Goal: Task Accomplishment & Management: Manage account settings

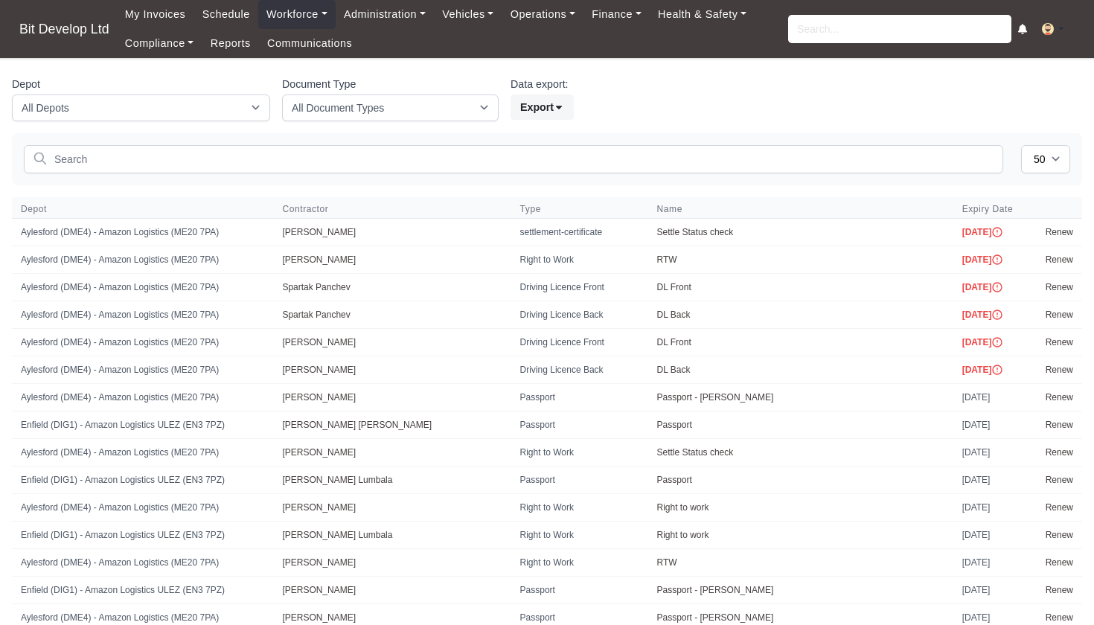
select select "50"
click at [824, 25] on input "search" at bounding box center [899, 29] width 223 height 28
type input "zing"
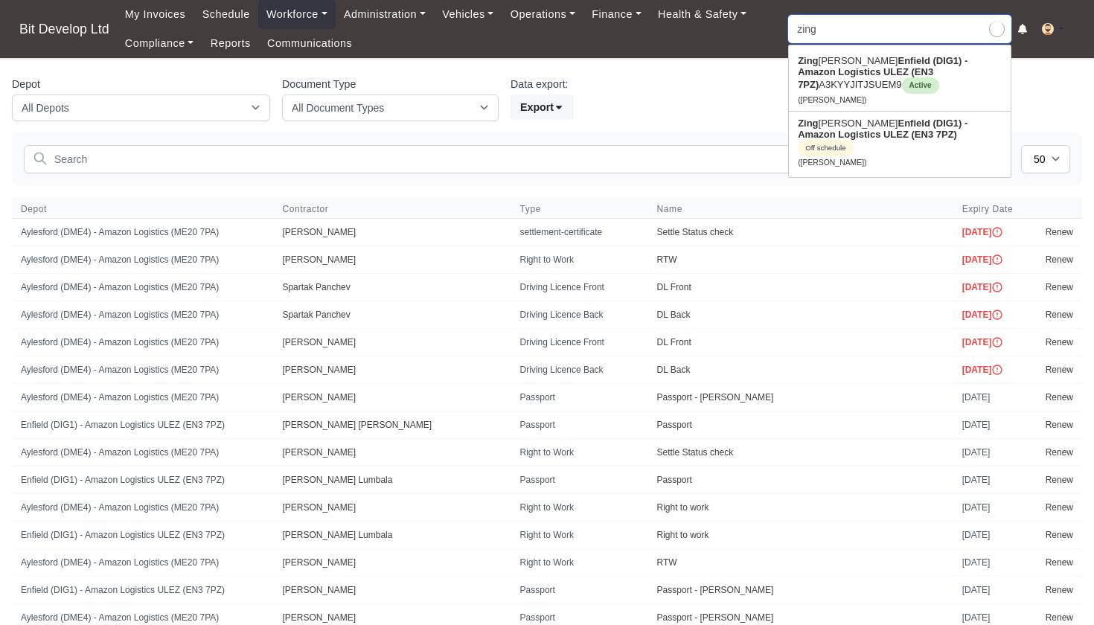
type input "zing Pedro"
click at [840, 60] on link "Zing Pedro Enfield (DIG1) - Amazon Logistics ULEZ (EN3 7PZ) A3KYYJITJSUEM9 Acti…" at bounding box center [900, 80] width 222 height 62
type input "Zing [PERSON_NAME]"
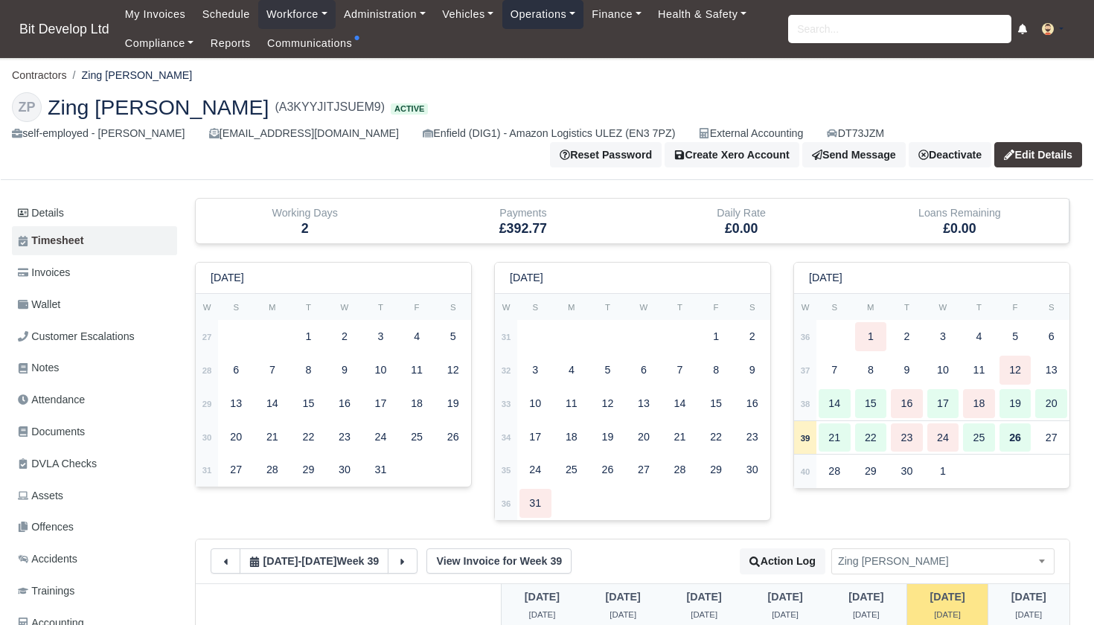
click at [556, 18] on link "Operations" at bounding box center [542, 14] width 81 height 29
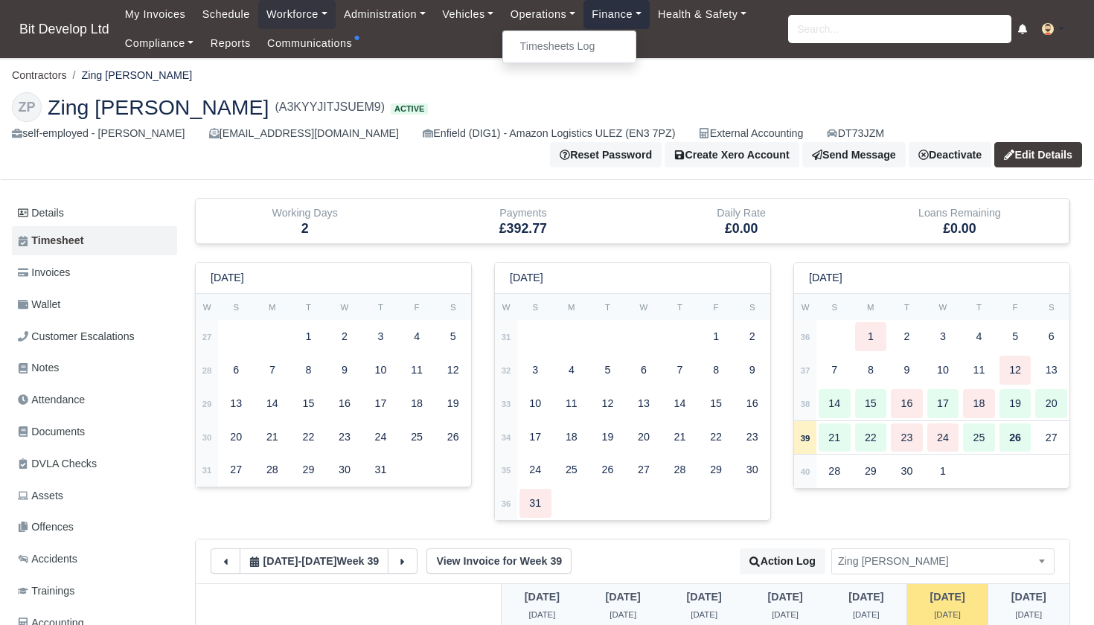
click at [635, 16] on link "Finance" at bounding box center [616, 14] width 66 height 29
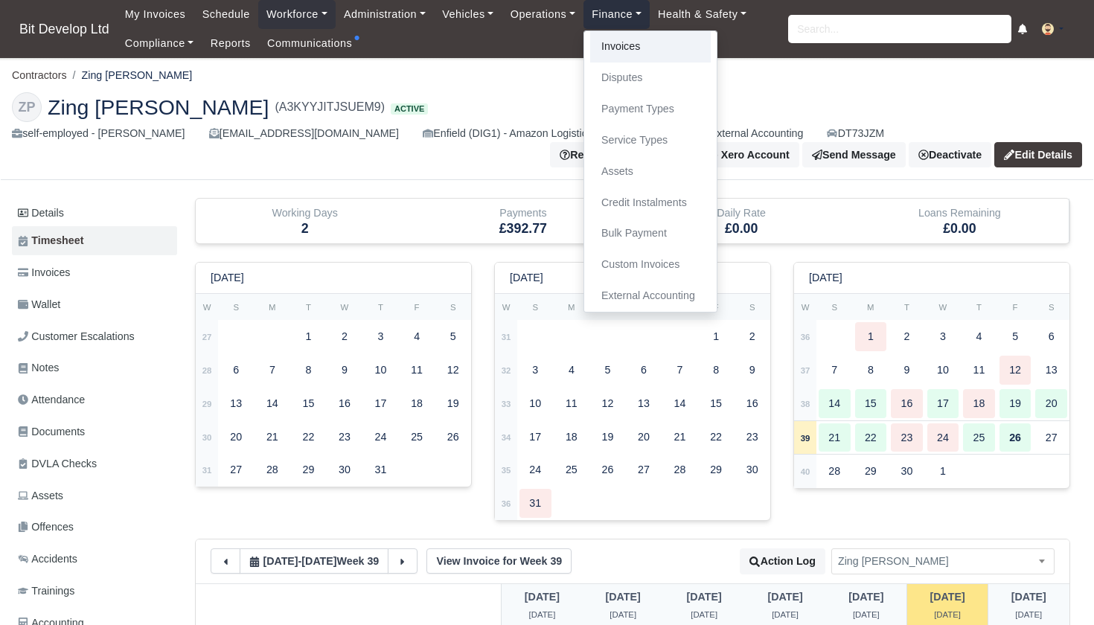
click at [634, 43] on link "Invoices" at bounding box center [650, 46] width 121 height 31
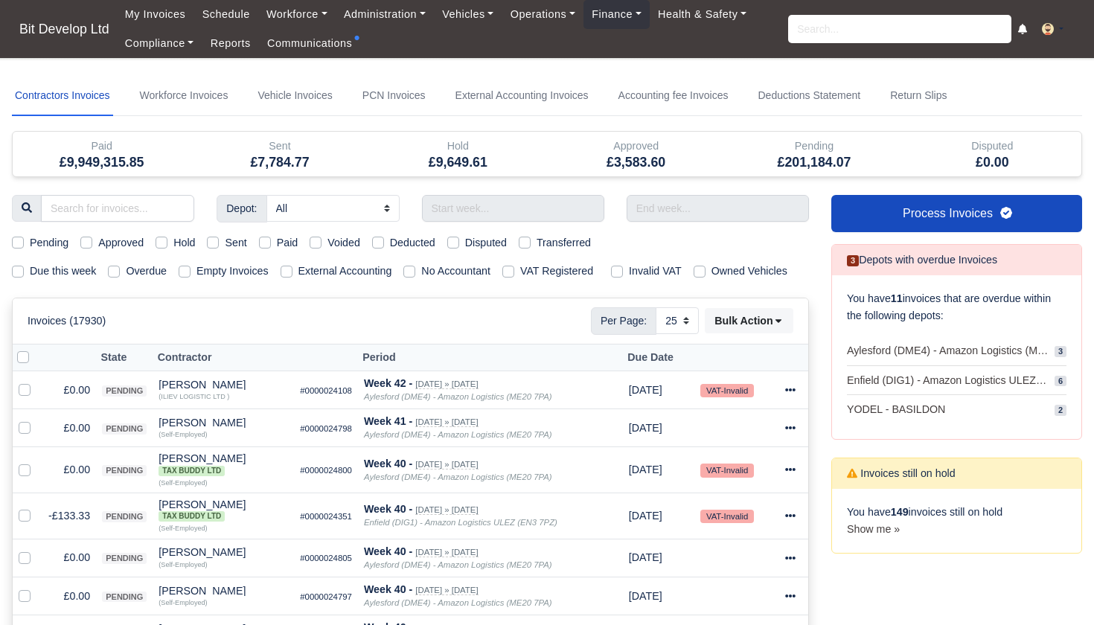
select select "25"
click at [30, 273] on label "Due this week" at bounding box center [63, 271] width 66 height 17
click at [16, 273] on input "Due this week" at bounding box center [18, 269] width 12 height 12
checkbox input "true"
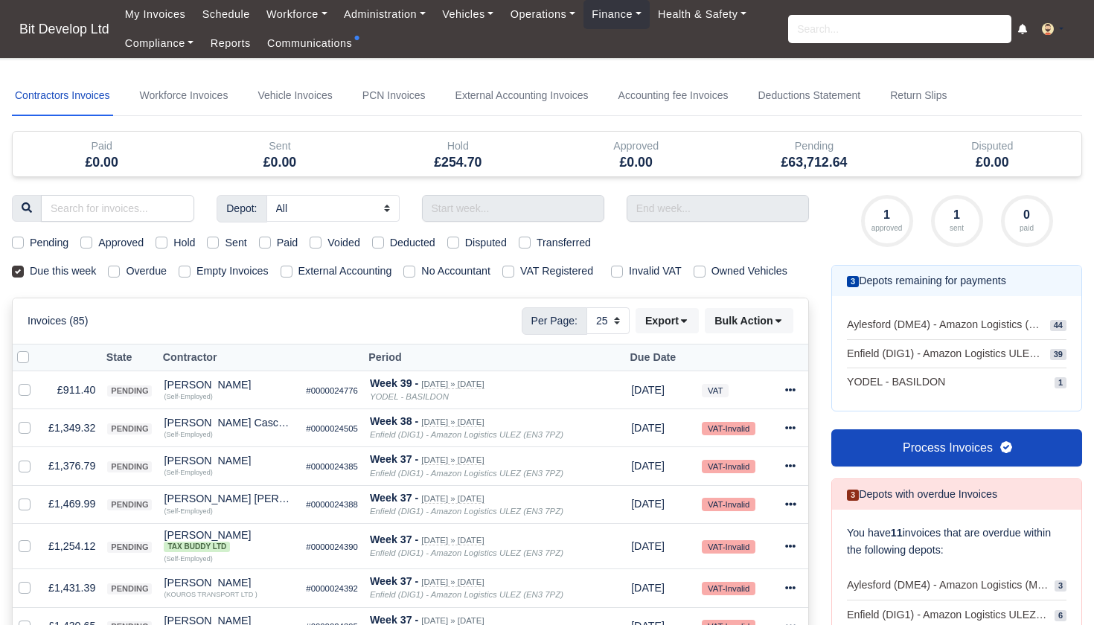
click at [30, 243] on label "Pending" at bounding box center [49, 242] width 39 height 17
click at [16, 243] on input "Pending" at bounding box center [18, 240] width 12 height 12
checkbox input "true"
click at [35, 349] on label at bounding box center [35, 349] width 0 height 0
click at [22, 361] on input "checkbox" at bounding box center [23, 355] width 12 height 12
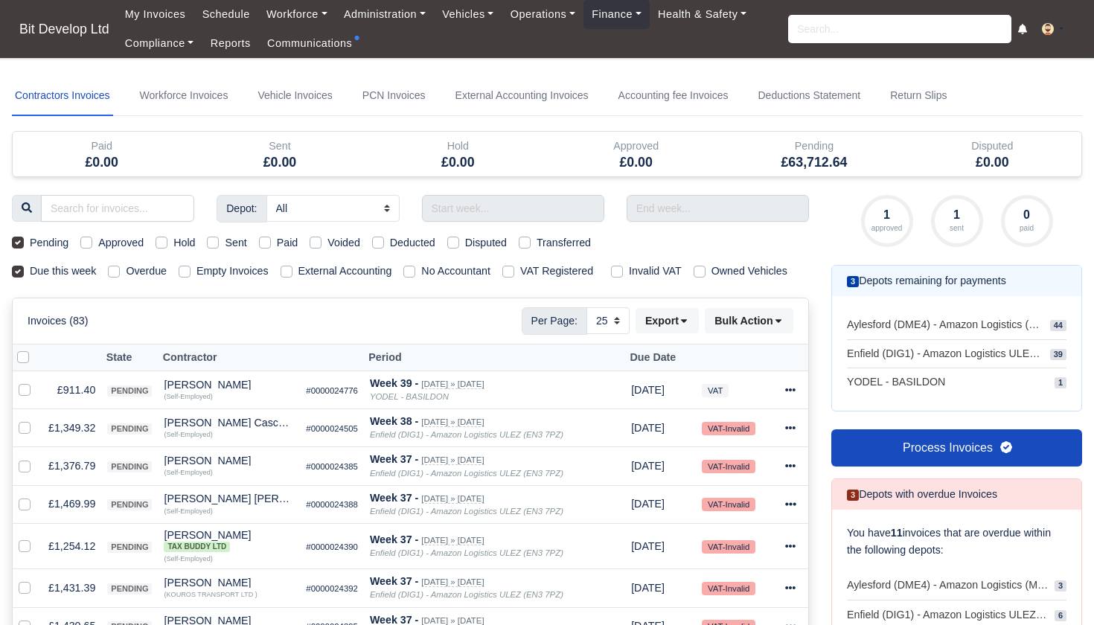
checkbox input "true"
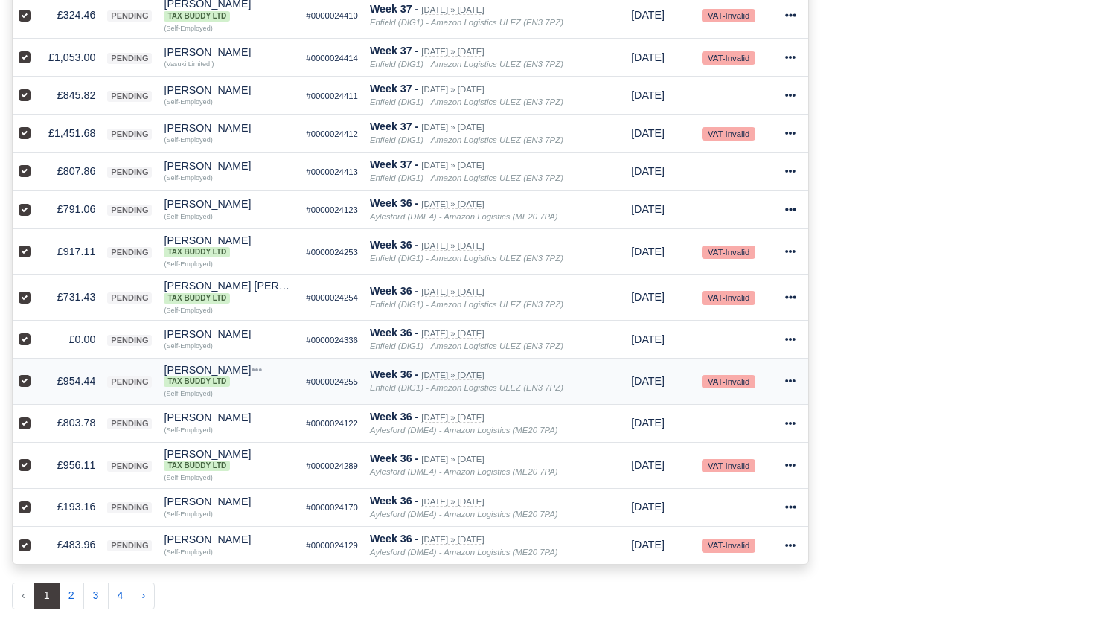
scroll to position [830, 0]
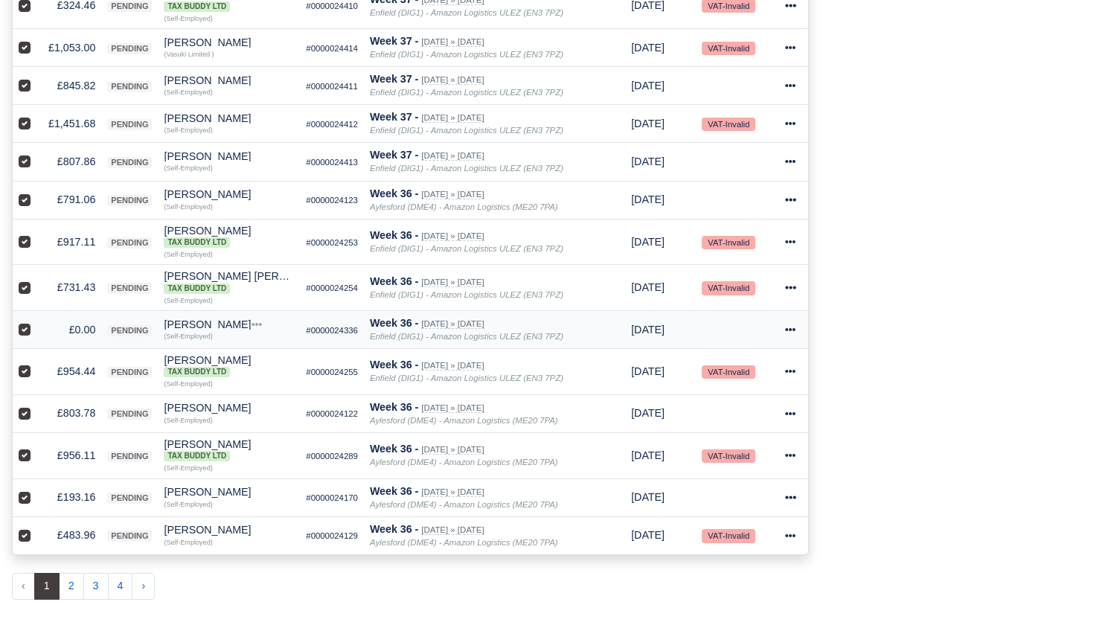
click at [36, 321] on label at bounding box center [36, 321] width 0 height 0
click at [26, 333] on input "checkbox" at bounding box center [25, 327] width 12 height 12
checkbox input "false"
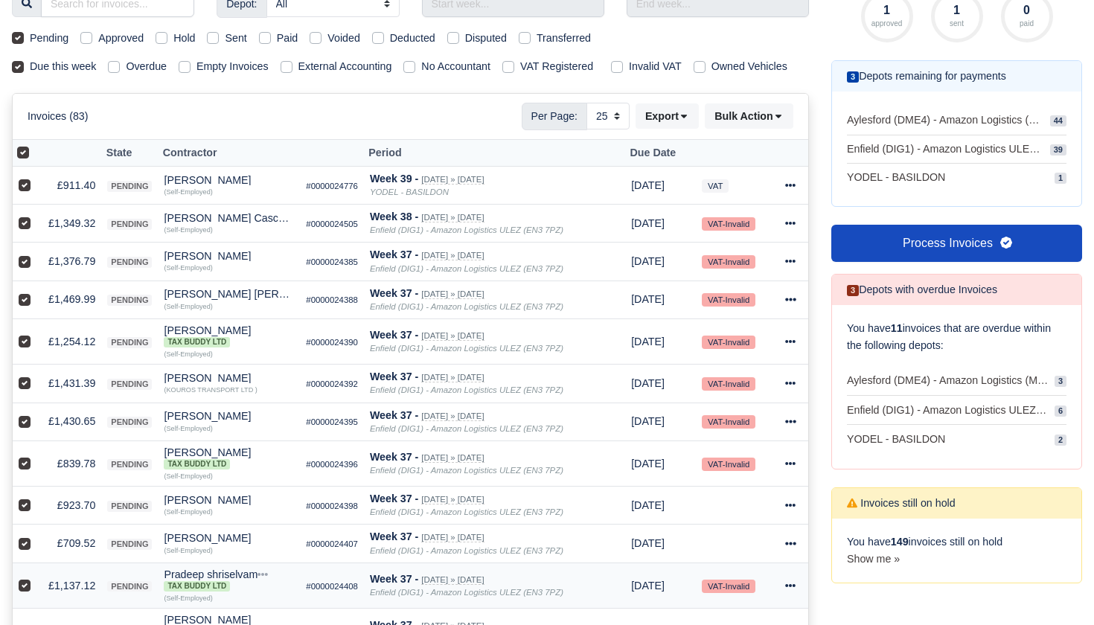
scroll to position [198, 0]
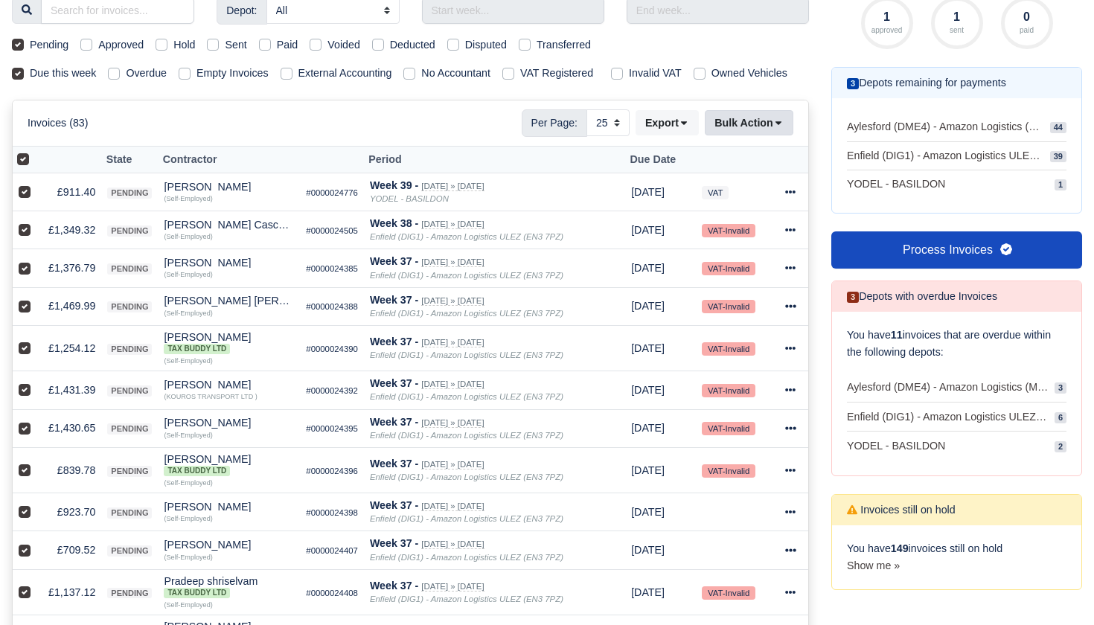
click at [778, 128] on icon at bounding box center [778, 123] width 10 height 10
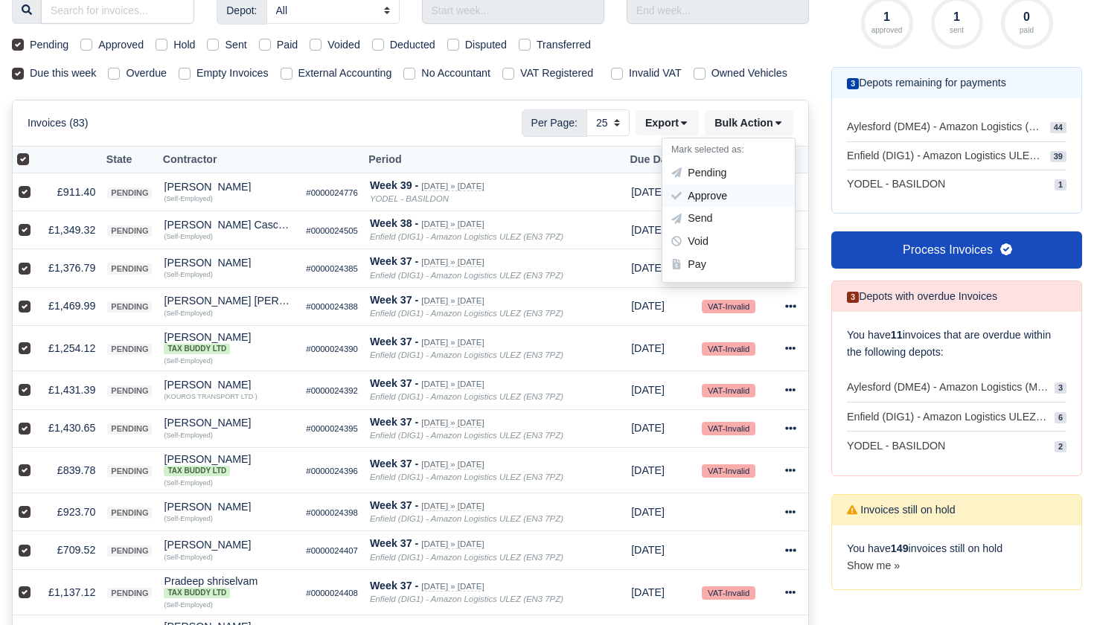
click at [713, 208] on div "Approve" at bounding box center [728, 196] width 132 height 23
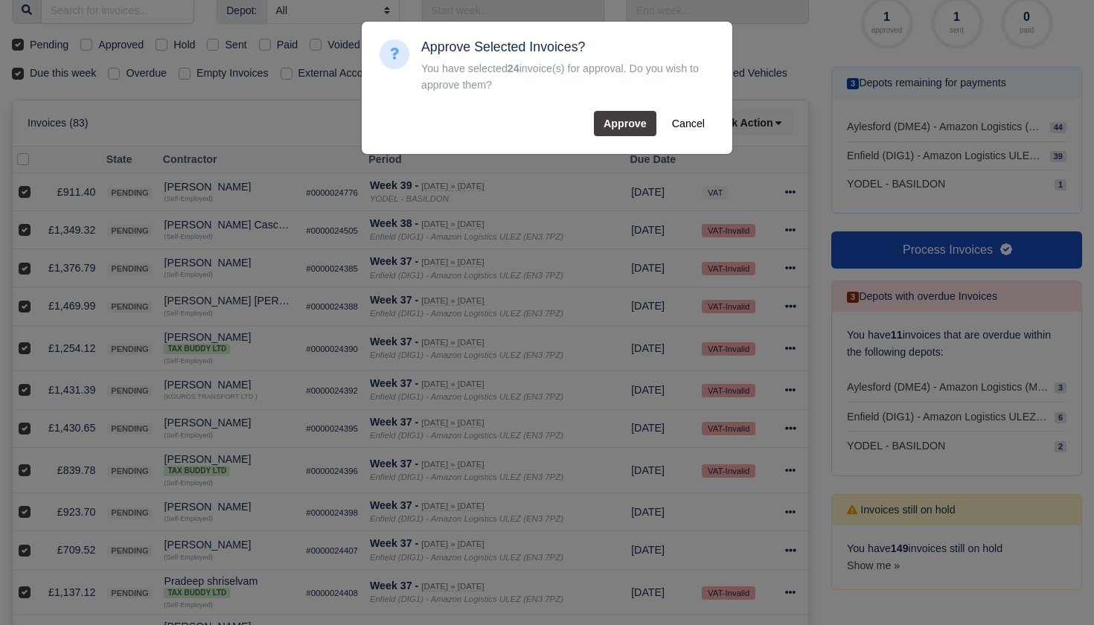
click at [628, 124] on button "Approve" at bounding box center [625, 123] width 62 height 25
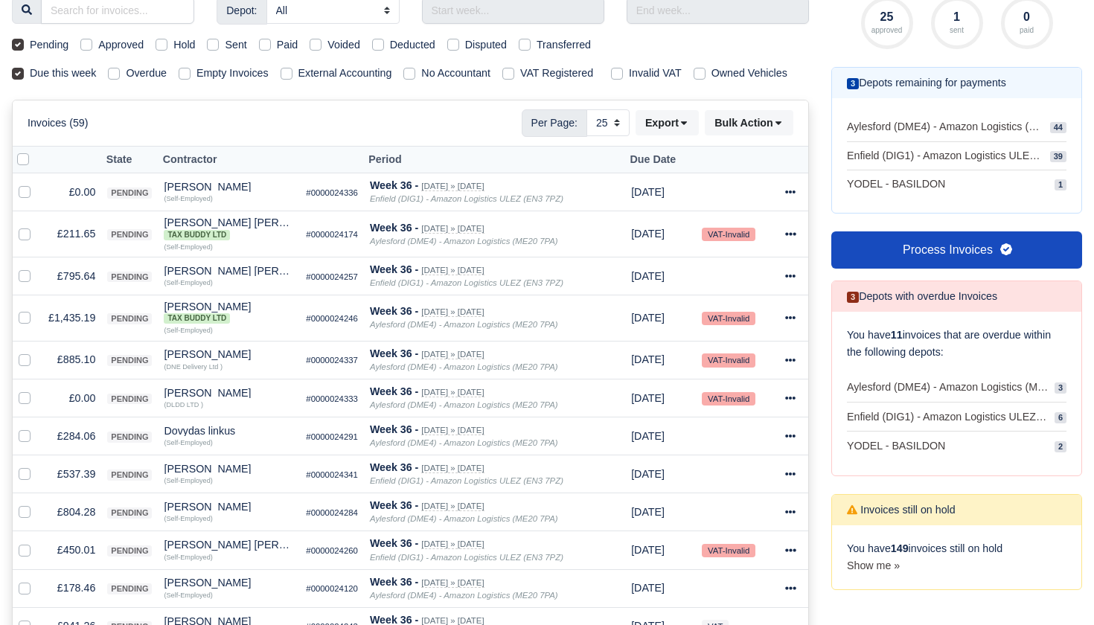
click at [35, 151] on label at bounding box center [35, 151] width 0 height 0
click at [22, 163] on input "checkbox" at bounding box center [23, 157] width 12 height 12
checkbox input "true"
click at [36, 184] on label at bounding box center [36, 184] width 0 height 0
click at [24, 196] on input "checkbox" at bounding box center [25, 190] width 12 height 12
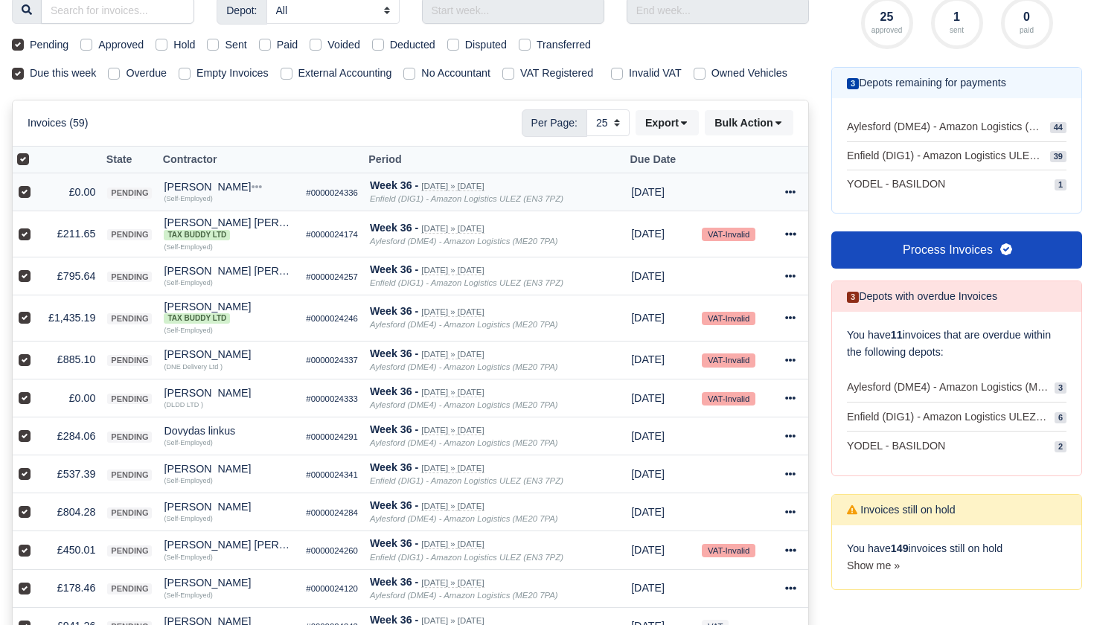
checkbox input "false"
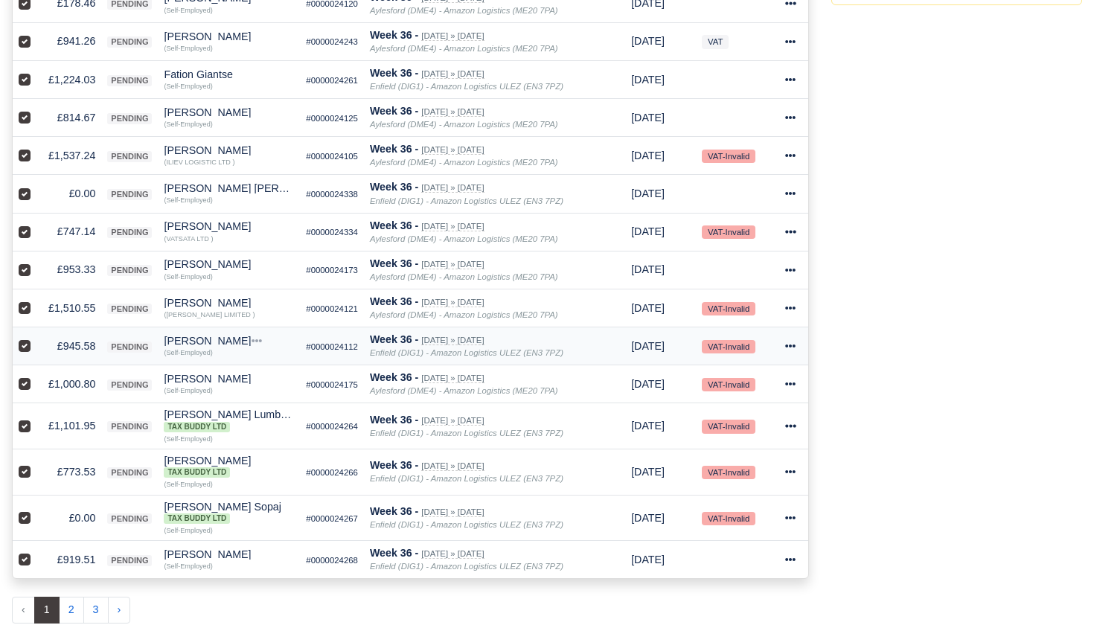
scroll to position [790, 0]
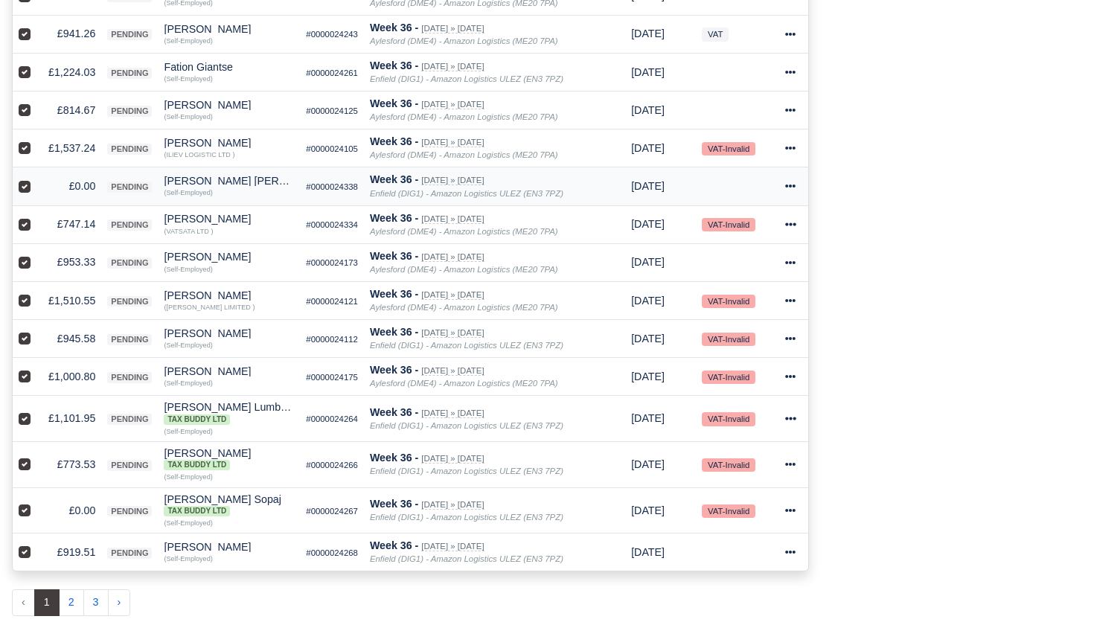
click at [36, 178] on label at bounding box center [36, 178] width 0 height 0
click at [24, 190] on input "checkbox" at bounding box center [25, 184] width 12 height 12
checkbox input "false"
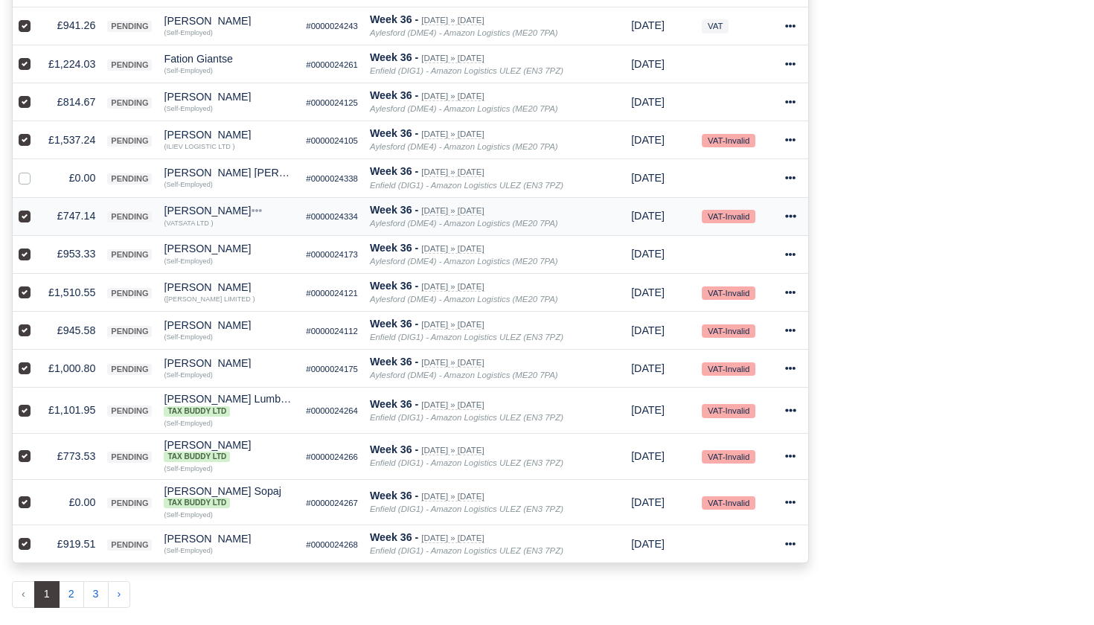
scroll to position [803, 0]
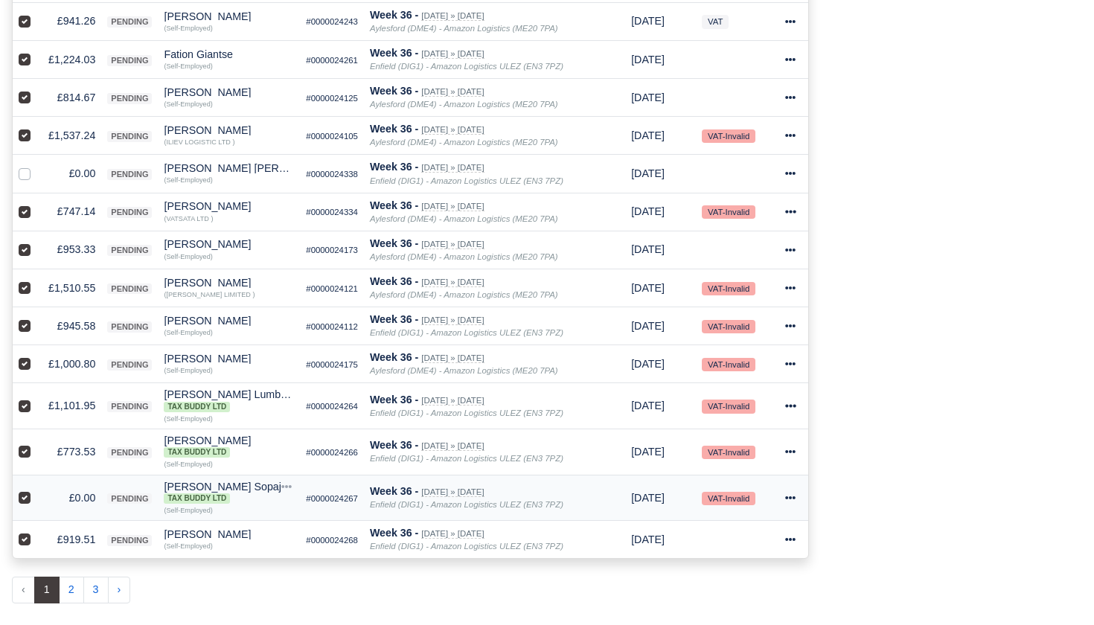
click at [36, 490] on label at bounding box center [36, 490] width 0 height 0
click at [23, 500] on input "checkbox" at bounding box center [25, 496] width 12 height 12
checkbox input "false"
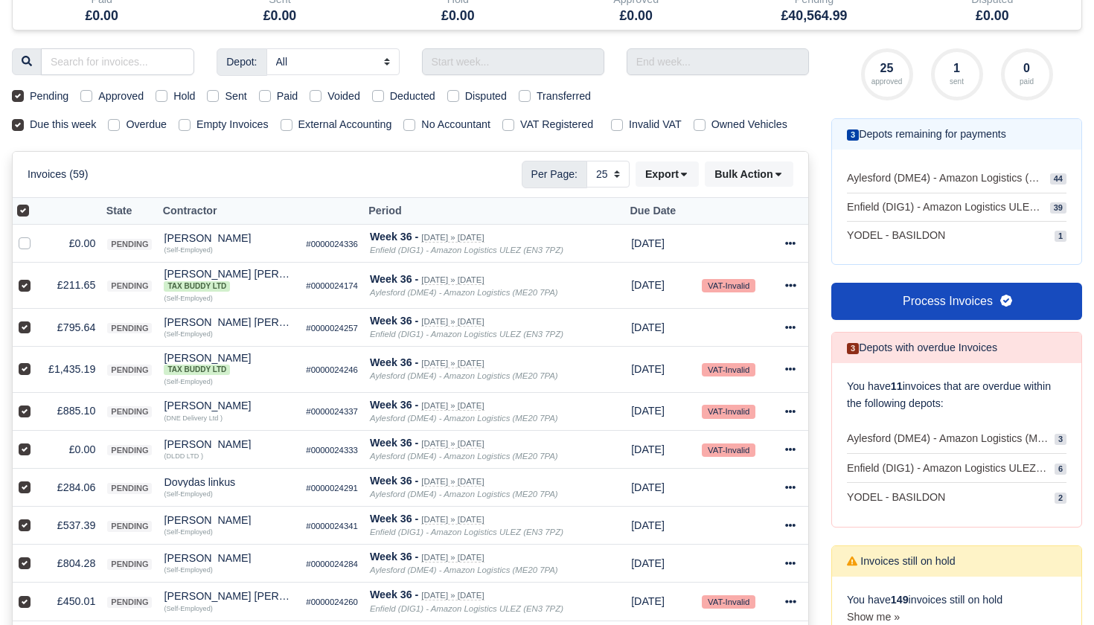
scroll to position [0, 0]
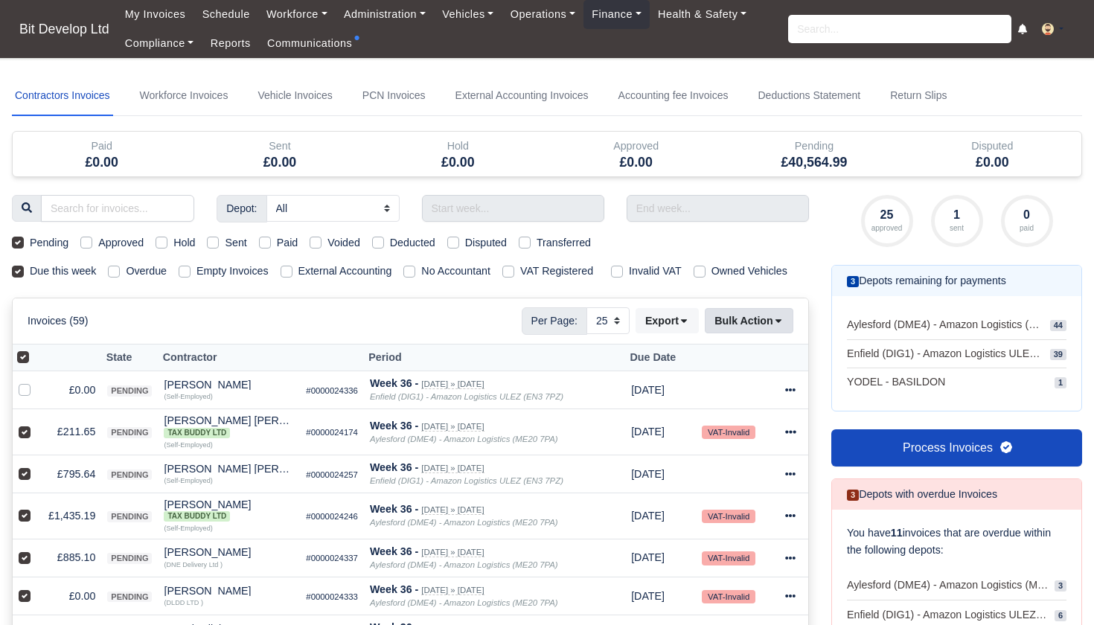
click at [781, 330] on button "Bulk Action" at bounding box center [749, 320] width 89 height 25
click at [714, 406] on div "Approve" at bounding box center [728, 393] width 132 height 23
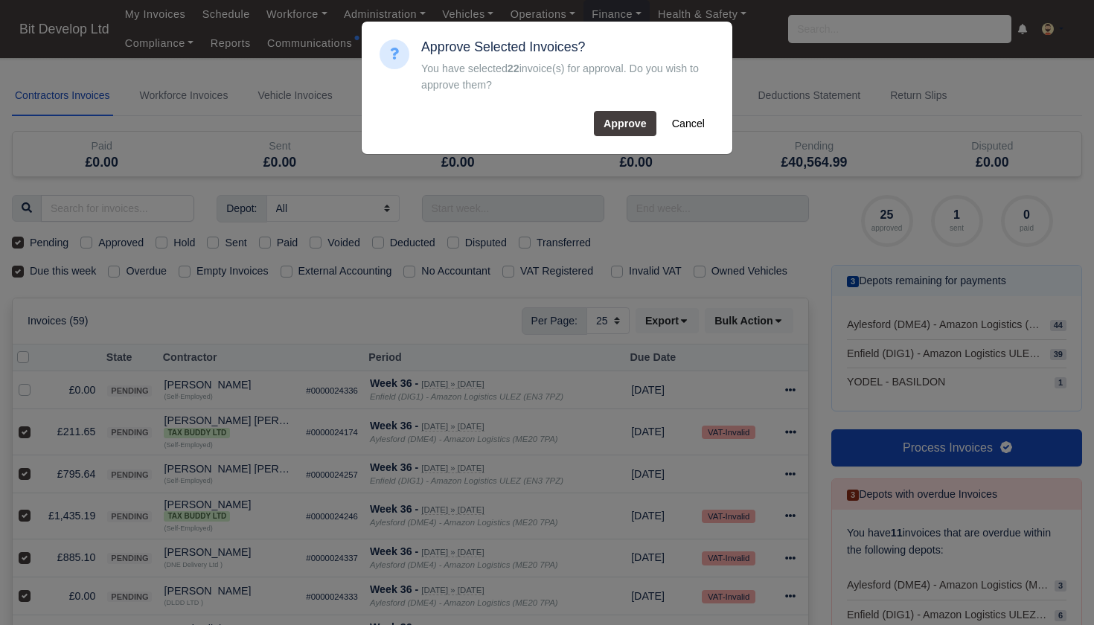
click at [631, 119] on button "Approve" at bounding box center [625, 123] width 62 height 25
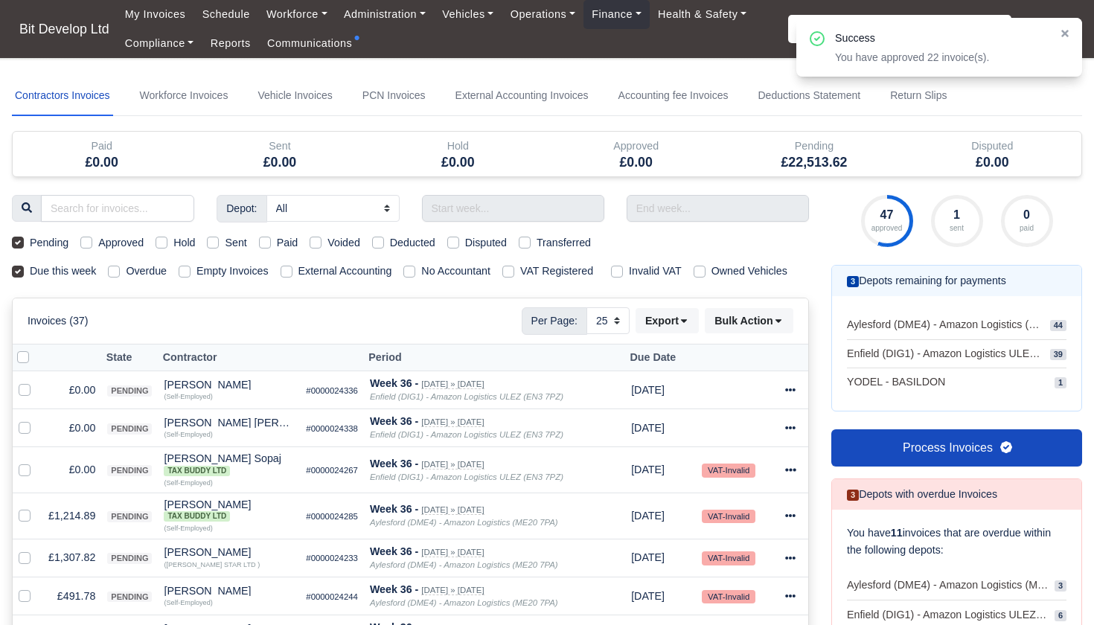
click at [35, 349] on label at bounding box center [35, 349] width 0 height 0
click at [25, 361] on input "checkbox" at bounding box center [23, 355] width 12 height 12
checkbox input "true"
click at [28, 399] on div at bounding box center [28, 390] width 18 height 17
click at [36, 382] on label at bounding box center [36, 382] width 0 height 0
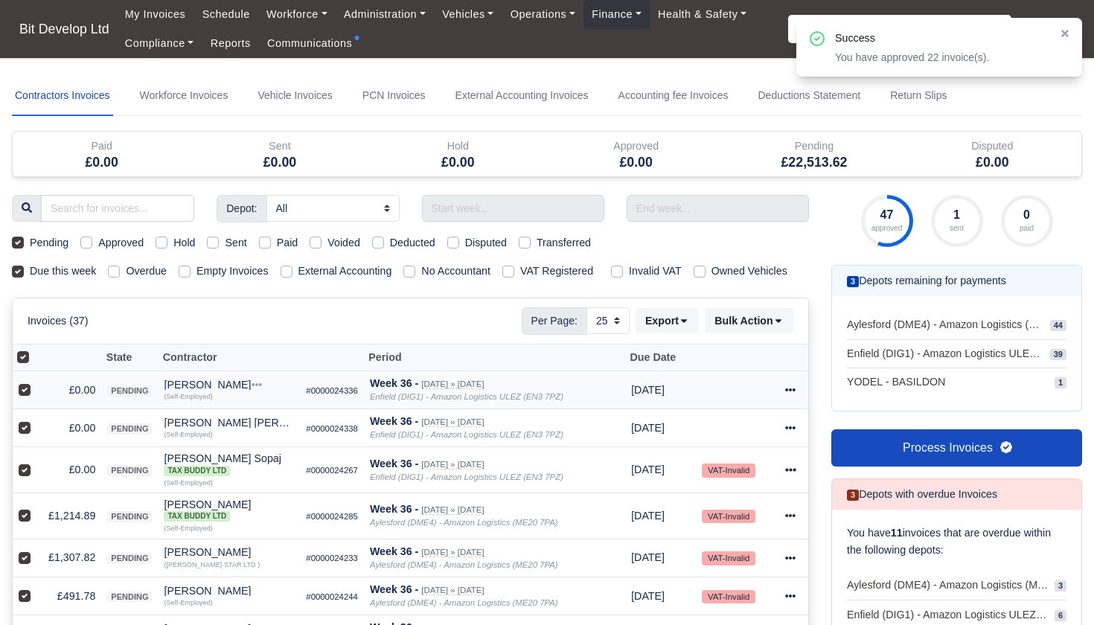
click at [27, 394] on input "checkbox" at bounding box center [25, 388] width 12 height 12
checkbox input "false"
click at [36, 420] on label at bounding box center [36, 420] width 0 height 0
click at [24, 432] on input "checkbox" at bounding box center [25, 426] width 12 height 12
checkbox input "false"
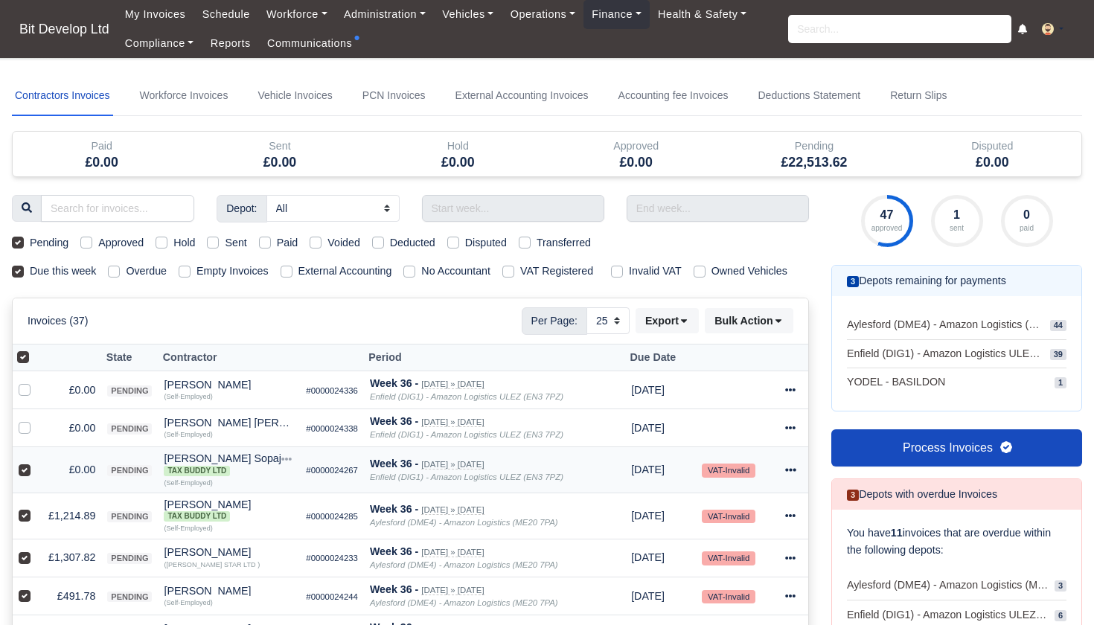
click at [36, 461] on label at bounding box center [36, 461] width 0 height 0
click at [23, 473] on input "checkbox" at bounding box center [25, 467] width 12 height 12
checkbox input "false"
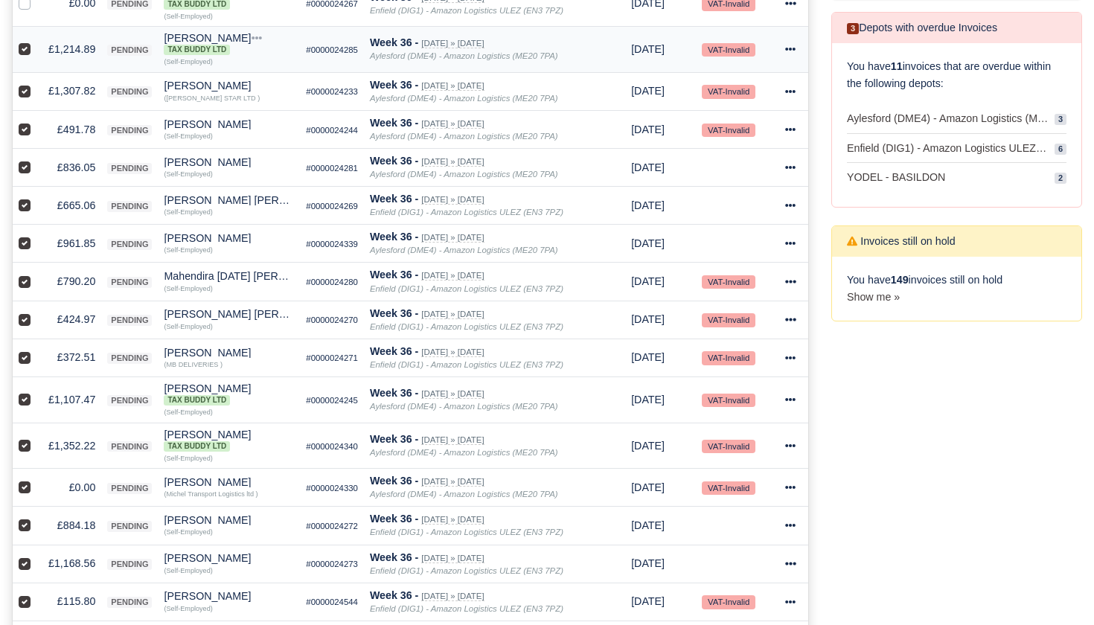
scroll to position [467, 0]
click at [36, 478] on label at bounding box center [36, 478] width 0 height 0
click at [26, 490] on input "checkbox" at bounding box center [25, 484] width 12 height 12
checkbox input "false"
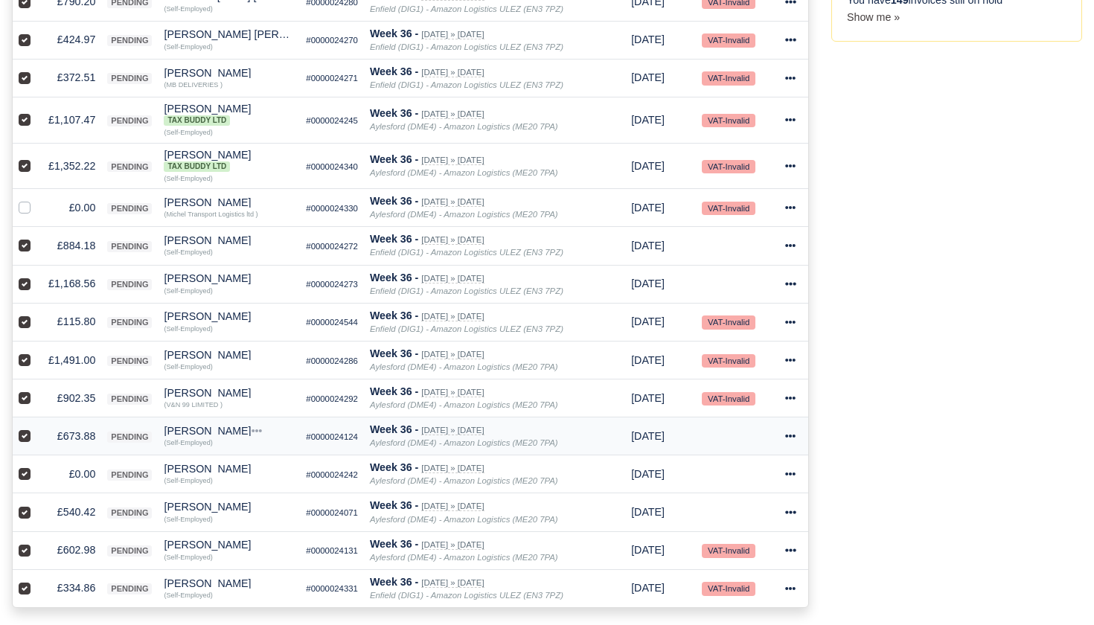
scroll to position [801, 0]
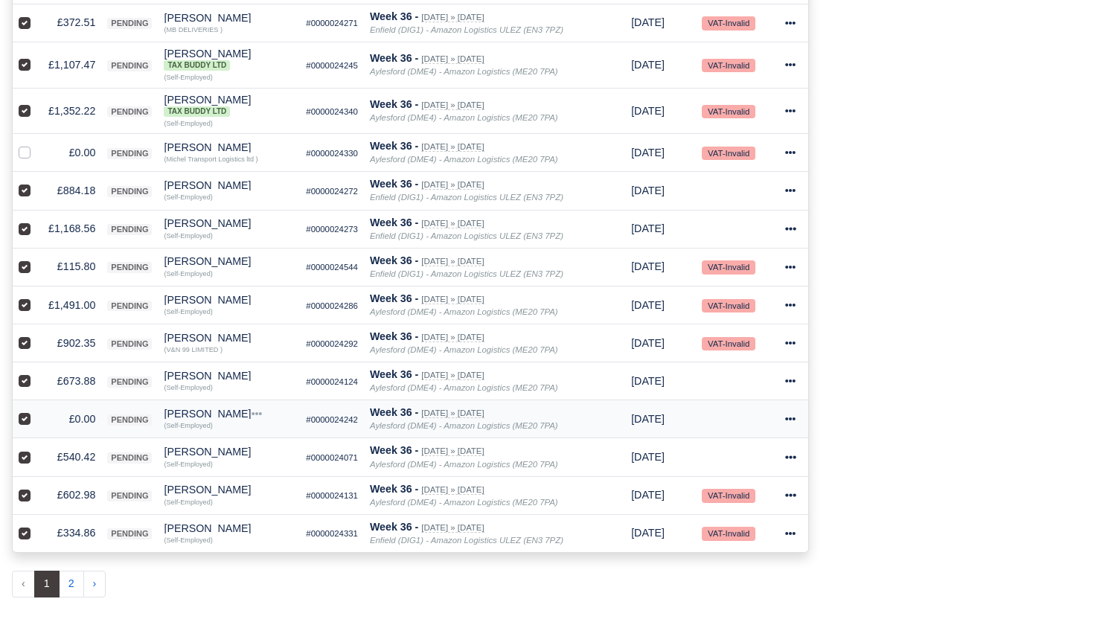
click at [36, 411] on label at bounding box center [36, 411] width 0 height 0
click at [25, 423] on input "checkbox" at bounding box center [25, 417] width 12 height 12
checkbox input "false"
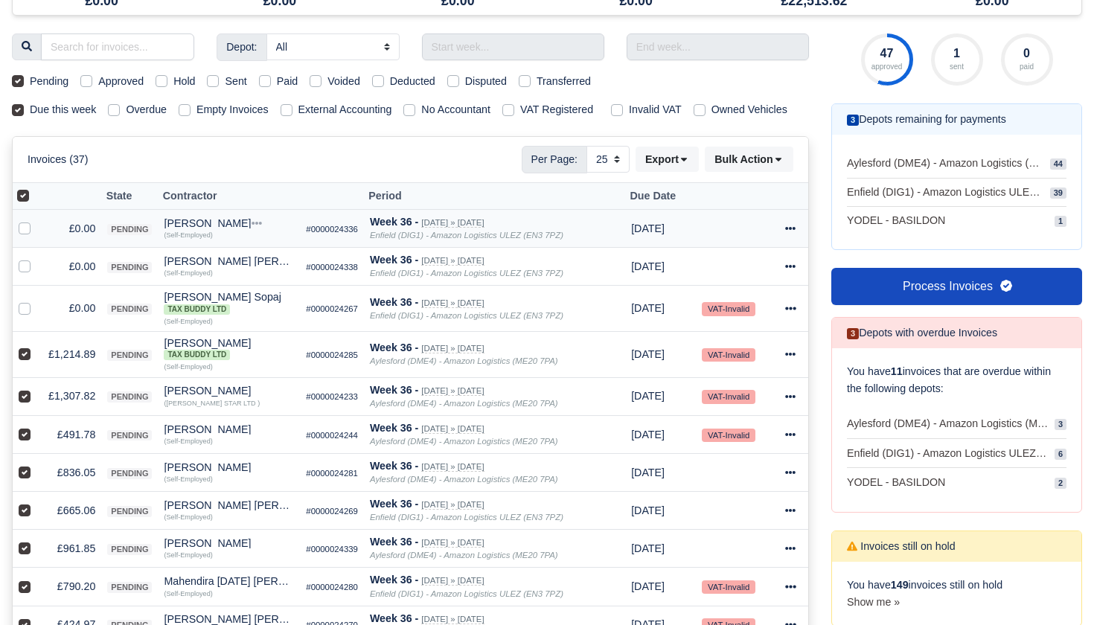
scroll to position [125, 0]
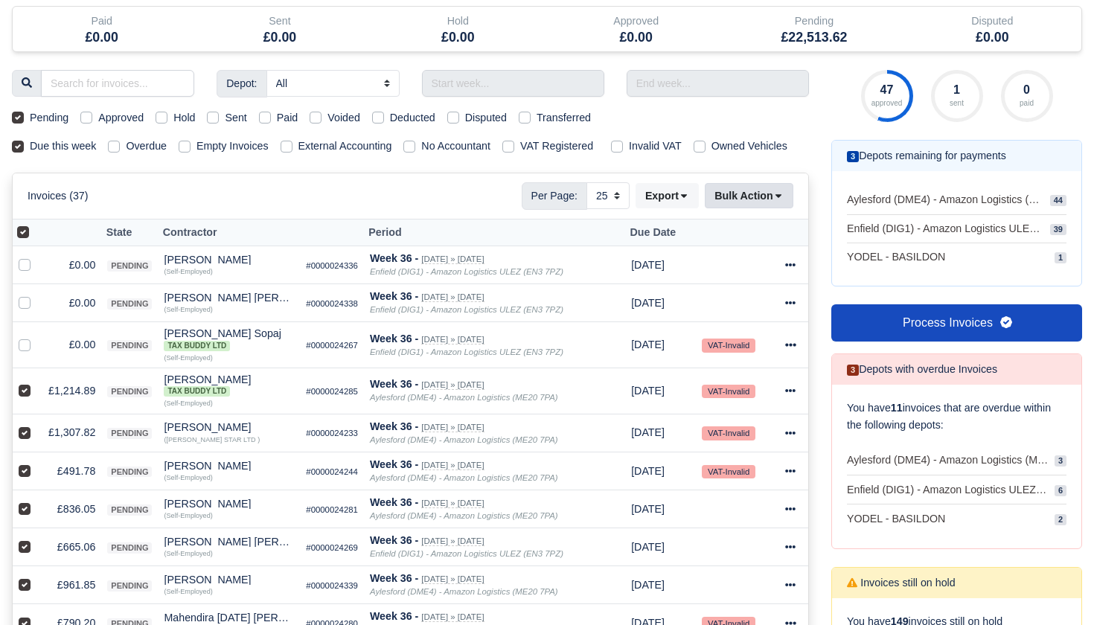
click at [774, 201] on icon at bounding box center [778, 195] width 10 height 10
click at [709, 278] on div "Approve" at bounding box center [728, 268] width 132 height 23
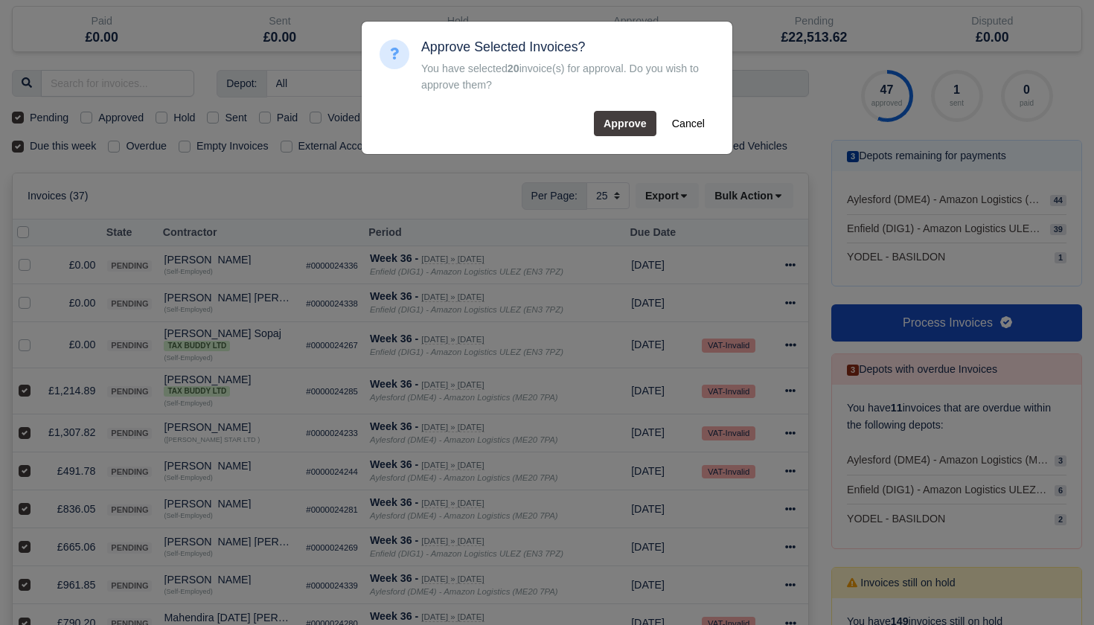
click at [631, 116] on button "Approve" at bounding box center [625, 123] width 62 height 25
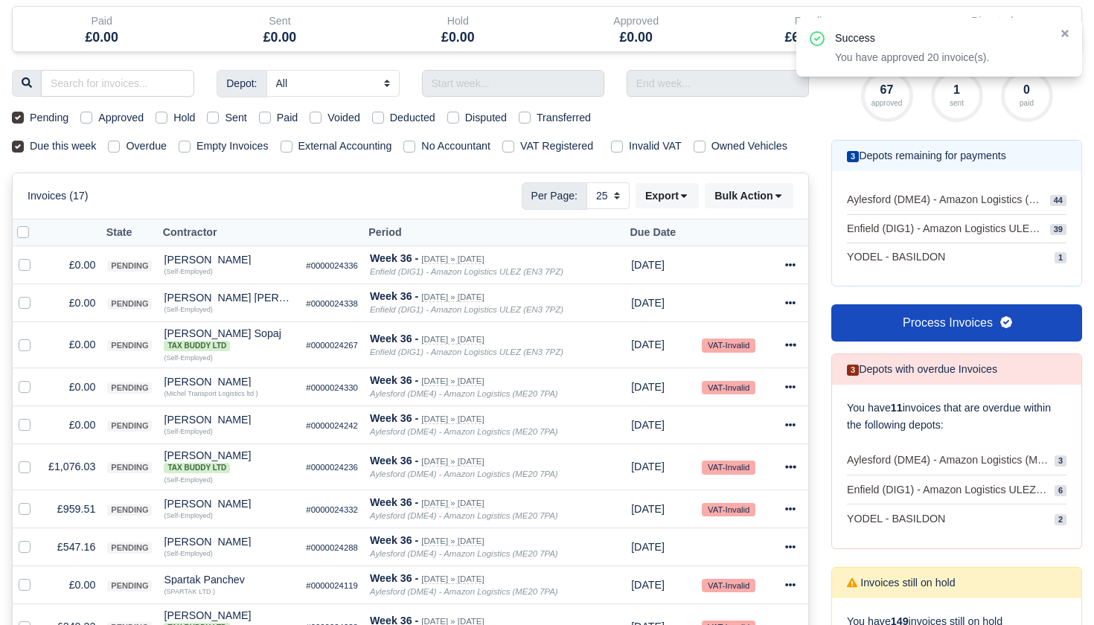
click at [35, 224] on label at bounding box center [35, 224] width 0 height 0
click at [25, 236] on input "checkbox" at bounding box center [23, 230] width 12 height 12
checkbox input "true"
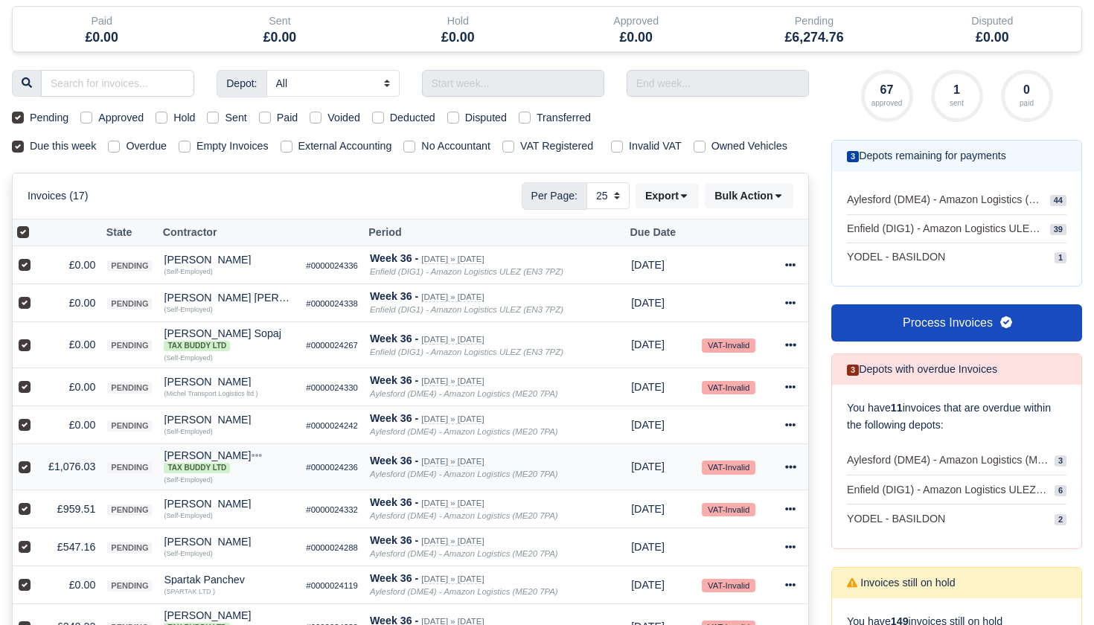
click at [36, 458] on label at bounding box center [36, 458] width 0 height 0
click at [26, 470] on input "checkbox" at bounding box center [25, 464] width 12 height 12
checkbox input "false"
click at [36, 501] on label at bounding box center [36, 501] width 0 height 0
click at [25, 513] on input "checkbox" at bounding box center [25, 507] width 12 height 12
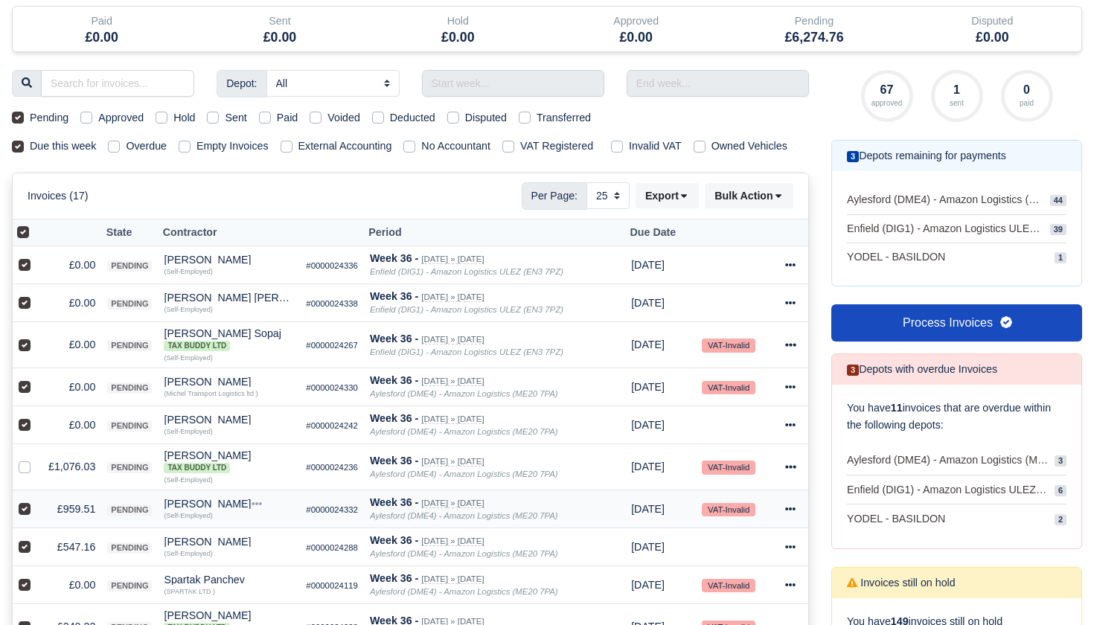
checkbox input "false"
click at [36, 539] on label at bounding box center [36, 539] width 0 height 0
click at [24, 551] on input "checkbox" at bounding box center [25, 545] width 12 height 12
checkbox input "false"
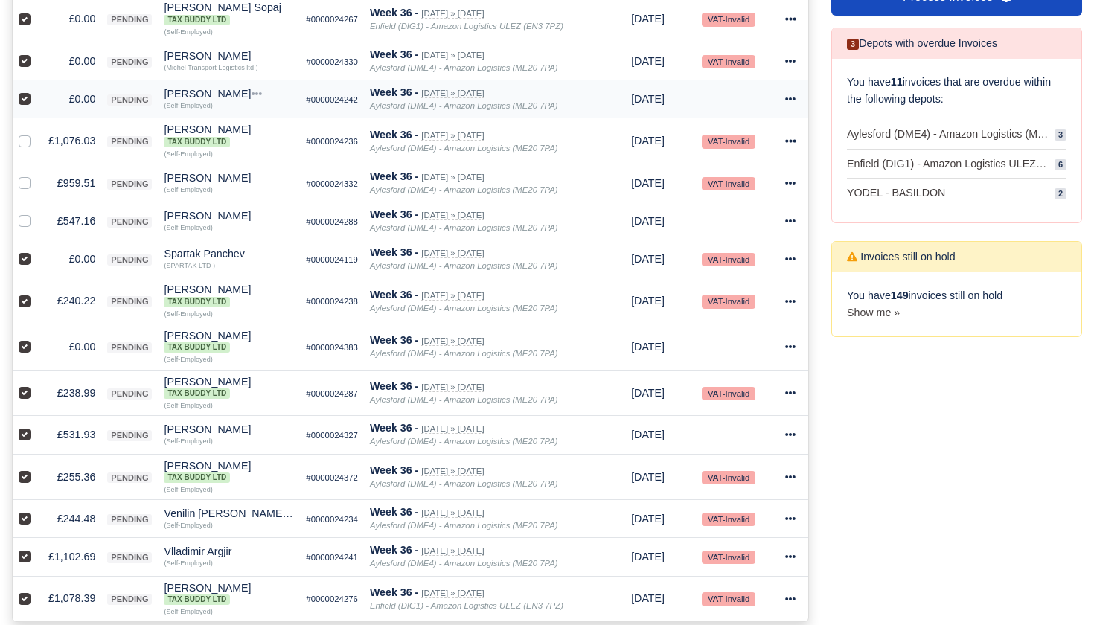
scroll to position [501, 0]
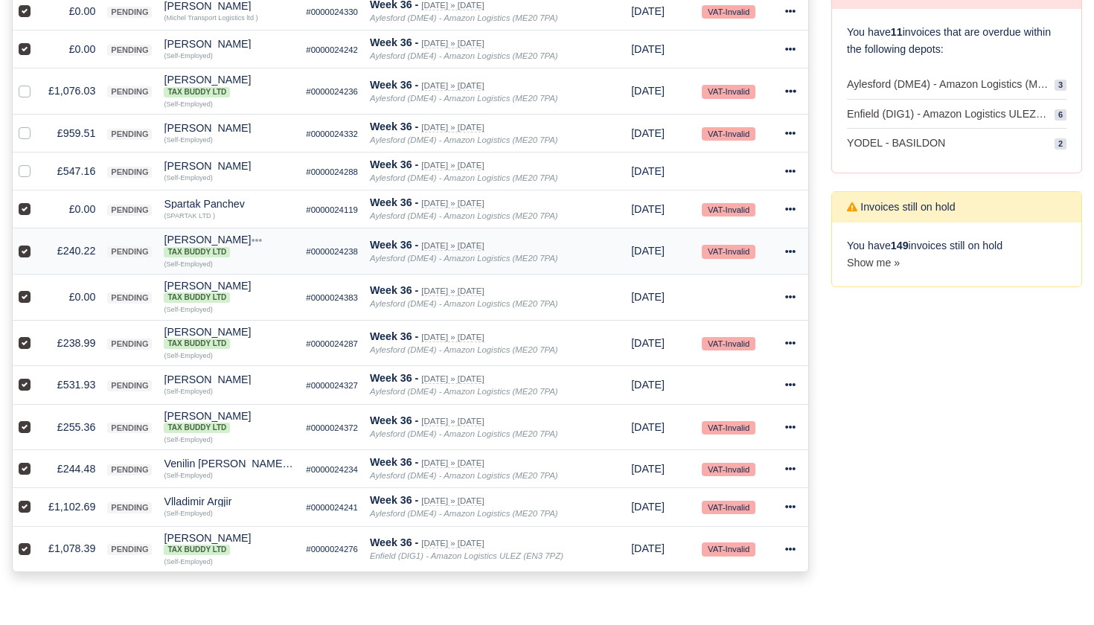
click at [36, 243] on label at bounding box center [36, 243] width 0 height 0
click at [28, 254] on input "checkbox" at bounding box center [25, 249] width 12 height 12
checkbox input "false"
click at [36, 335] on label at bounding box center [36, 335] width 0 height 0
click at [21, 347] on input "checkbox" at bounding box center [25, 341] width 12 height 12
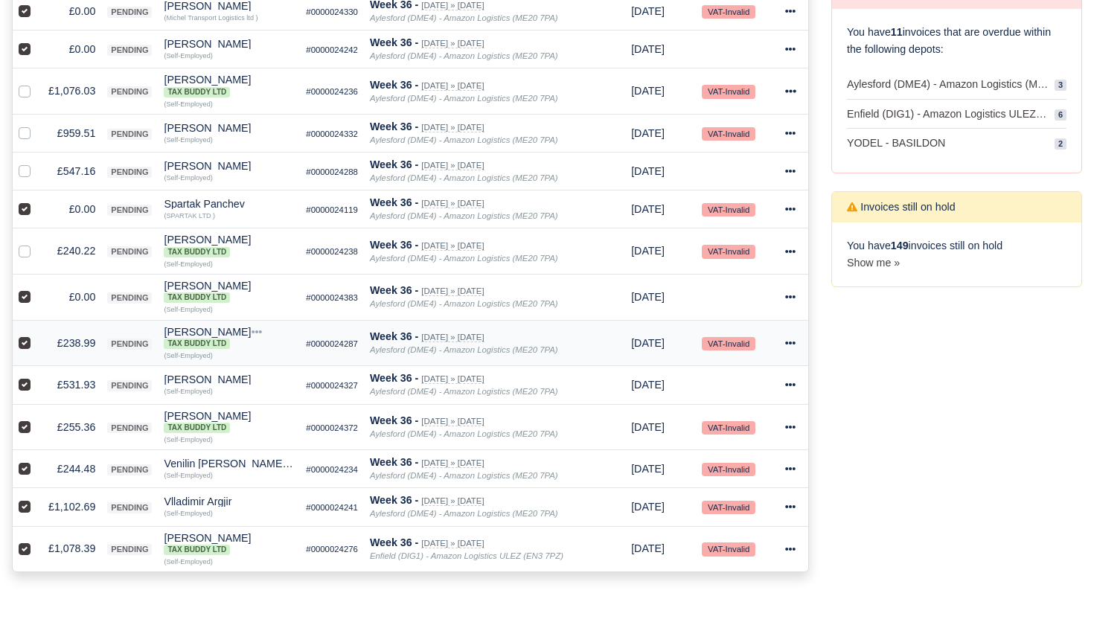
checkbox input "false"
click at [36, 376] on label at bounding box center [36, 376] width 0 height 0
click at [25, 388] on input "checkbox" at bounding box center [25, 382] width 12 height 12
checkbox input "false"
click at [36, 418] on label at bounding box center [36, 418] width 0 height 0
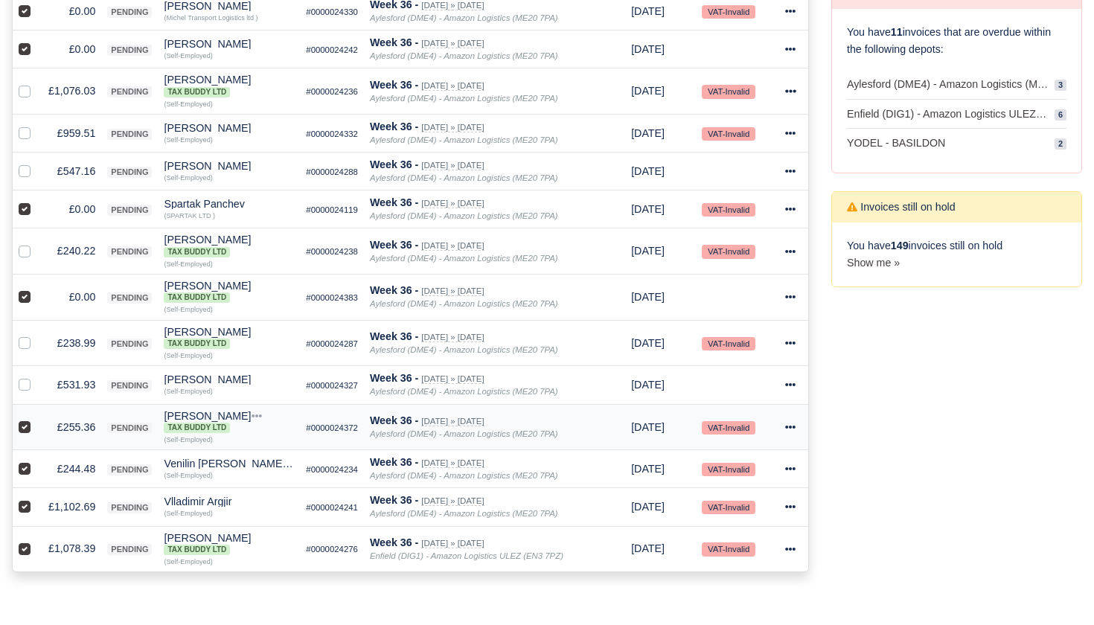
click at [26, 430] on input "checkbox" at bounding box center [25, 424] width 12 height 12
checkbox input "false"
click at [36, 461] on label at bounding box center [36, 461] width 0 height 0
click at [25, 472] on input "checkbox" at bounding box center [25, 467] width 12 height 12
checkbox input "false"
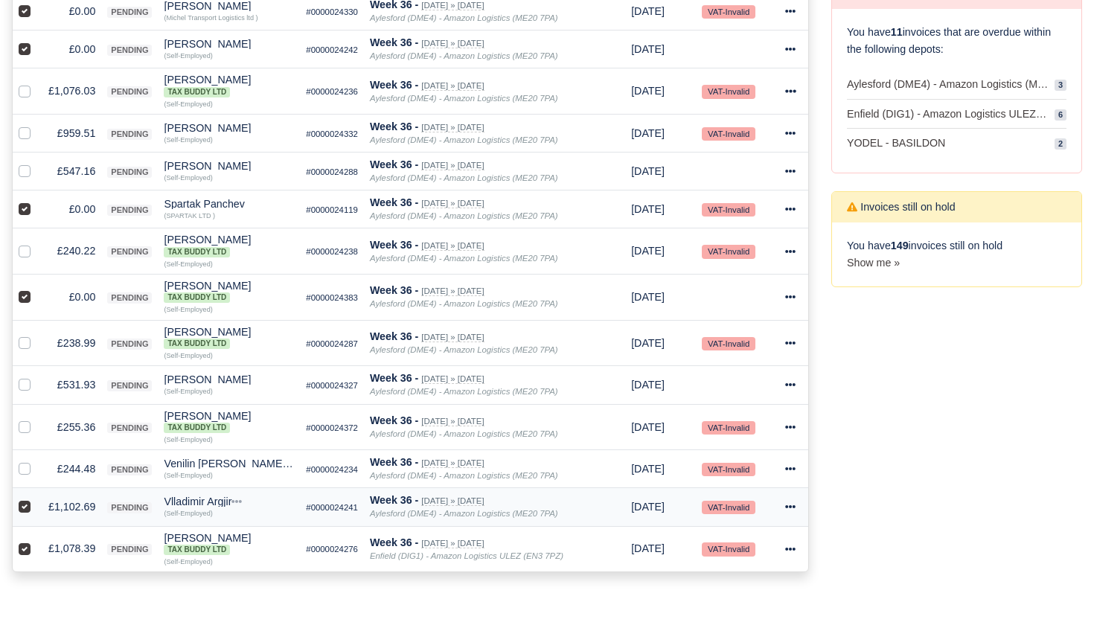
click at [36, 499] on label at bounding box center [36, 499] width 0 height 0
click at [24, 510] on input "checkbox" at bounding box center [25, 505] width 12 height 12
checkbox input "false"
click at [36, 540] on label at bounding box center [36, 540] width 0 height 0
click at [24, 552] on input "checkbox" at bounding box center [25, 546] width 12 height 12
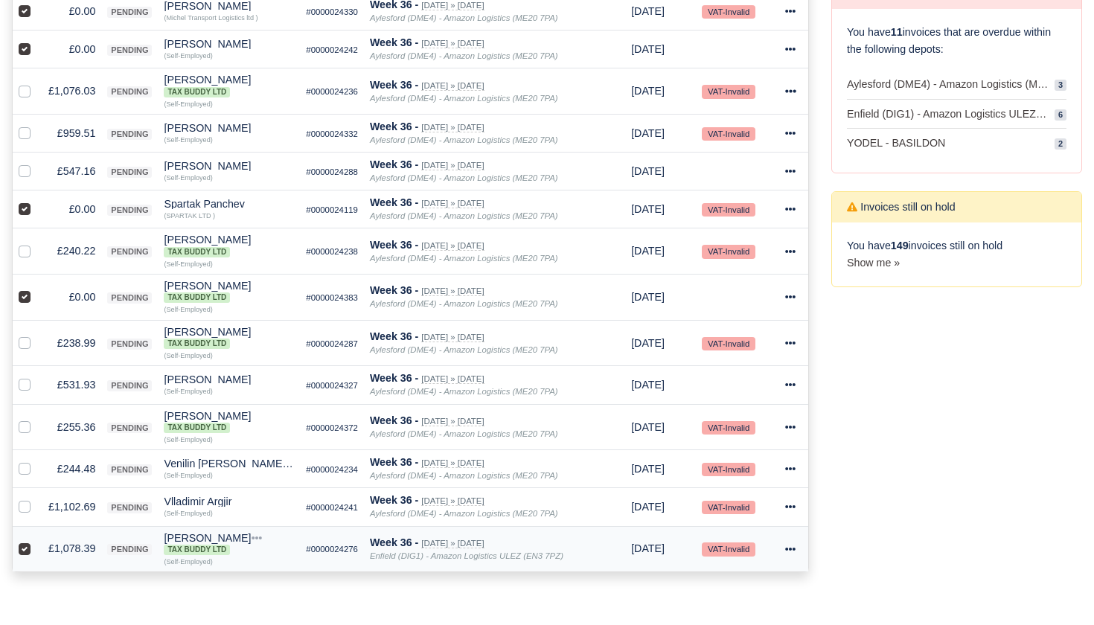
checkbox input "false"
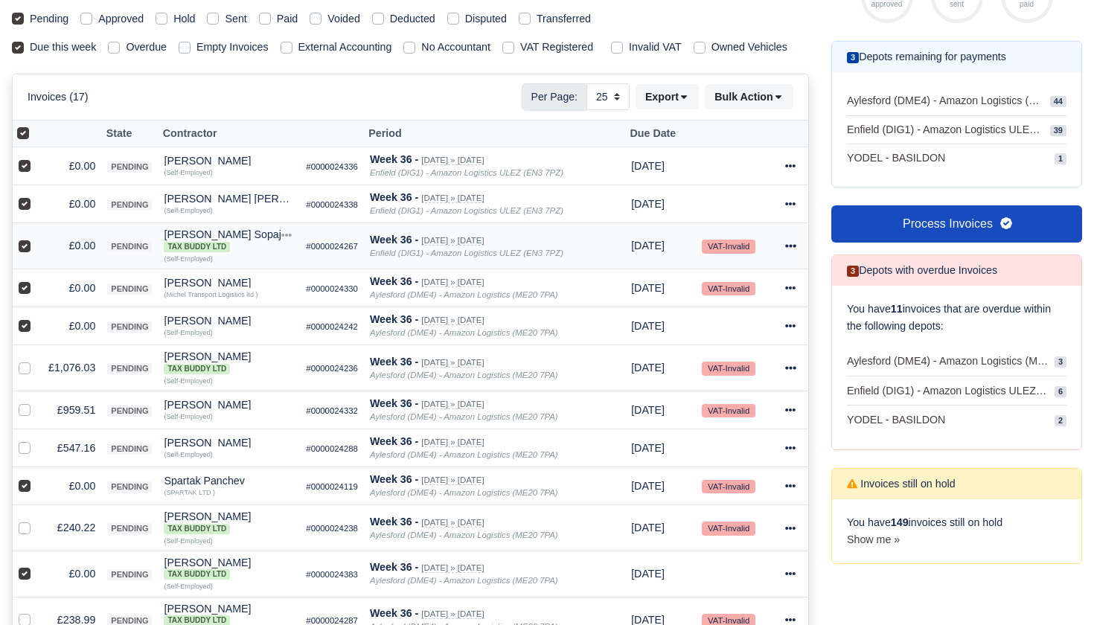
scroll to position [222, 0]
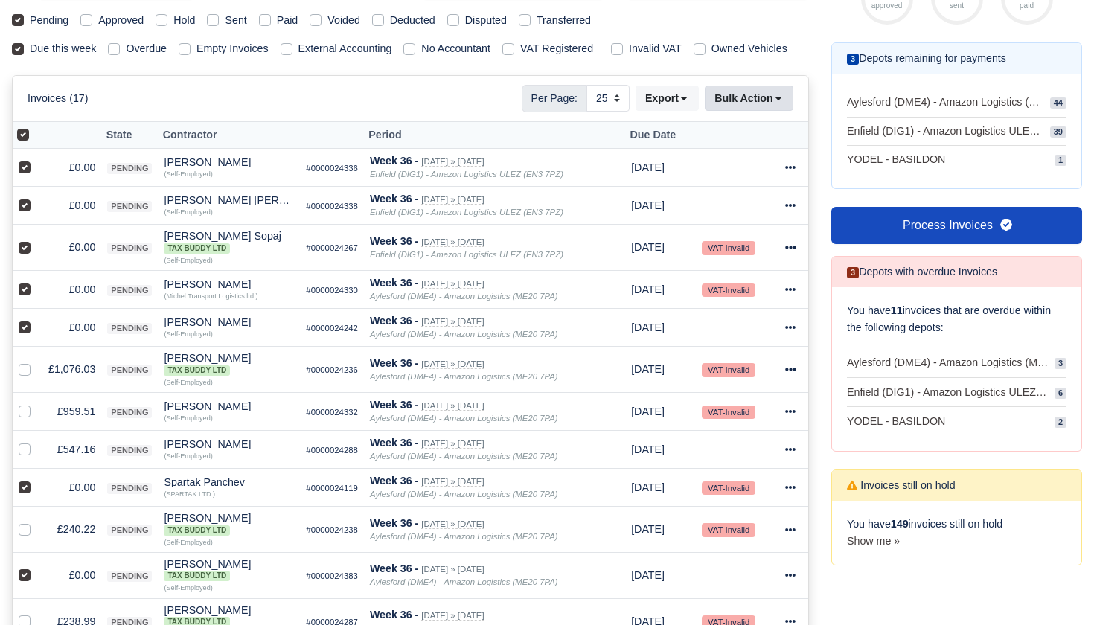
click at [750, 110] on button "Bulk Action" at bounding box center [749, 98] width 89 height 25
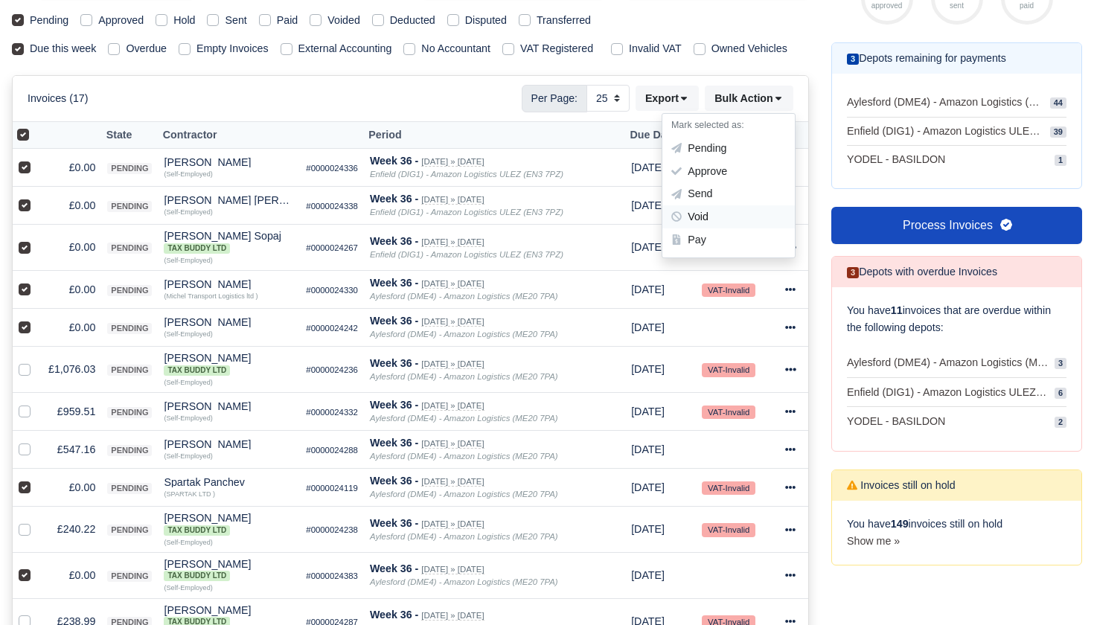
click at [717, 224] on div "Void" at bounding box center [728, 217] width 132 height 23
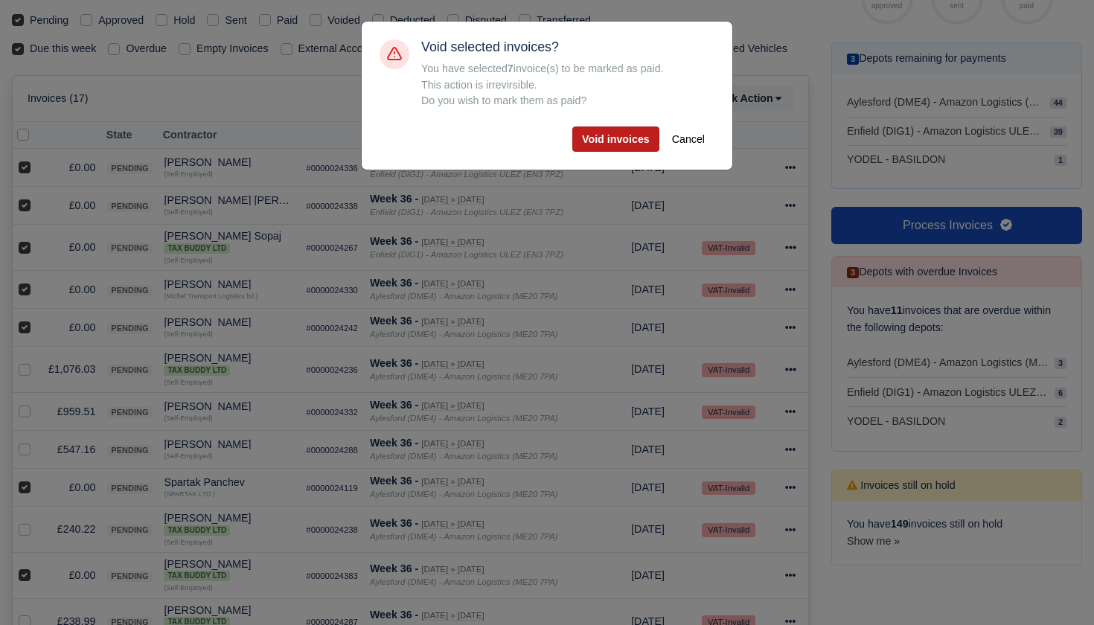
click at [609, 139] on button "Void invoices" at bounding box center [615, 138] width 87 height 25
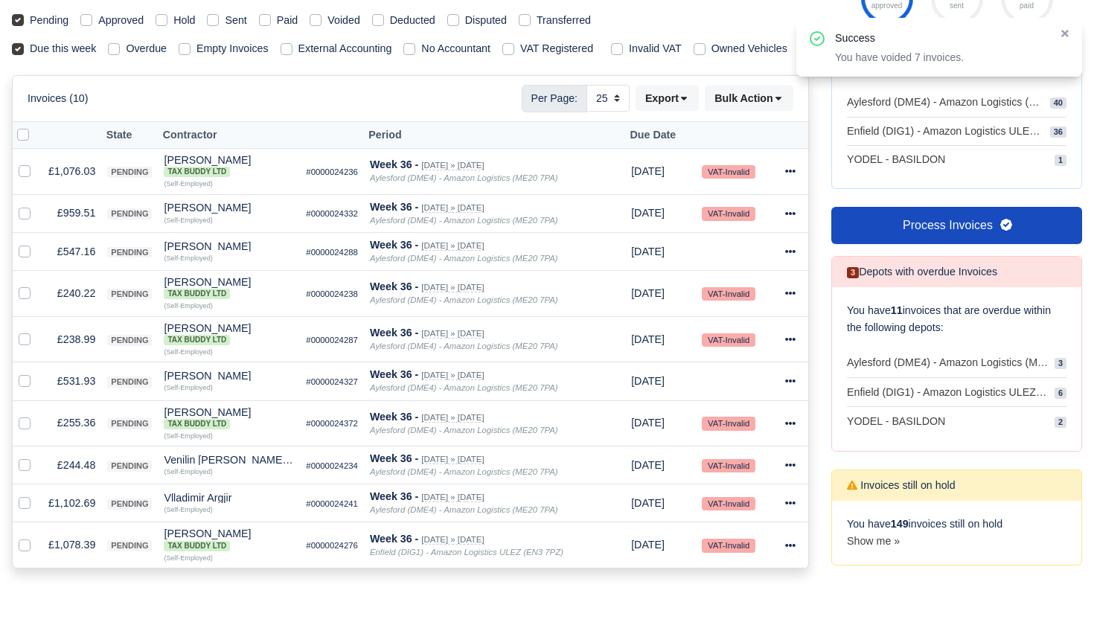
click at [35, 126] on label at bounding box center [35, 126] width 0 height 0
click at [24, 138] on input "checkbox" at bounding box center [23, 132] width 12 height 12
checkbox input "true"
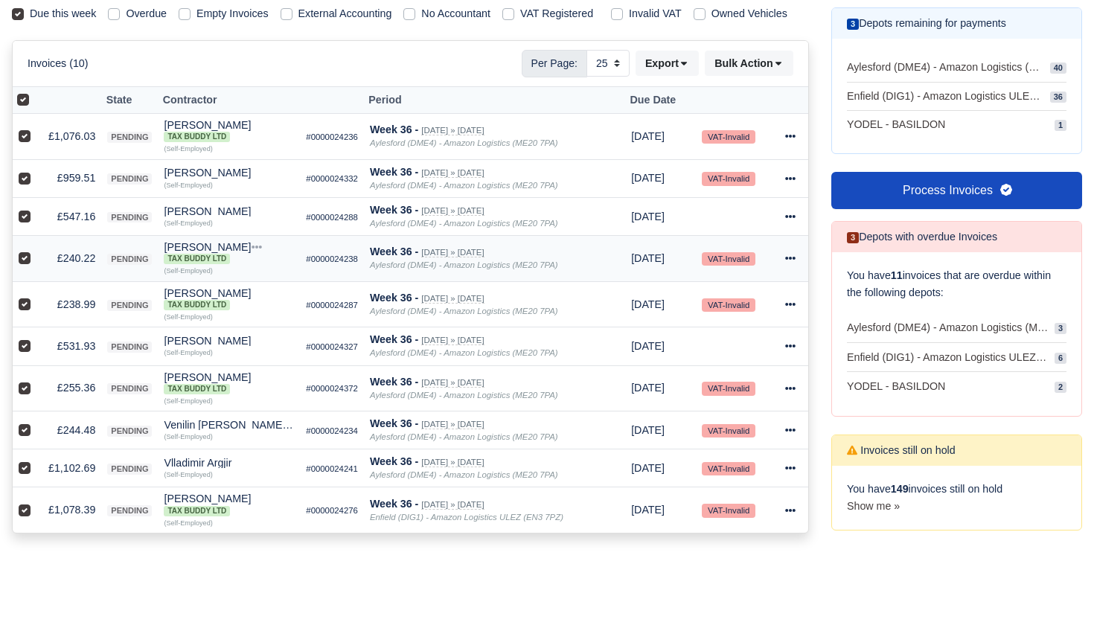
scroll to position [262, 0]
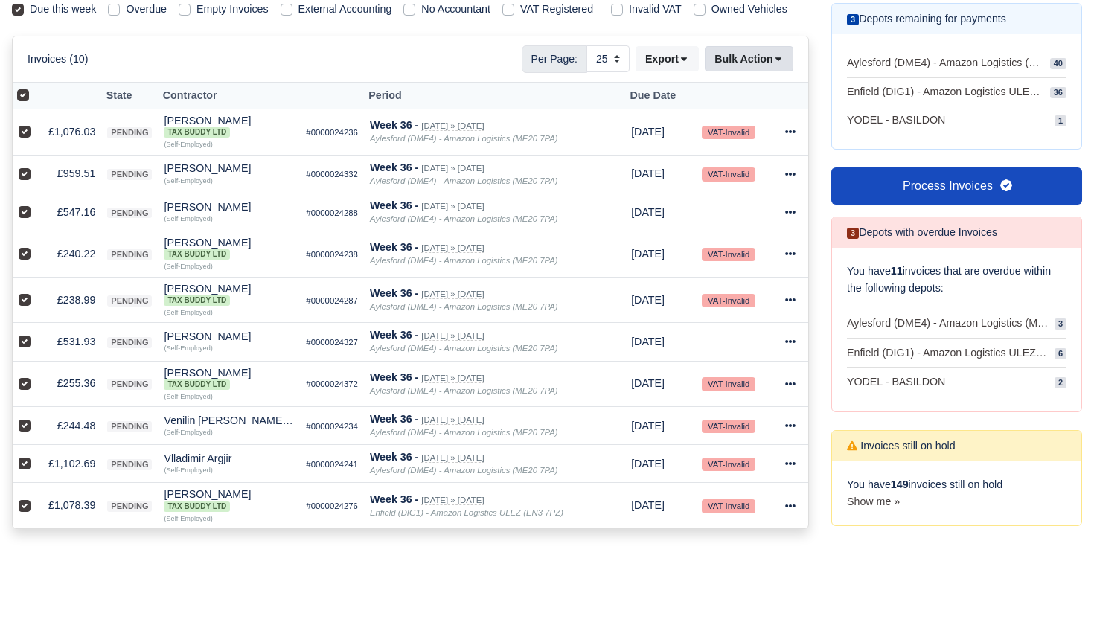
click at [763, 71] on button "Bulk Action" at bounding box center [749, 58] width 89 height 25
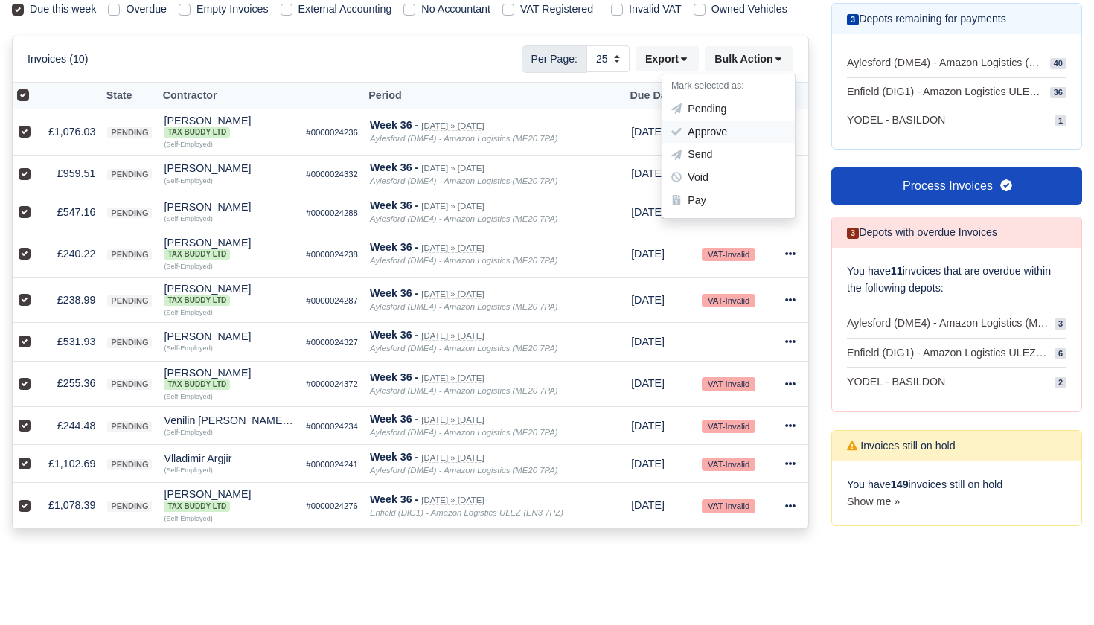
click at [717, 144] on div "Approve" at bounding box center [728, 132] width 132 height 23
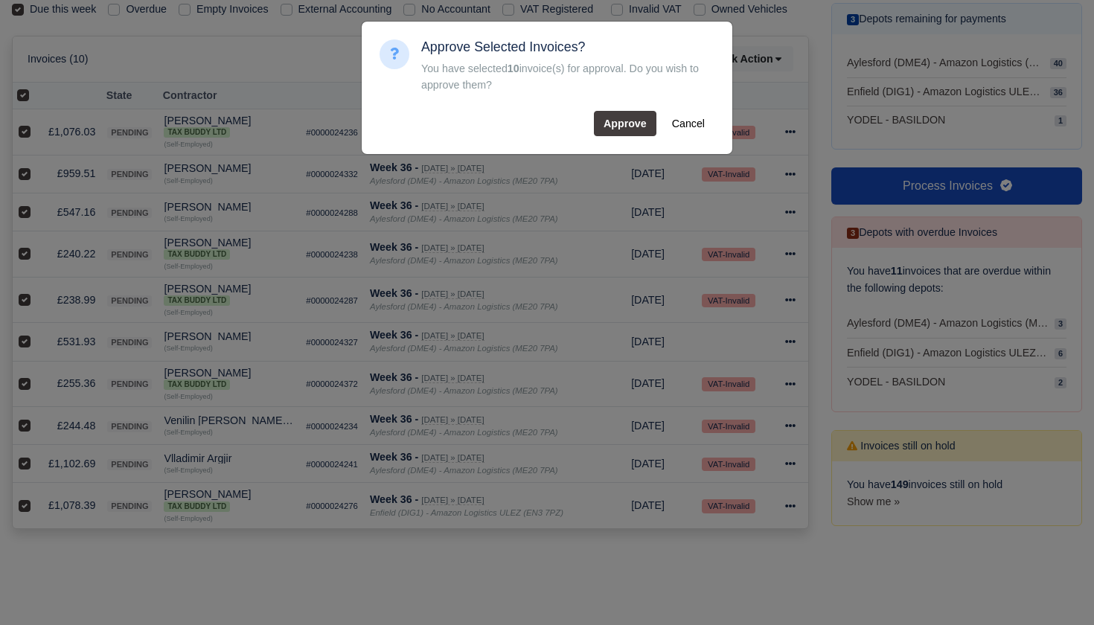
click at [614, 122] on button "Approve" at bounding box center [625, 123] width 62 height 25
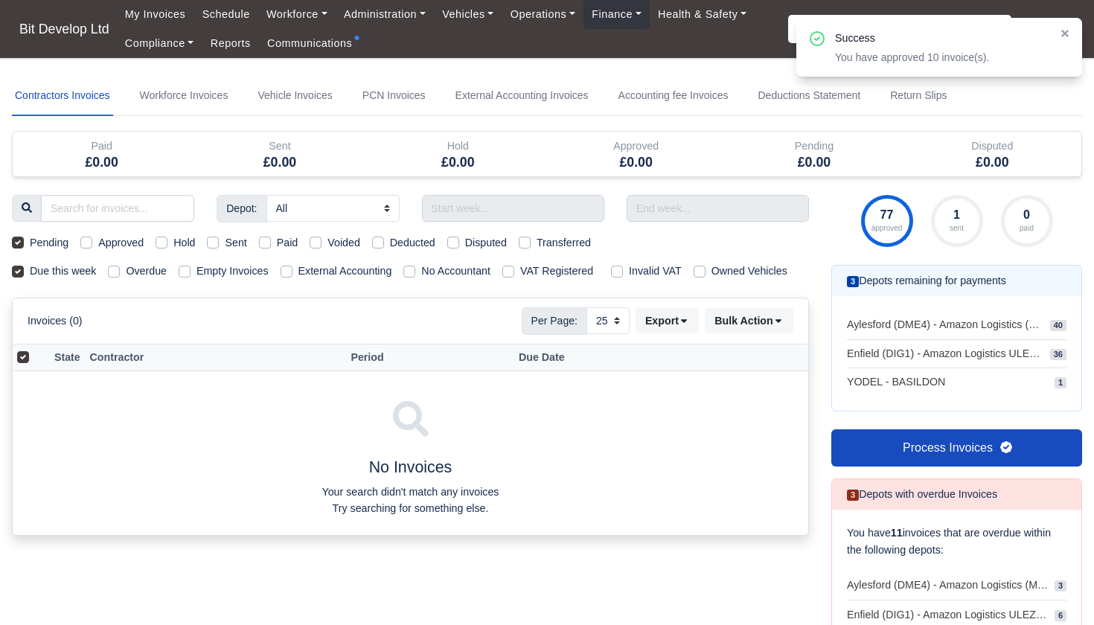
scroll to position [0, 0]
click at [30, 243] on label "Pending" at bounding box center [49, 242] width 39 height 17
click at [19, 243] on input "Pending" at bounding box center [18, 240] width 12 height 12
checkbox input "false"
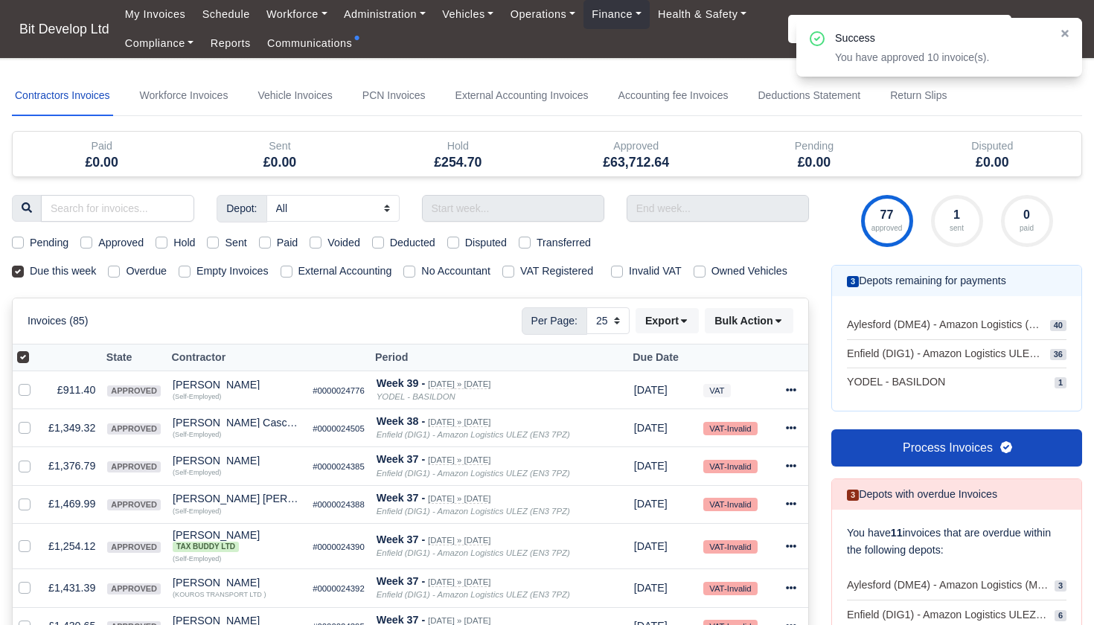
drag, startPoint x: 80, startPoint y: 249, endPoint x: 87, endPoint y: 243, distance: 9.5
click at [98, 243] on label "Approved" at bounding box center [120, 242] width 45 height 17
click at [87, 243] on input "Approved" at bounding box center [86, 240] width 12 height 12
checkbox input "true"
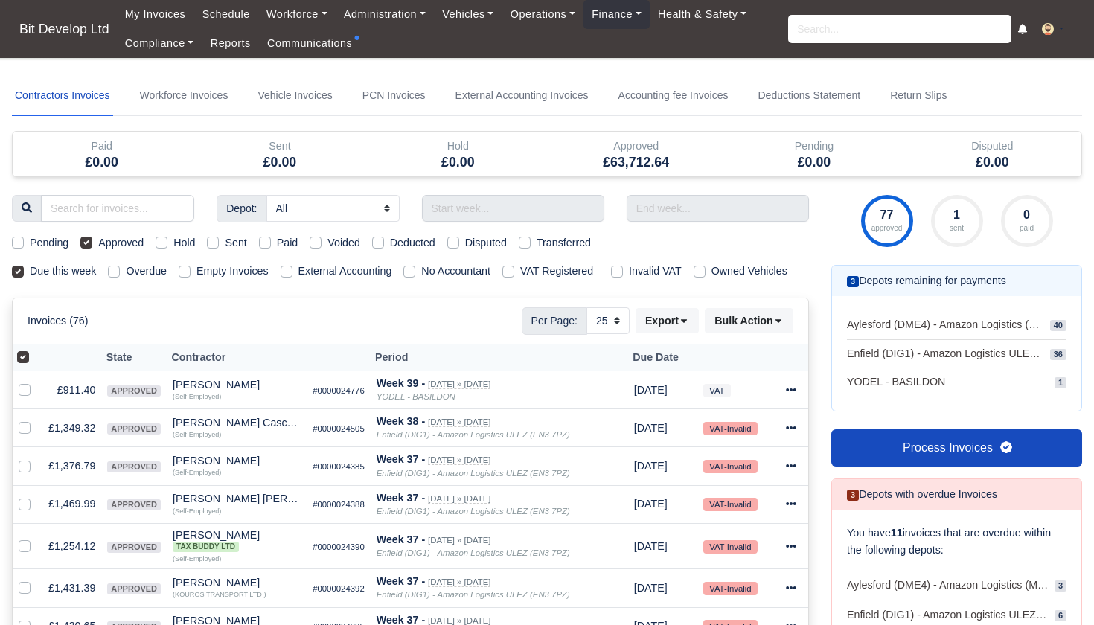
click at [35, 349] on label at bounding box center [35, 349] width 0 height 0
click at [25, 361] on input "checkbox" at bounding box center [23, 355] width 12 height 12
checkbox input "false"
click at [35, 349] on label at bounding box center [35, 349] width 0 height 0
click at [25, 361] on input "checkbox" at bounding box center [23, 355] width 12 height 12
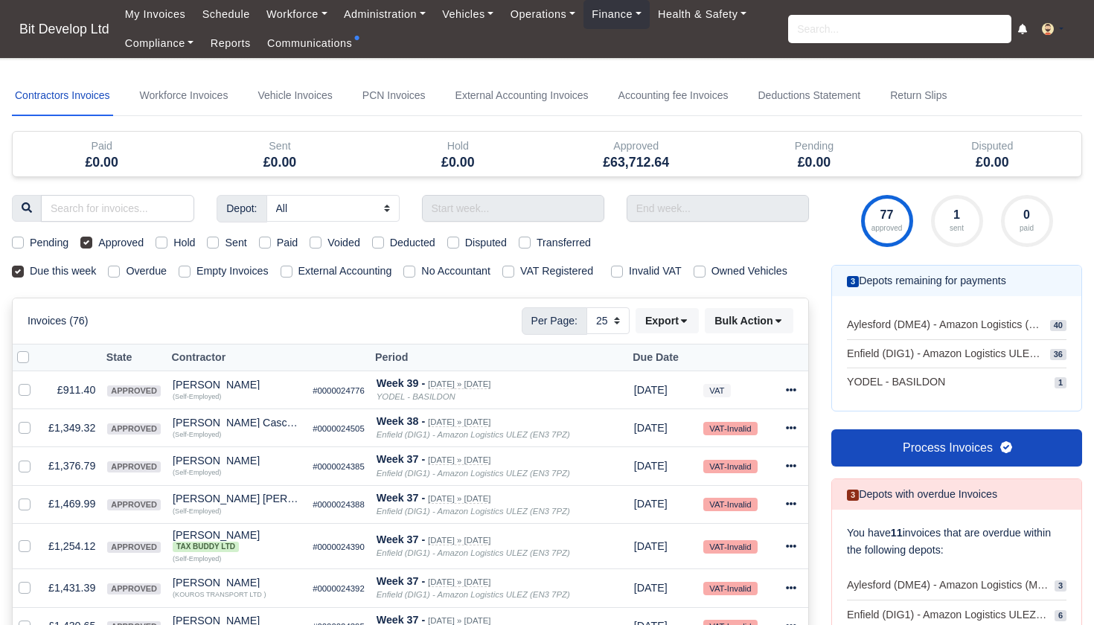
checkbox input "true"
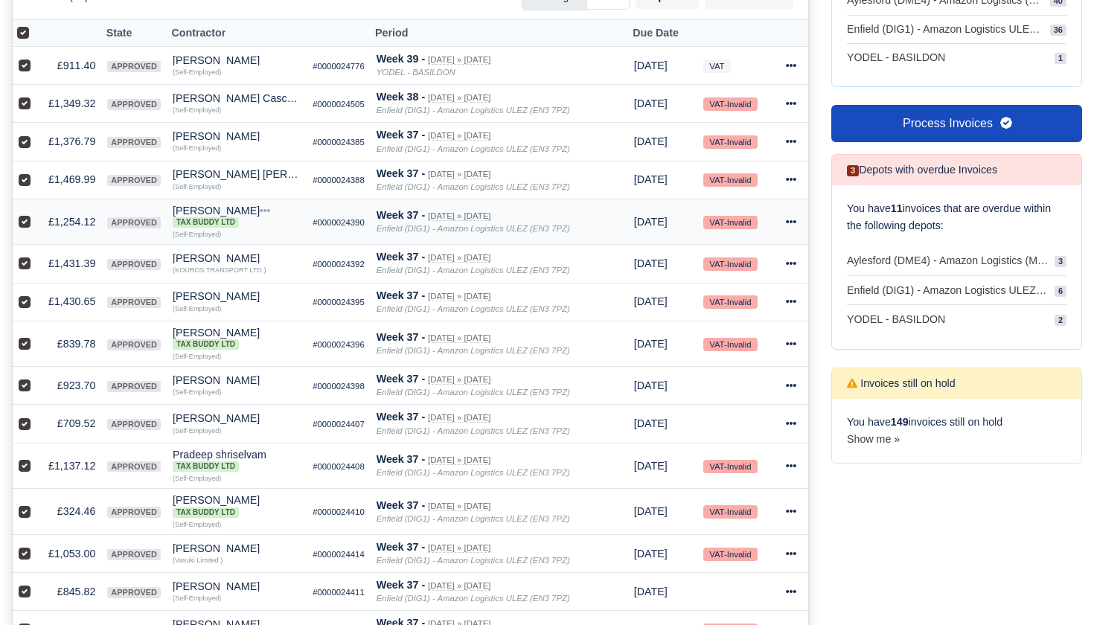
scroll to position [173, 0]
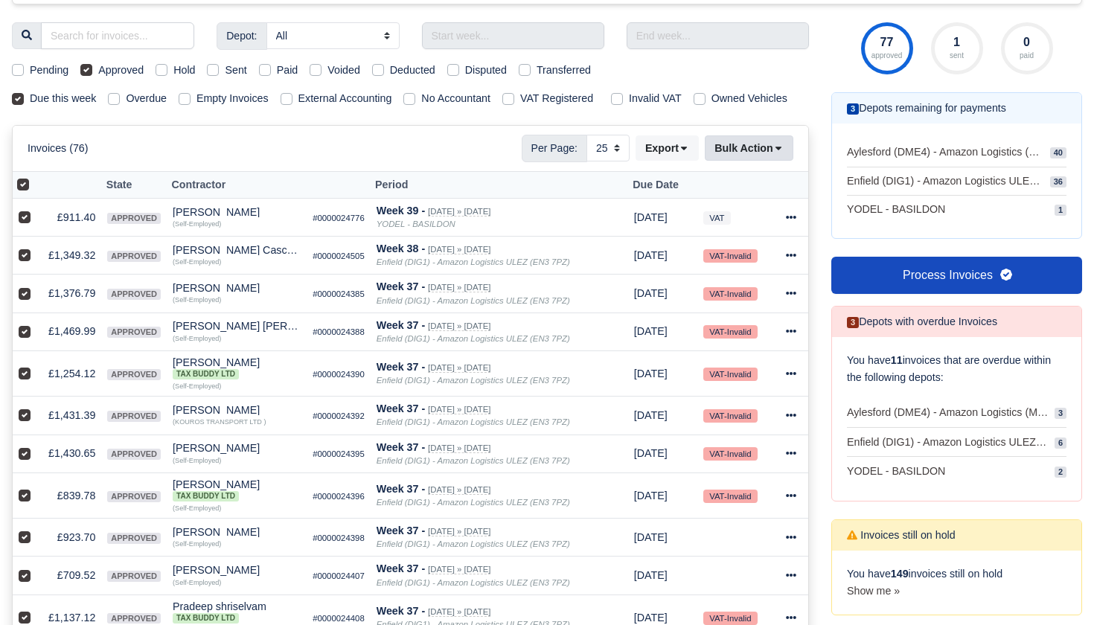
click at [771, 150] on button "Bulk Action" at bounding box center [749, 147] width 89 height 25
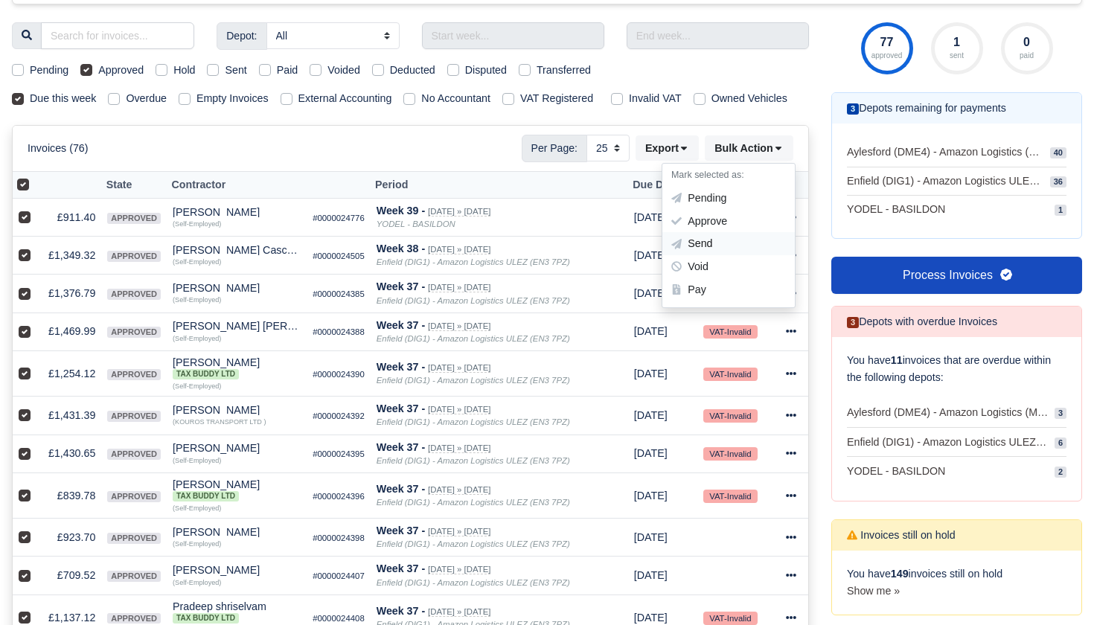
click at [714, 254] on div "Send" at bounding box center [728, 244] width 132 height 23
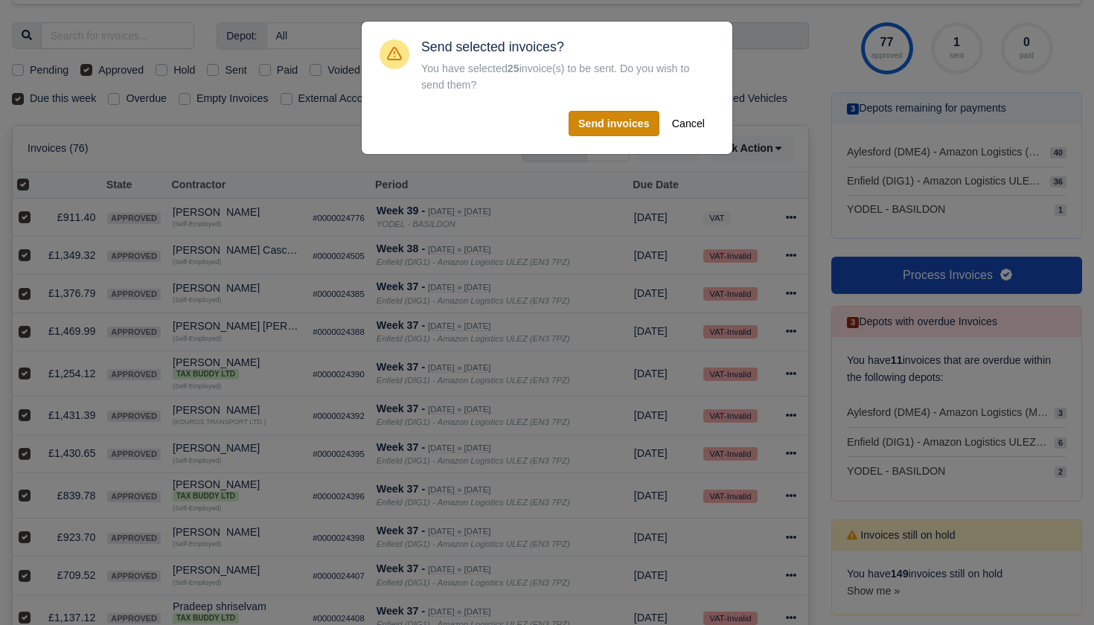
click at [628, 119] on button "Send invoices" at bounding box center [613, 123] width 91 height 25
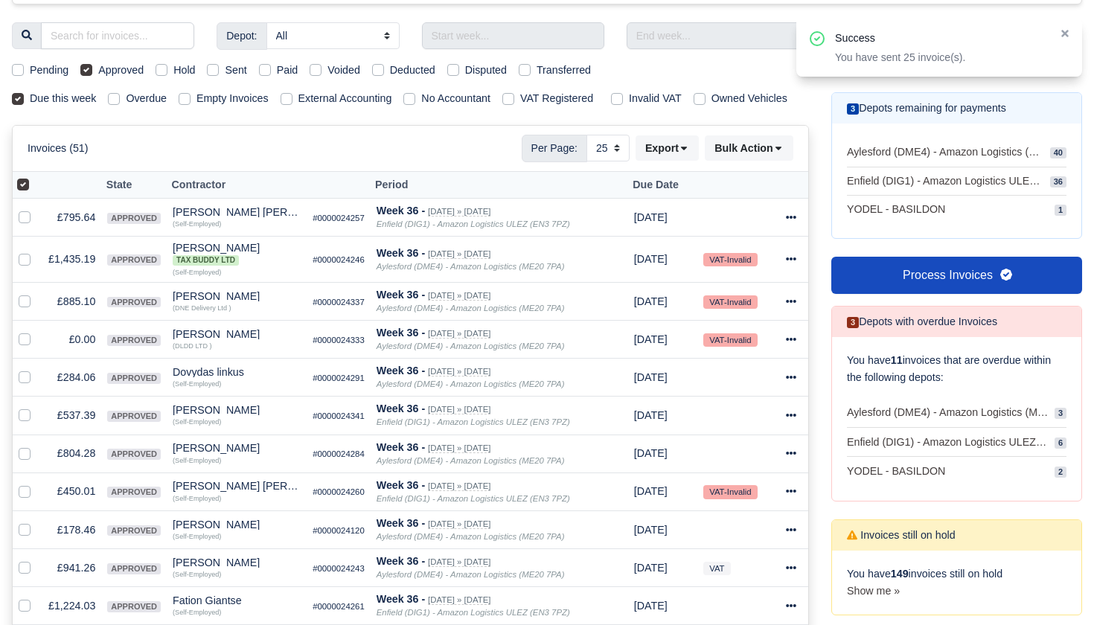
click at [35, 176] on label at bounding box center [35, 176] width 0 height 0
click at [25, 188] on input "checkbox" at bounding box center [23, 182] width 12 height 12
checkbox input "false"
click at [35, 176] on label at bounding box center [35, 176] width 0 height 0
click at [25, 188] on input "checkbox" at bounding box center [23, 182] width 12 height 12
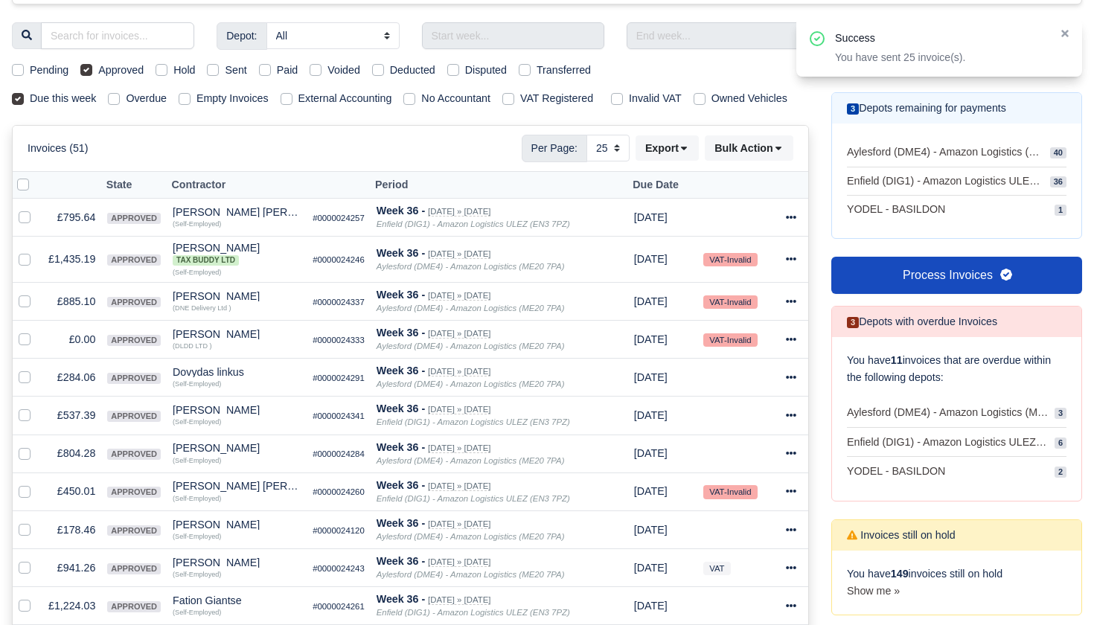
checkbox input "true"
click at [36, 331] on label at bounding box center [36, 331] width 0 height 0
click at [25, 343] on input "checkbox" at bounding box center [25, 337] width 12 height 12
checkbox input "false"
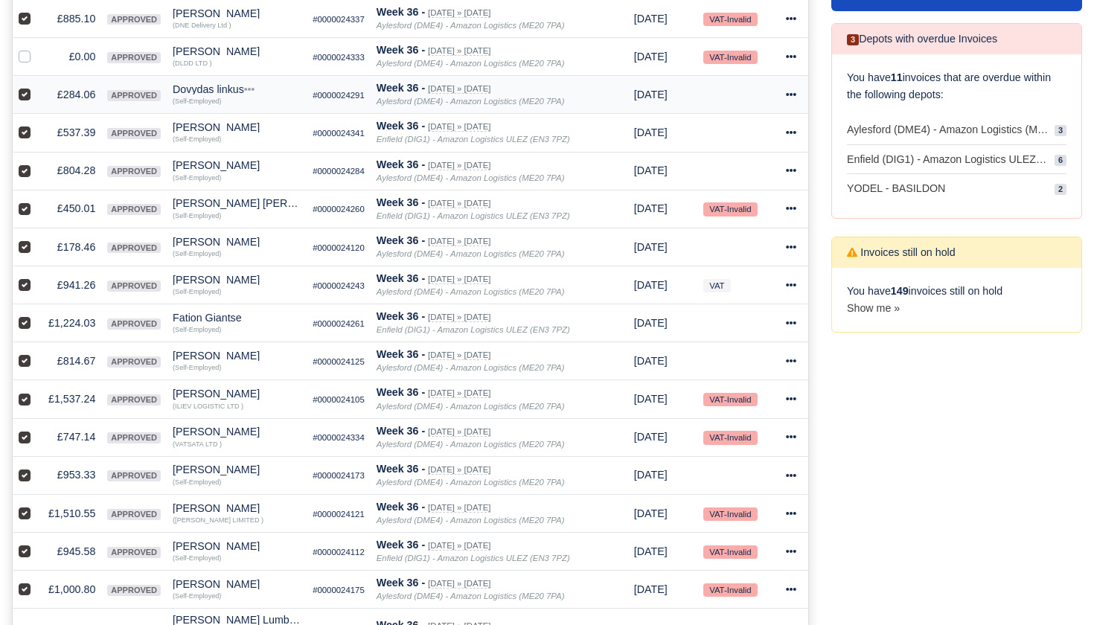
scroll to position [132, 0]
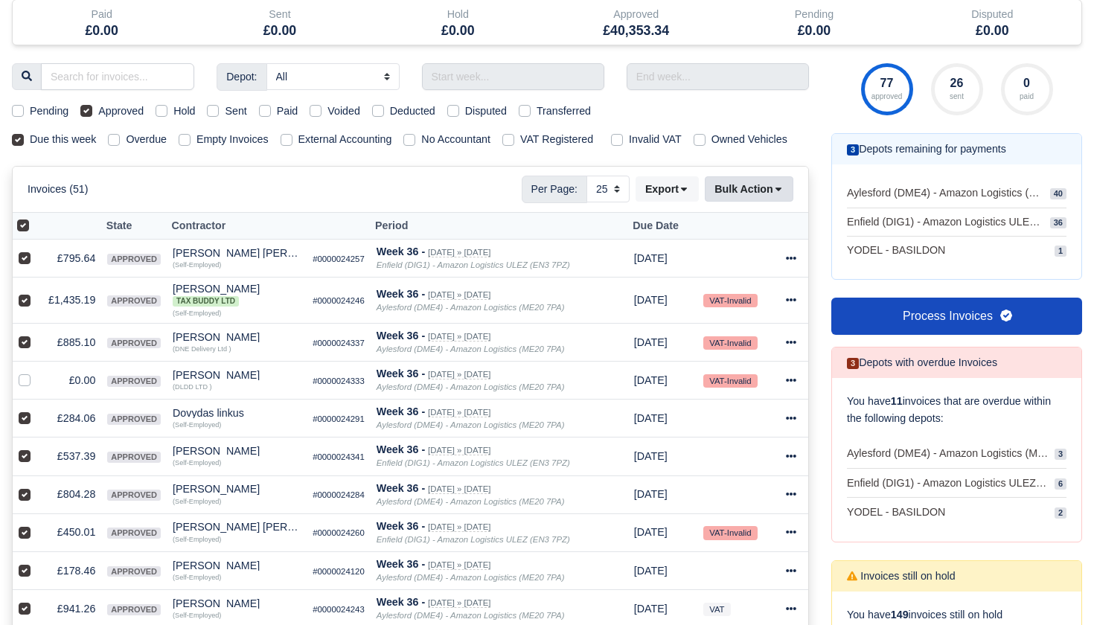
click at [746, 202] on button "Bulk Action" at bounding box center [749, 188] width 89 height 25
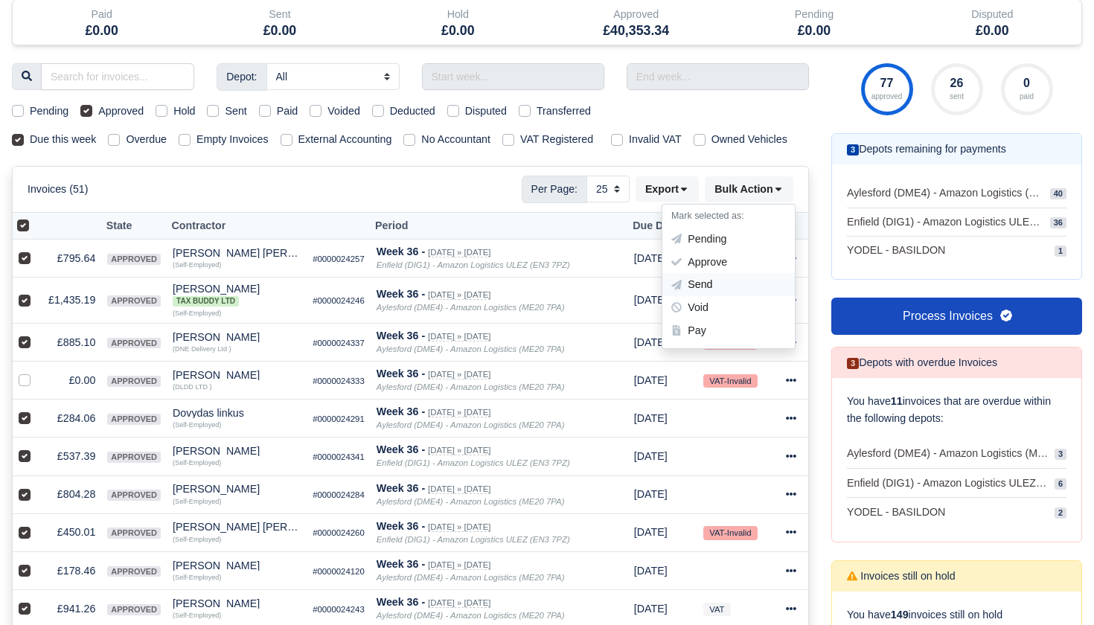
click at [711, 295] on div "Send" at bounding box center [728, 285] width 132 height 23
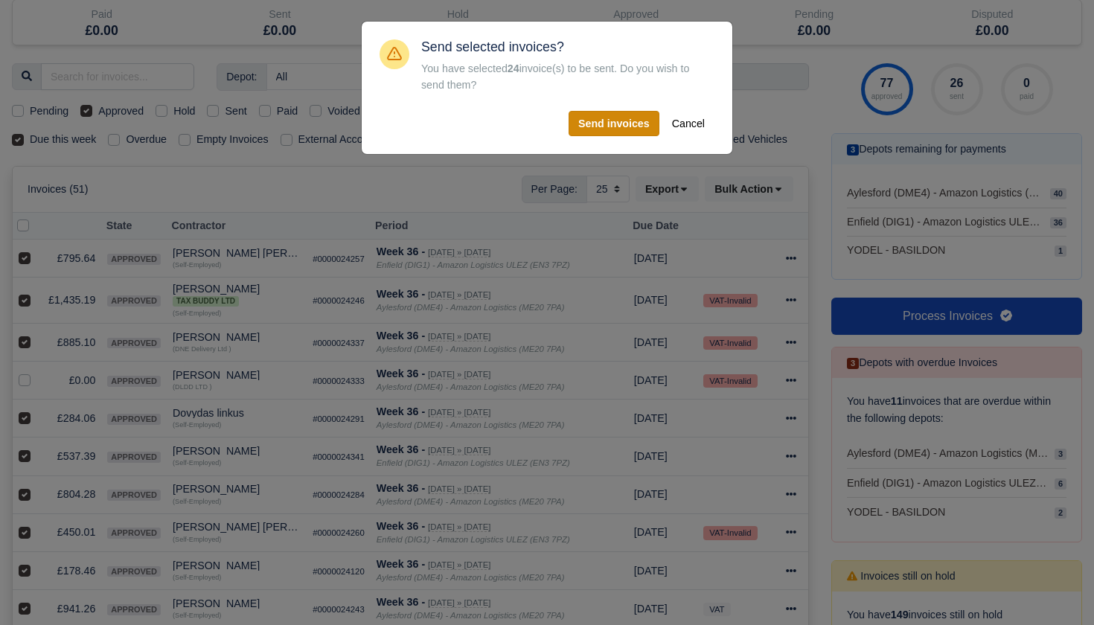
click at [622, 120] on button "Send invoices" at bounding box center [613, 123] width 91 height 25
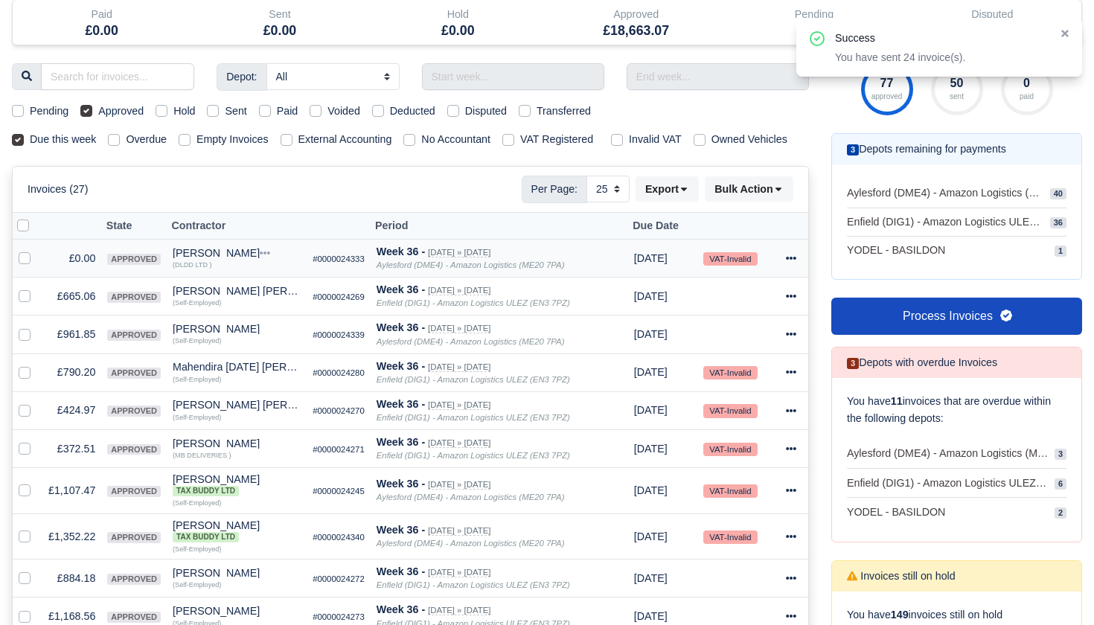
click at [36, 250] on label at bounding box center [36, 250] width 0 height 0
click at [26, 262] on input "checkbox" at bounding box center [25, 256] width 12 height 12
checkbox input "true"
click at [795, 263] on icon at bounding box center [791, 258] width 10 height 10
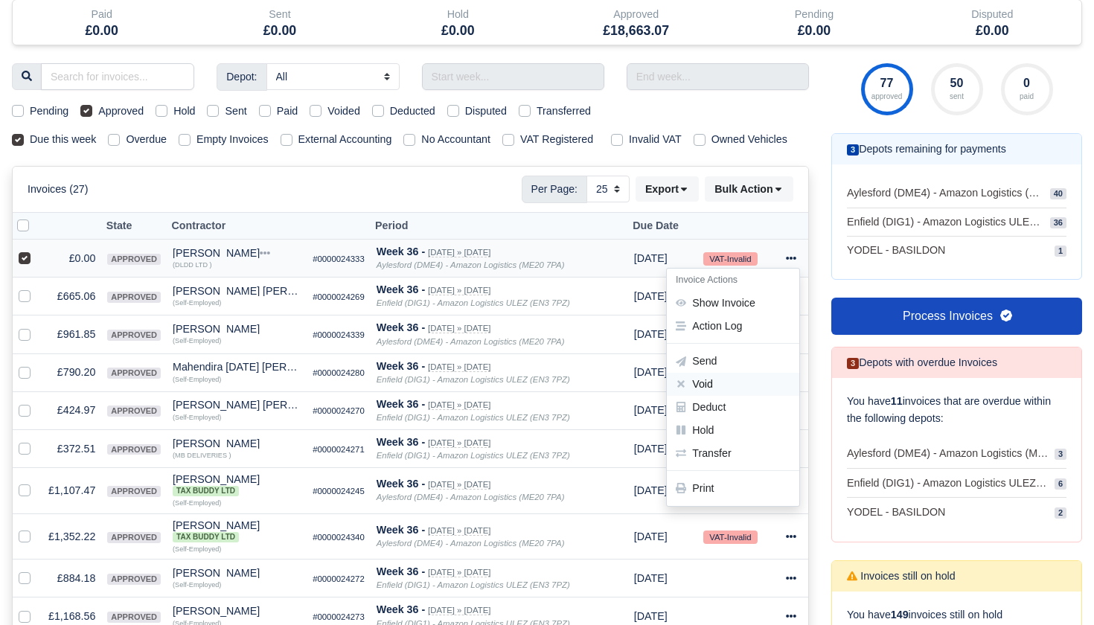
click at [721, 392] on button "Void" at bounding box center [733, 384] width 132 height 23
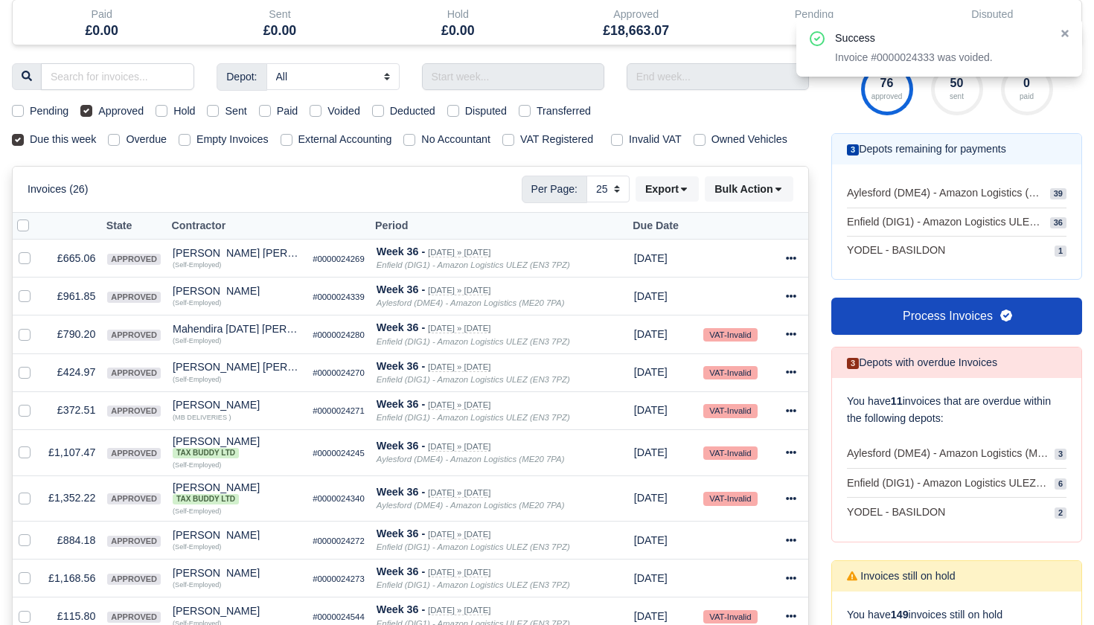
click at [35, 217] on label at bounding box center [35, 217] width 0 height 0
click at [26, 229] on input "checkbox" at bounding box center [23, 223] width 12 height 12
checkbox input "true"
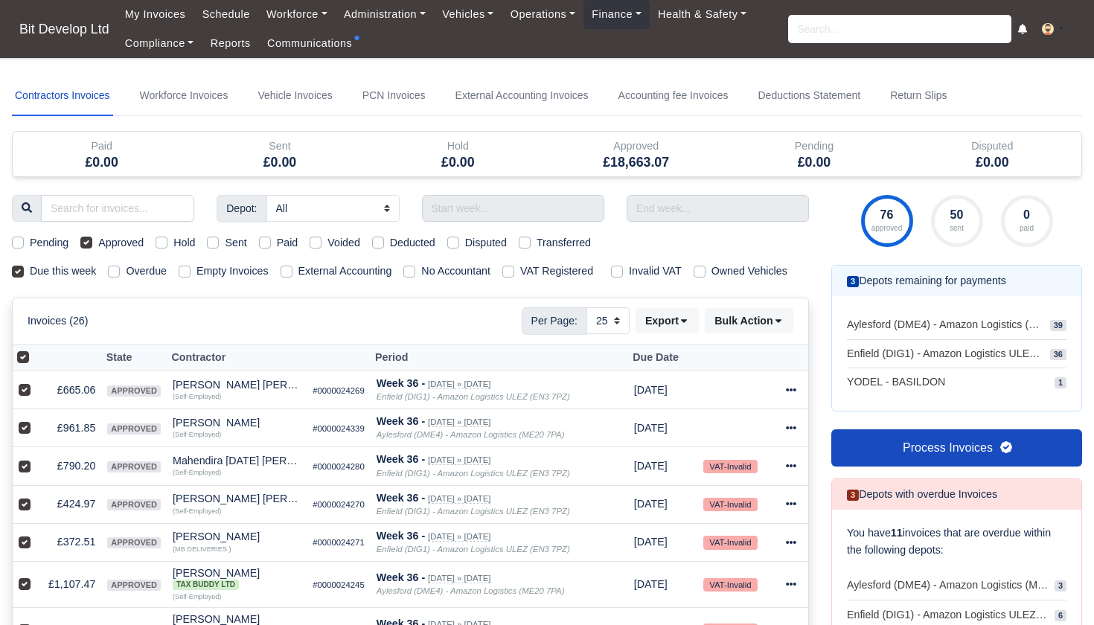
scroll to position [0, 0]
click at [768, 333] on button "Bulk Action" at bounding box center [749, 320] width 89 height 25
click at [720, 423] on div "Send" at bounding box center [728, 417] width 132 height 23
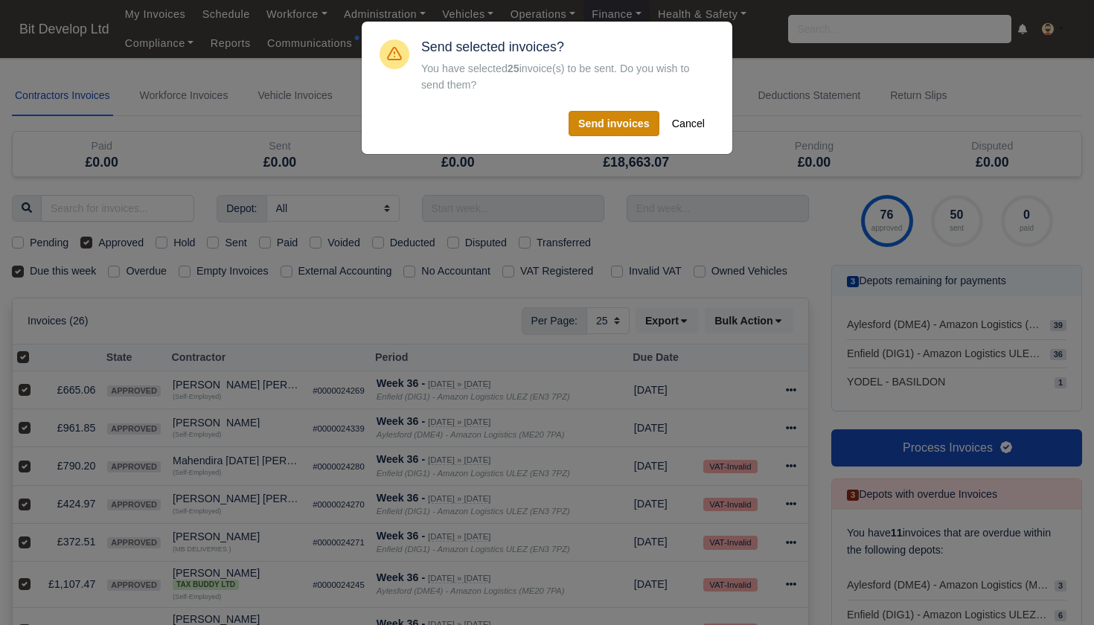
click at [631, 121] on button "Send invoices" at bounding box center [613, 123] width 91 height 25
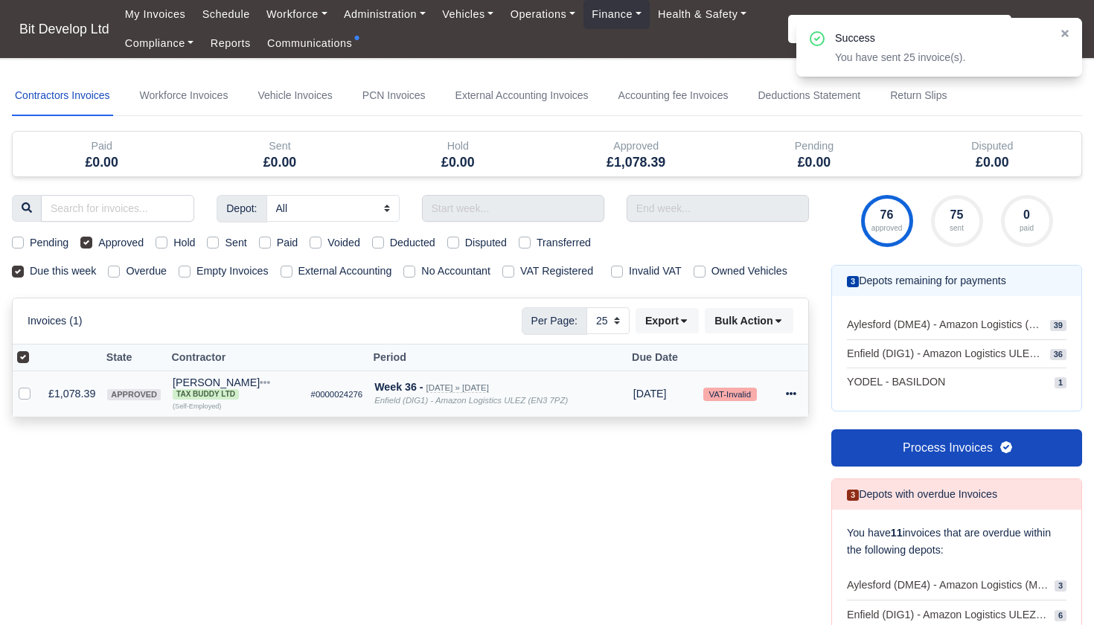
click at [36, 385] on label at bounding box center [36, 385] width 0 height 0
click at [28, 397] on input "checkbox" at bounding box center [25, 391] width 12 height 12
checkbox input "true"
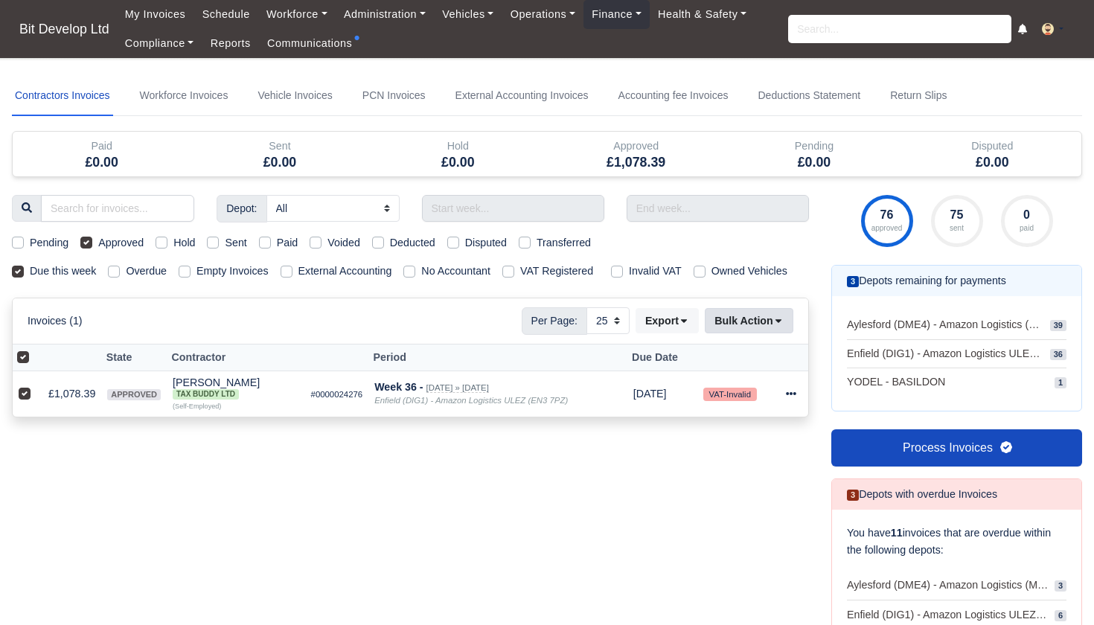
click at [779, 326] on icon at bounding box center [778, 320] width 10 height 10
click at [702, 429] on div "Send" at bounding box center [728, 417] width 132 height 23
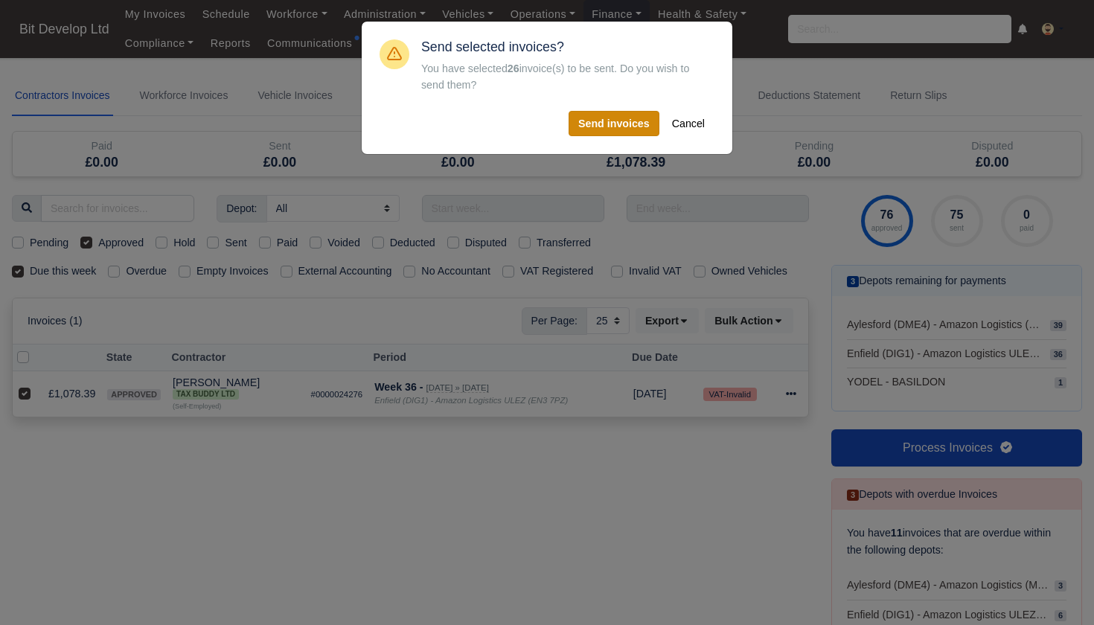
click at [629, 122] on button "Send invoices" at bounding box center [613, 123] width 91 height 25
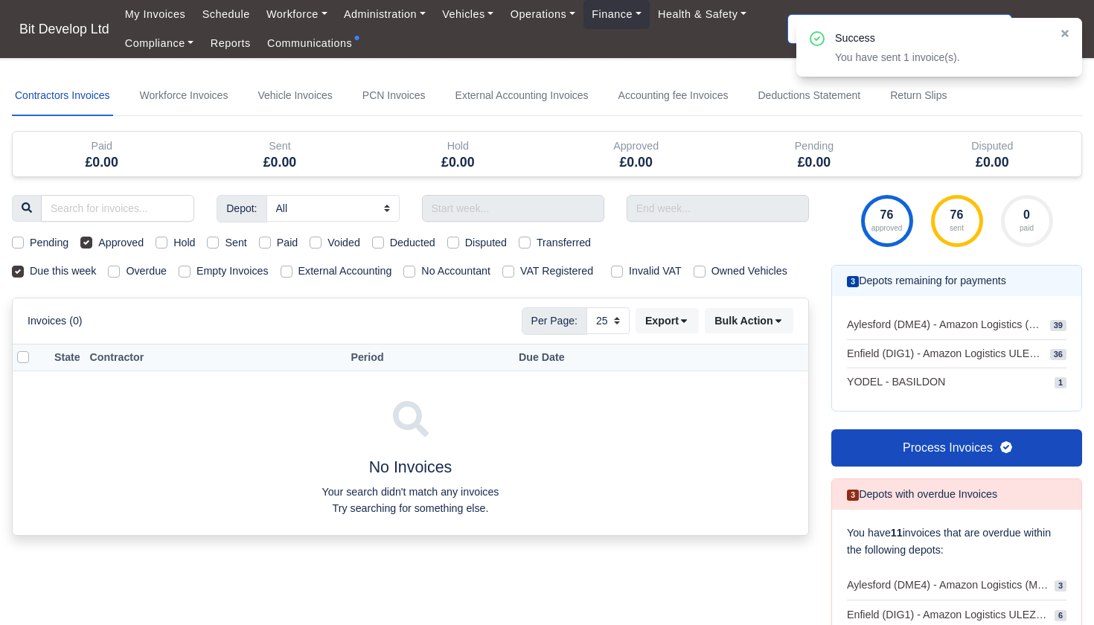
click at [792, 33] on input "search" at bounding box center [899, 29] width 223 height 28
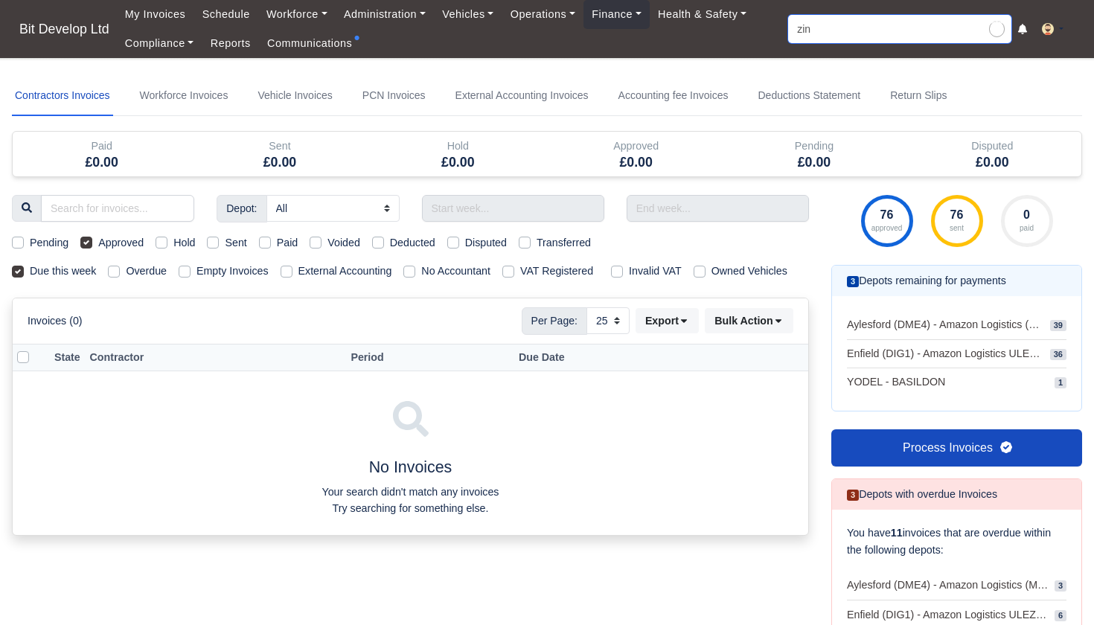
type input "zing"
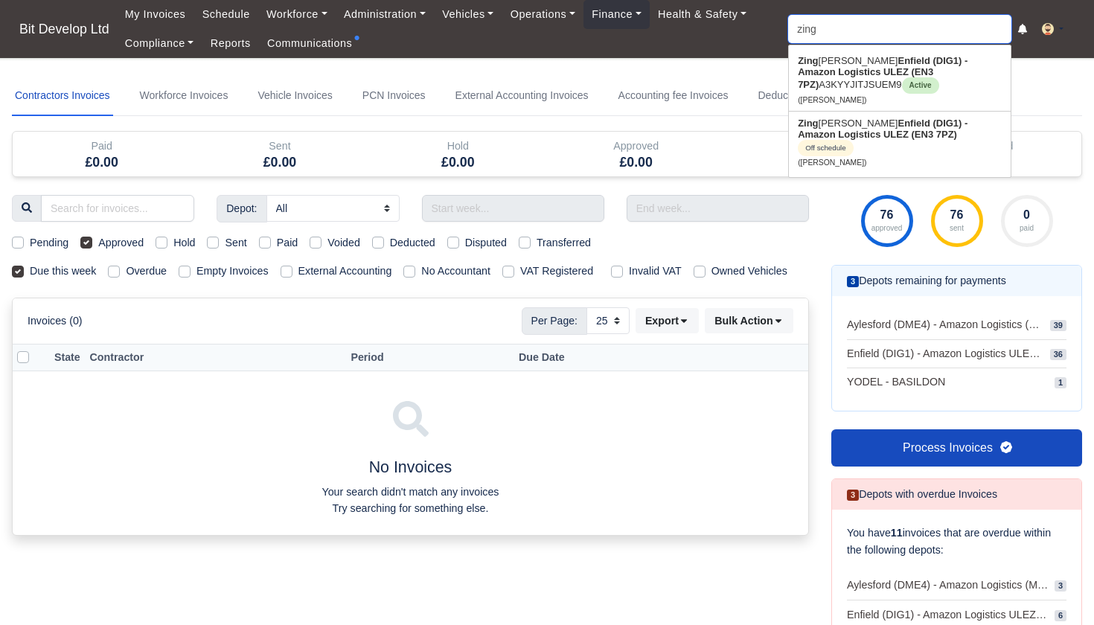
type input "zing Pedro"
click at [837, 71] on strong "Enfield (DIG1) - Amazon Logistics ULEZ (EN3 7PZ)" at bounding box center [883, 72] width 170 height 35
type input "Zing Pedro"
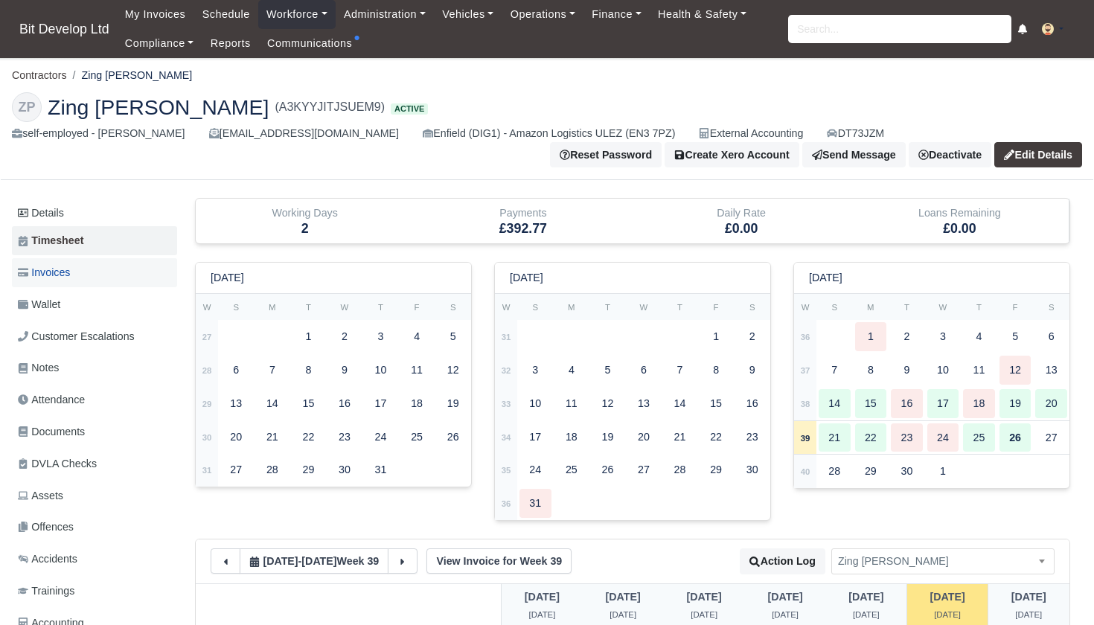
click at [70, 273] on span "Invoices" at bounding box center [44, 272] width 52 height 17
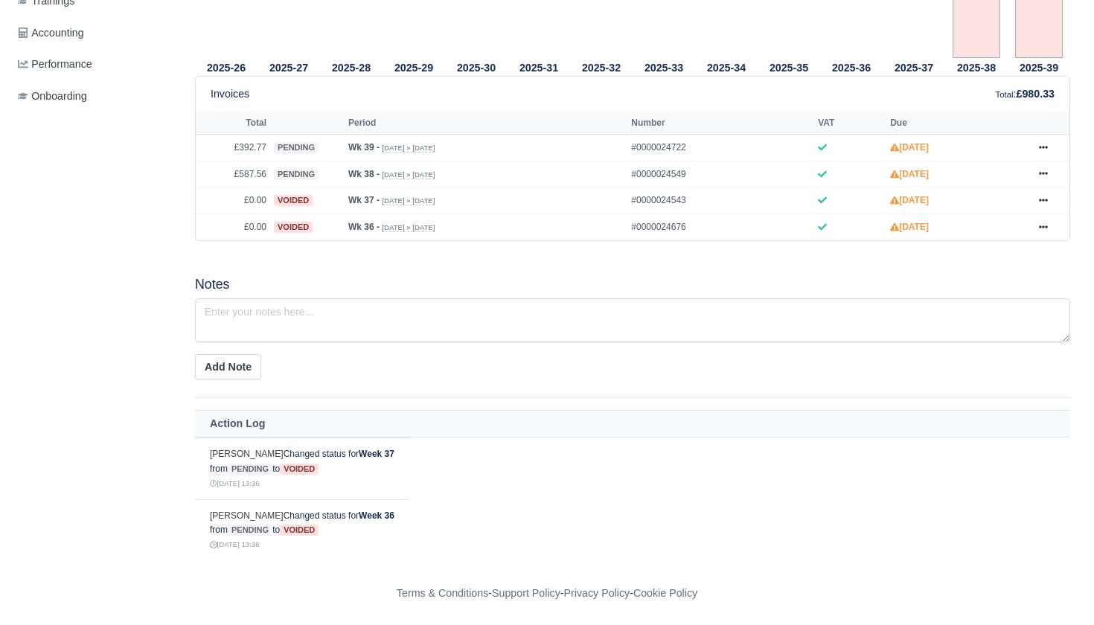
scroll to position [613, 0]
click at [1047, 228] on icon at bounding box center [1043, 226] width 9 height 3
click at [993, 251] on link "Show Invoice" at bounding box center [987, 253] width 132 height 31
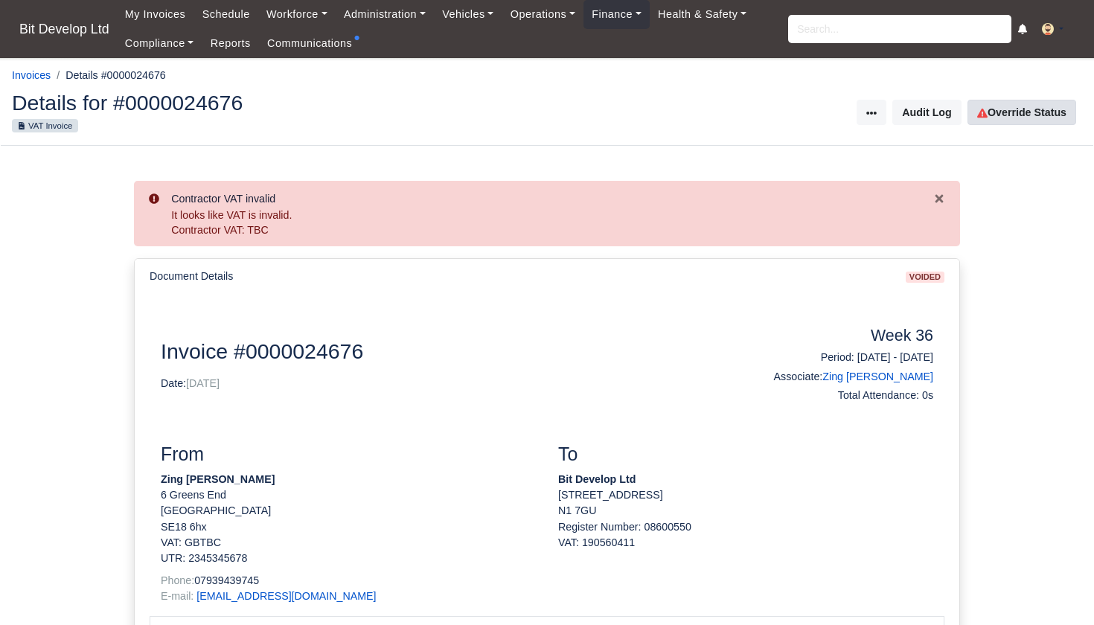
click at [1033, 107] on link "Override Status" at bounding box center [1021, 112] width 109 height 25
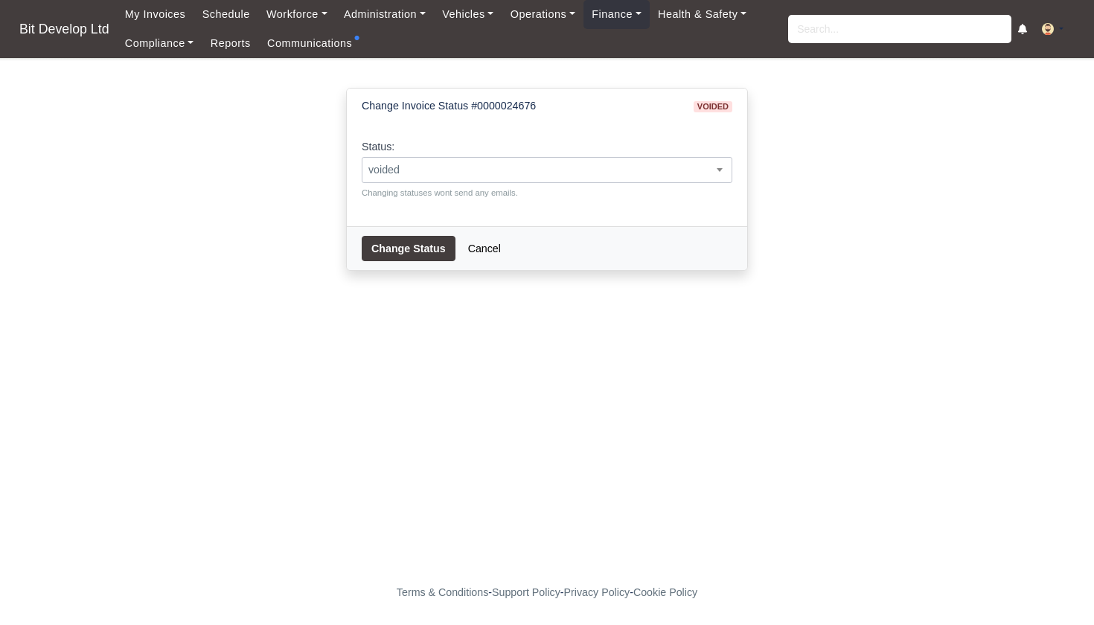
click at [520, 170] on span "voided" at bounding box center [546, 170] width 369 height 19
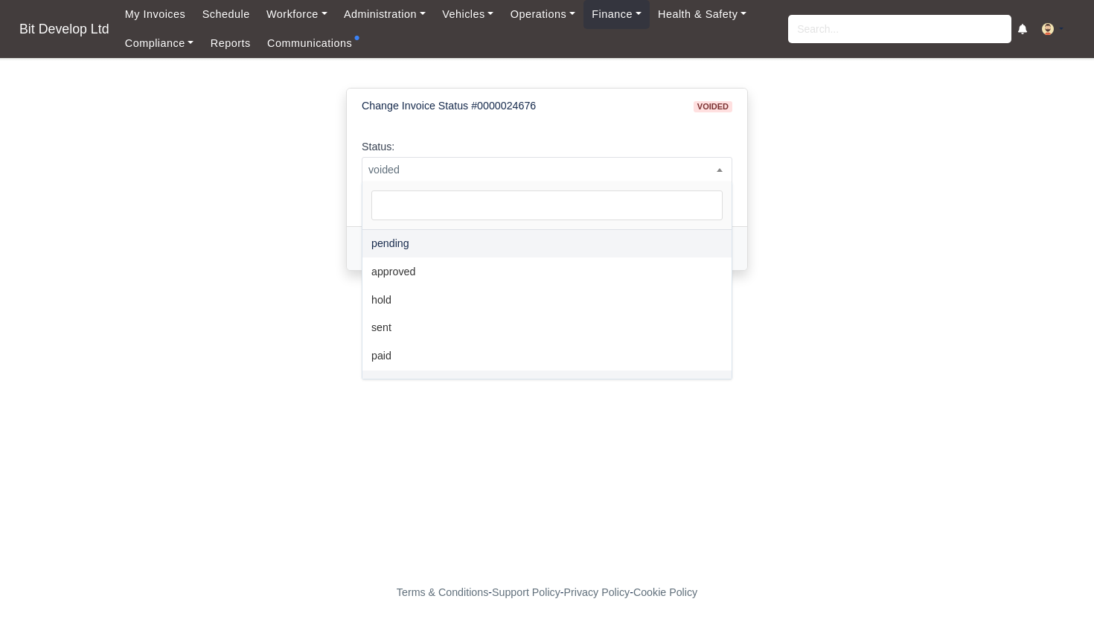
select select "pending"
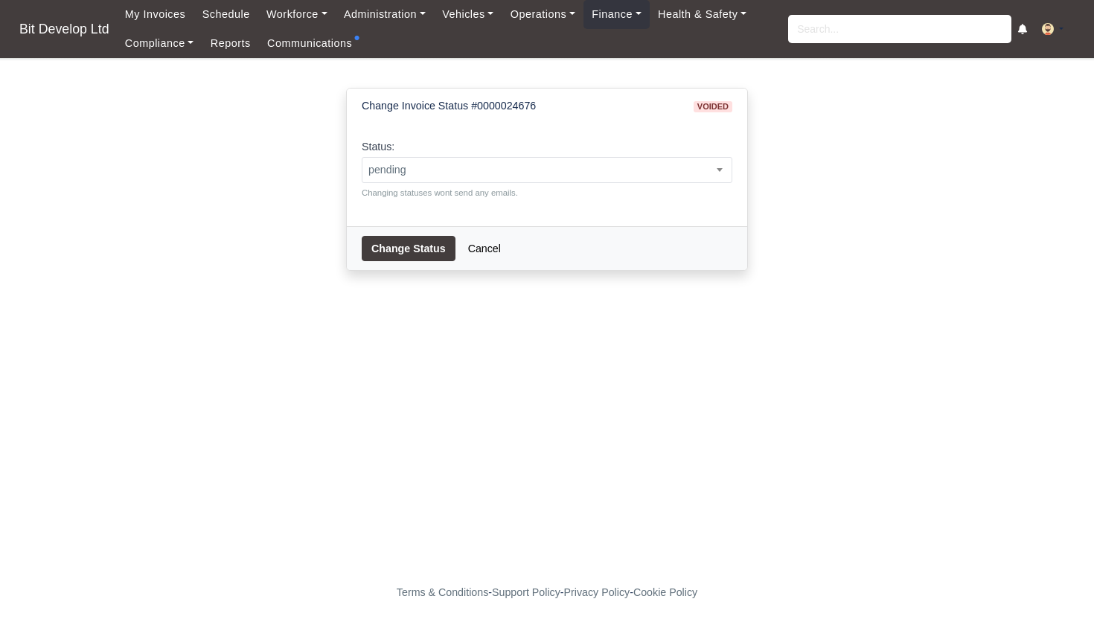
click at [402, 246] on button "Change Status" at bounding box center [409, 248] width 94 height 25
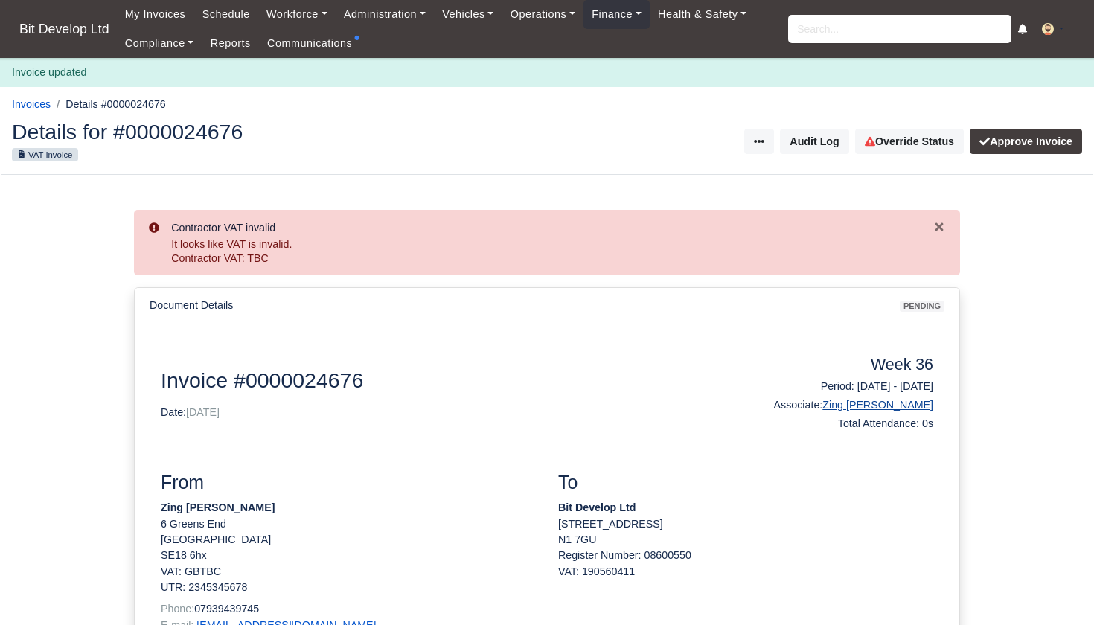
click at [896, 403] on link "Zing [PERSON_NAME]" at bounding box center [877, 405] width 111 height 12
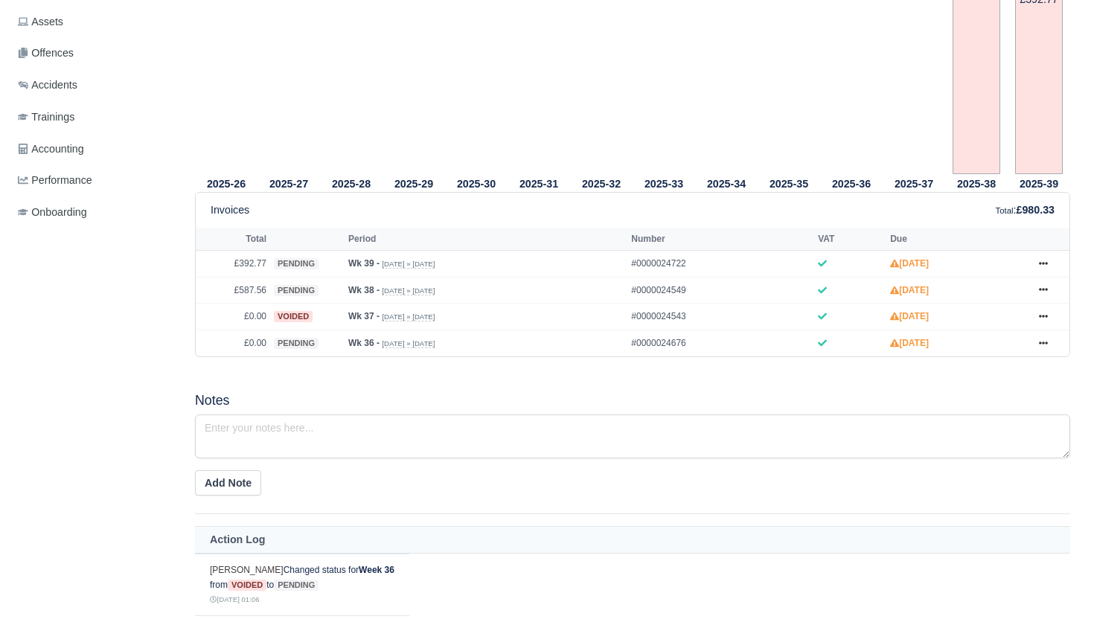
scroll to position [522, 0]
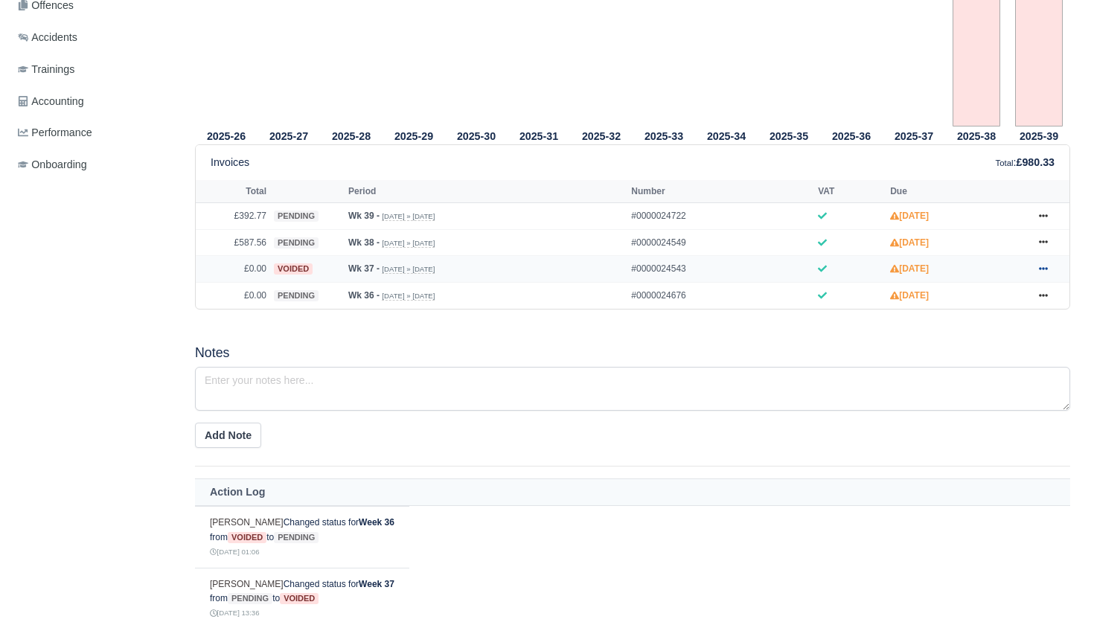
click at [1045, 270] on icon at bounding box center [1043, 268] width 9 height 3
click at [975, 311] on link "Show Invoice" at bounding box center [987, 295] width 132 height 31
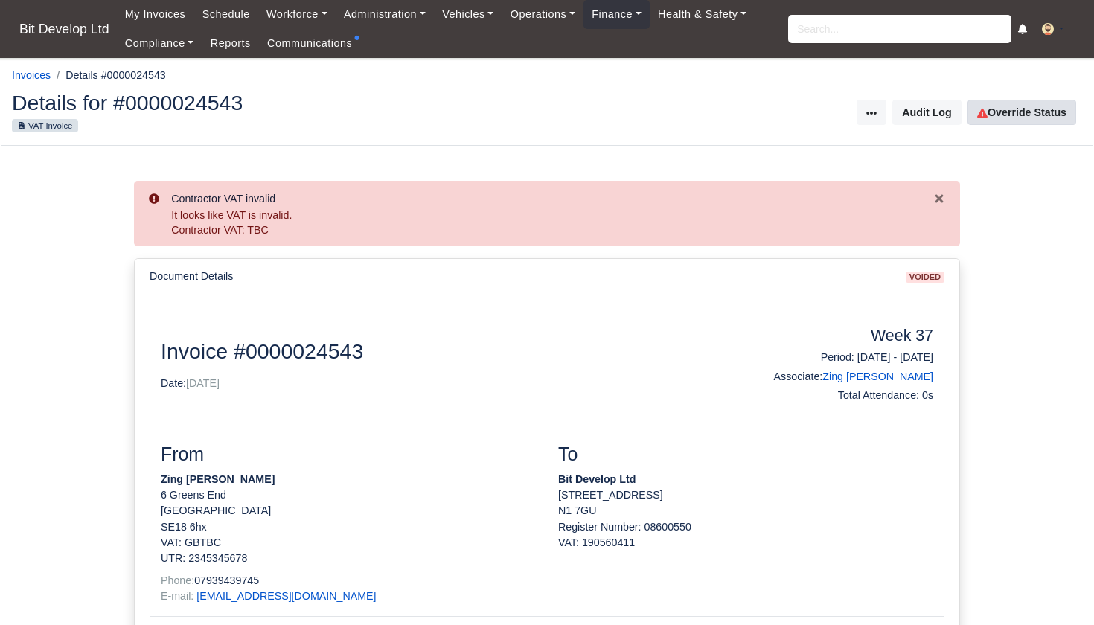
click at [1031, 111] on link "Override Status" at bounding box center [1021, 112] width 109 height 25
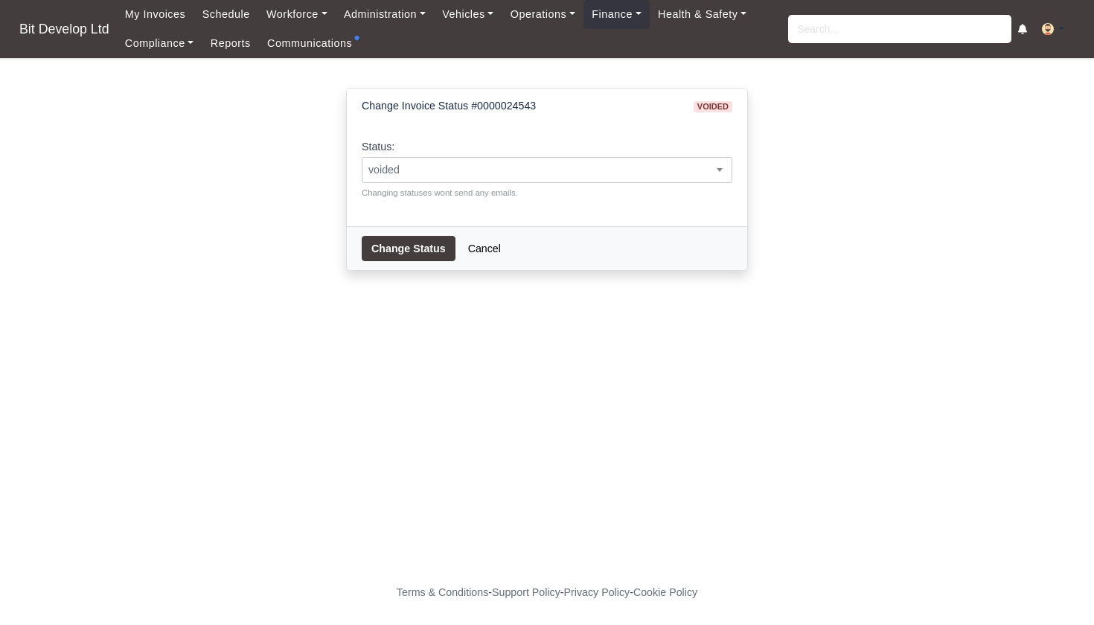
click at [479, 176] on span "voided" at bounding box center [546, 170] width 369 height 19
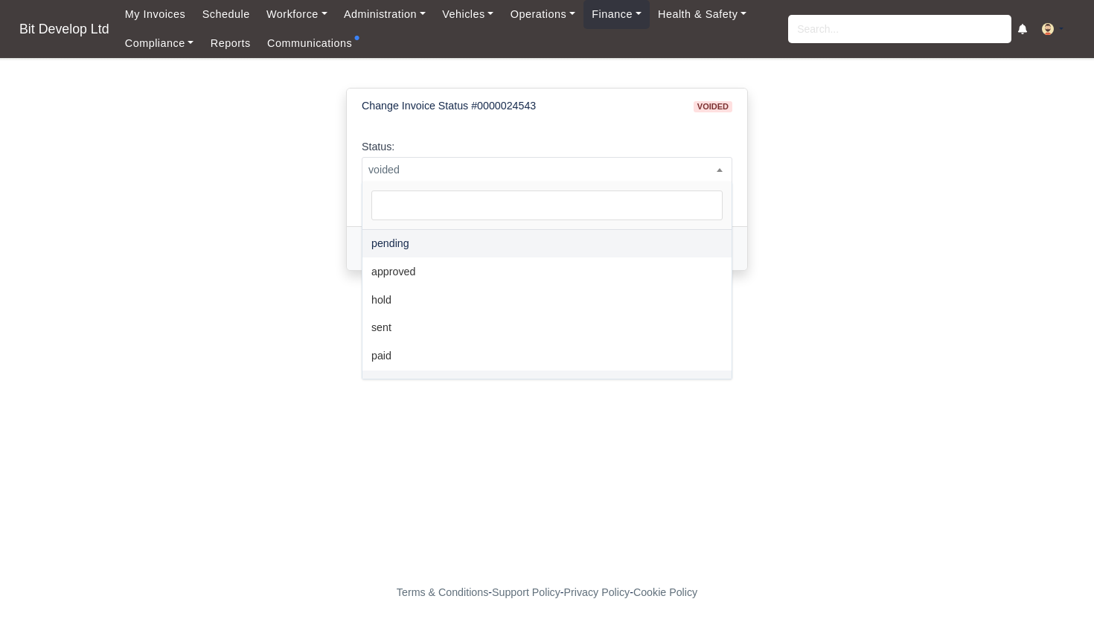
select select "pending"
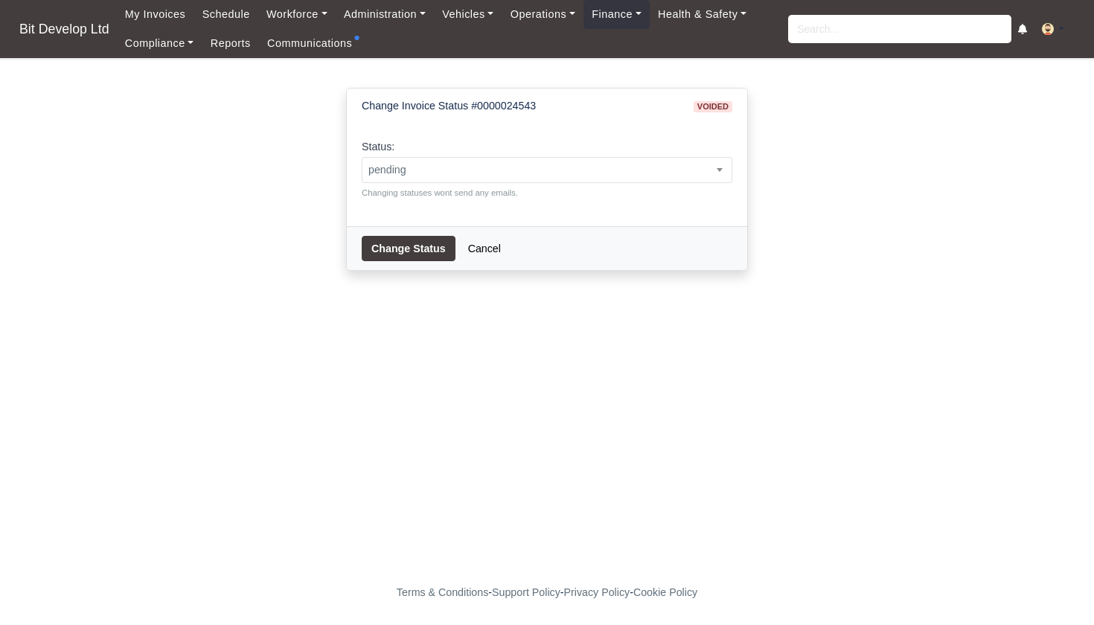
click at [405, 250] on button "Change Status" at bounding box center [409, 248] width 94 height 25
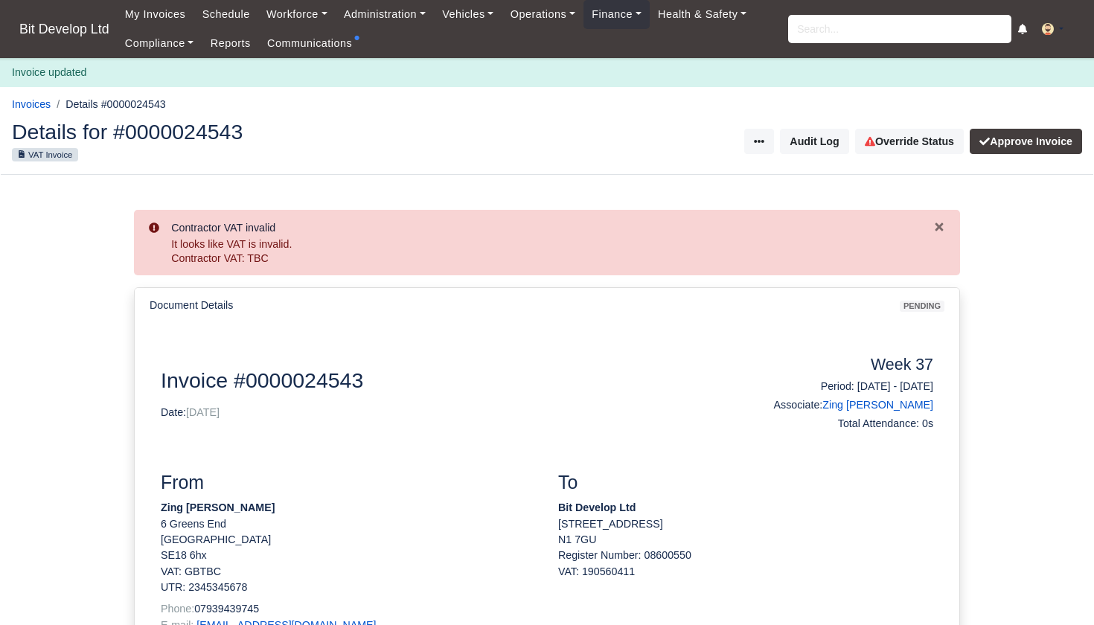
click at [890, 25] on input "search" at bounding box center [899, 29] width 223 height 28
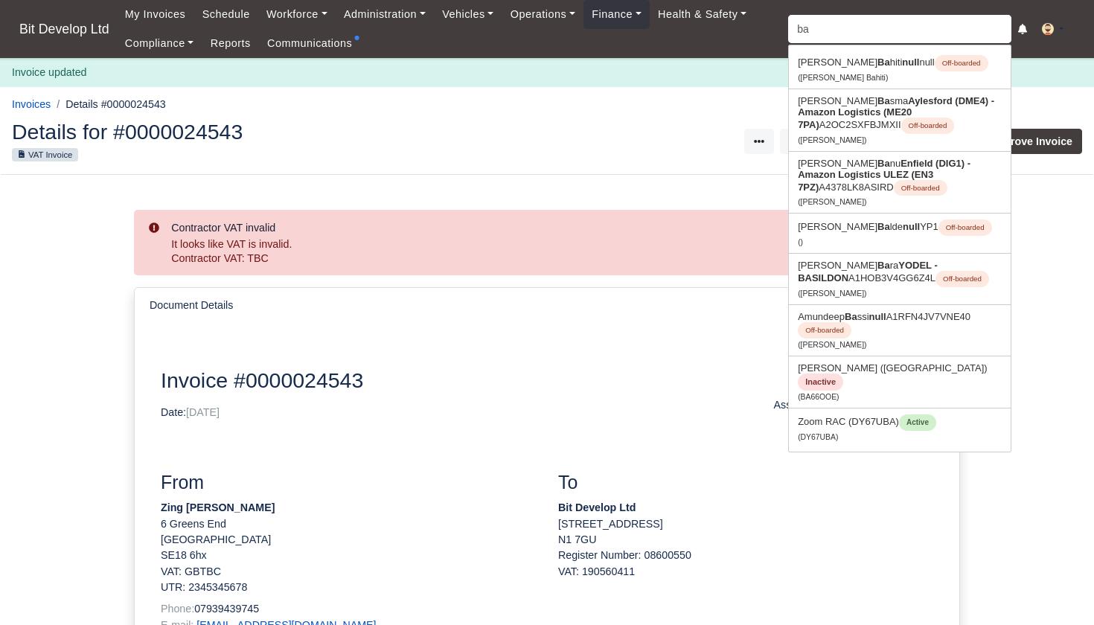
type input "bah"
type input "bah [PERSON_NAME]"
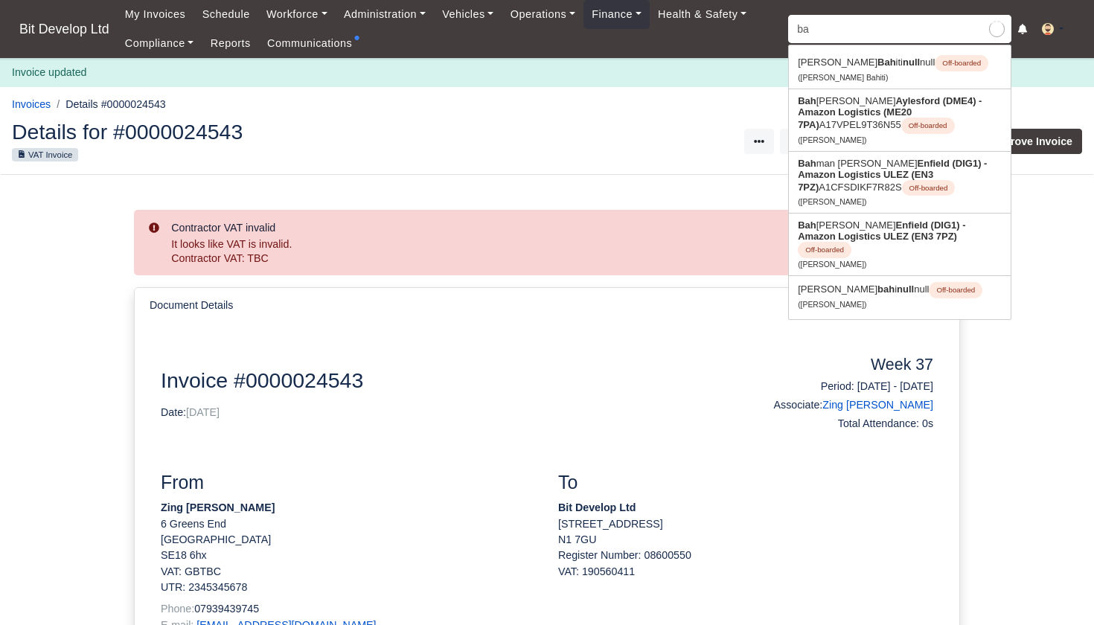
type input "bak"
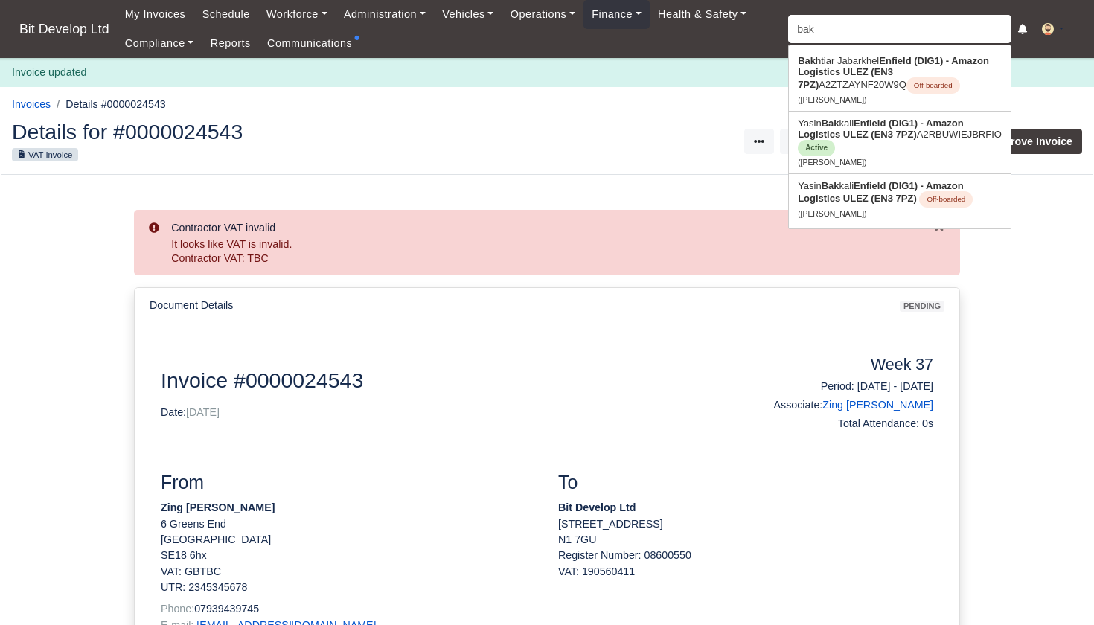
type input "bakhtiar Jabarkhel"
click at [876, 81] on link "Bak htiar Jabarkhel Enfield (DIG1) - Amazon Logistics ULEZ (EN3 7PZ) A2ZTZAYNF2…" at bounding box center [900, 80] width 222 height 62
type input "Bakhtiar Jabarkhel"
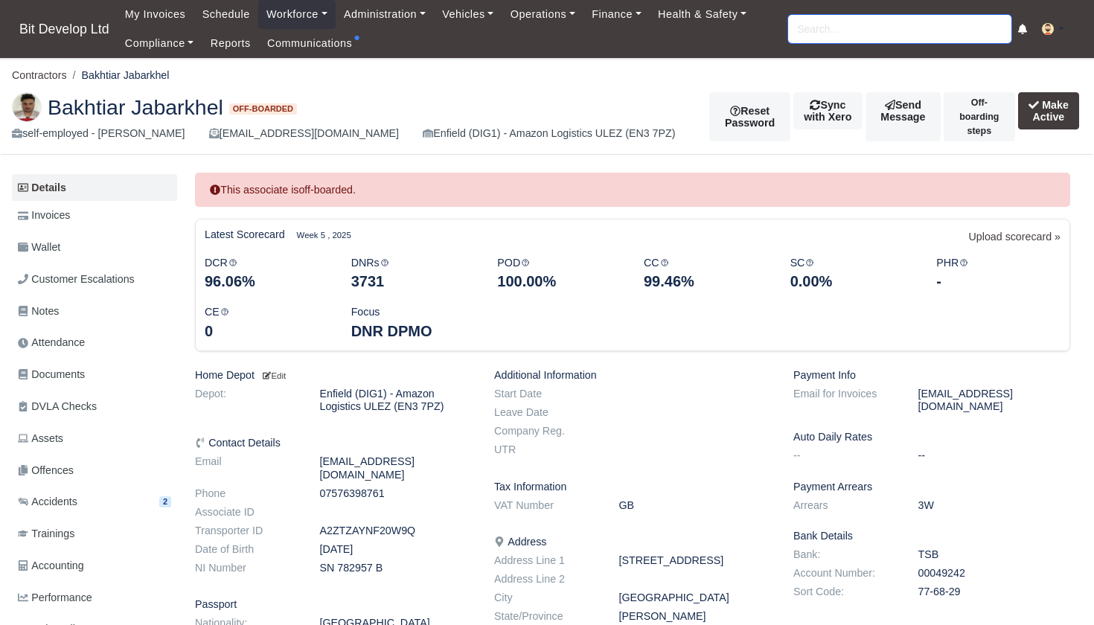
click at [891, 28] on input "search" at bounding box center [899, 29] width 223 height 28
type input "[PERSON_NAME]"
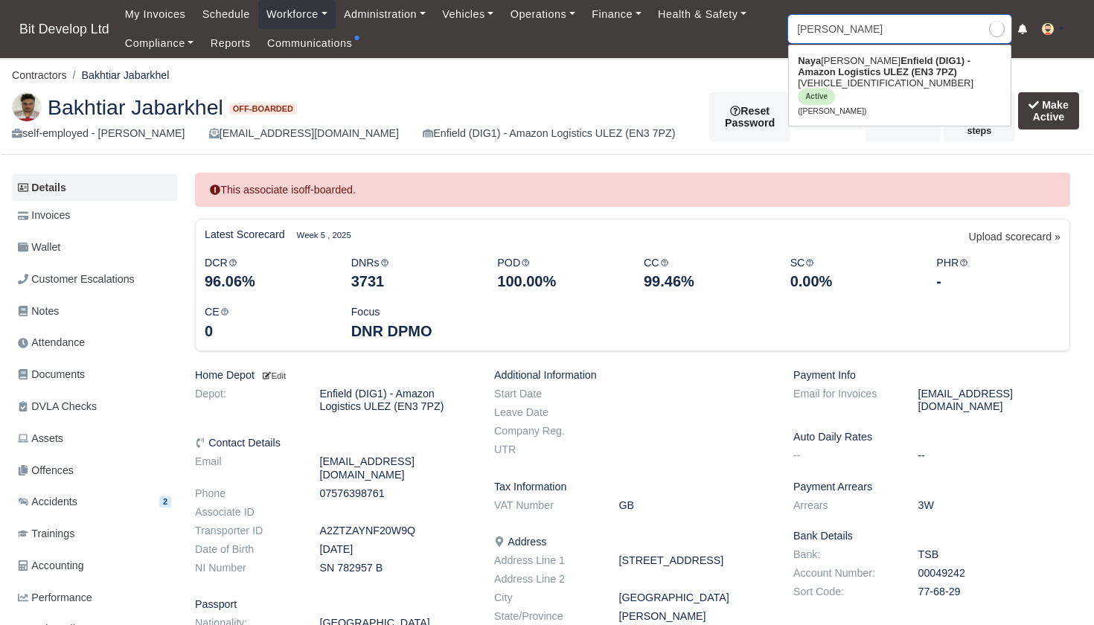
type input "[PERSON_NAME]"
type input "nayara"
type input "[PERSON_NAME]"
type input "Nayara"
drag, startPoint x: 891, startPoint y: 28, endPoint x: 896, endPoint y: 82, distance: 54.5
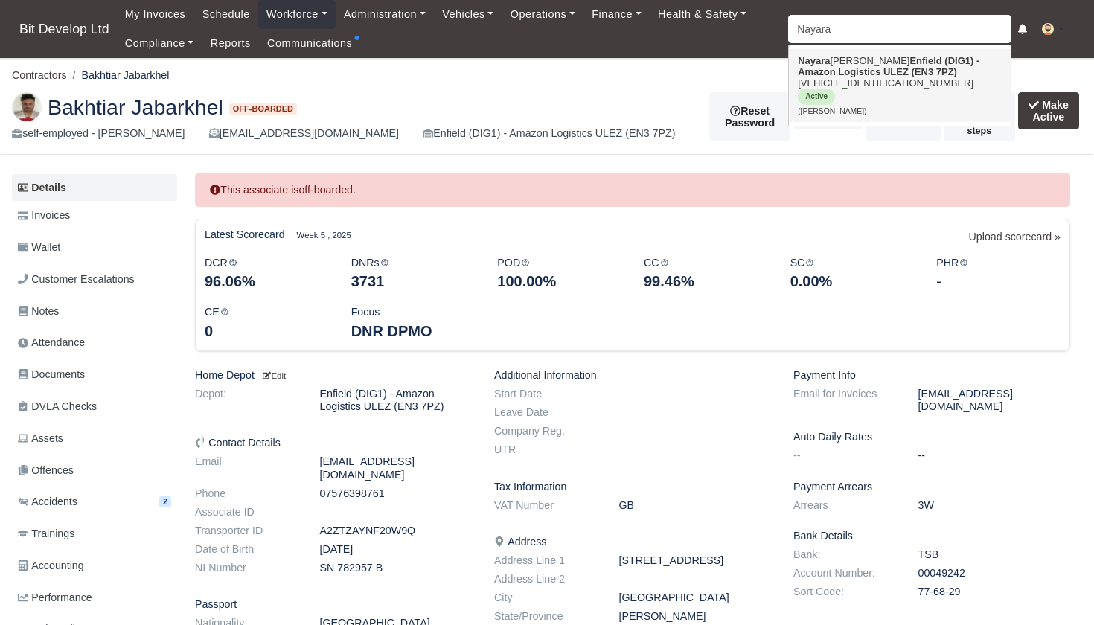
click at [896, 82] on link "[PERSON_NAME] (DIG1) - Amazon Logistics ULEZ (EN3 7PZ) [VEHICLE_IDENTIFICATION_…" at bounding box center [900, 85] width 222 height 73
type input "[PERSON_NAME]"
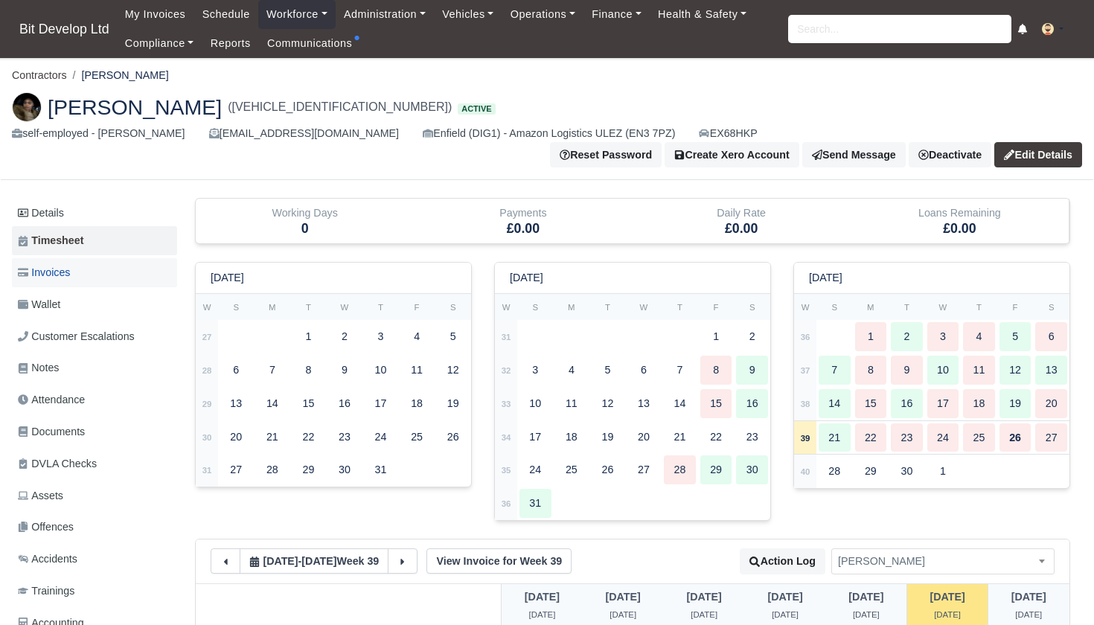
click at [74, 258] on link "Invoices" at bounding box center [94, 272] width 165 height 29
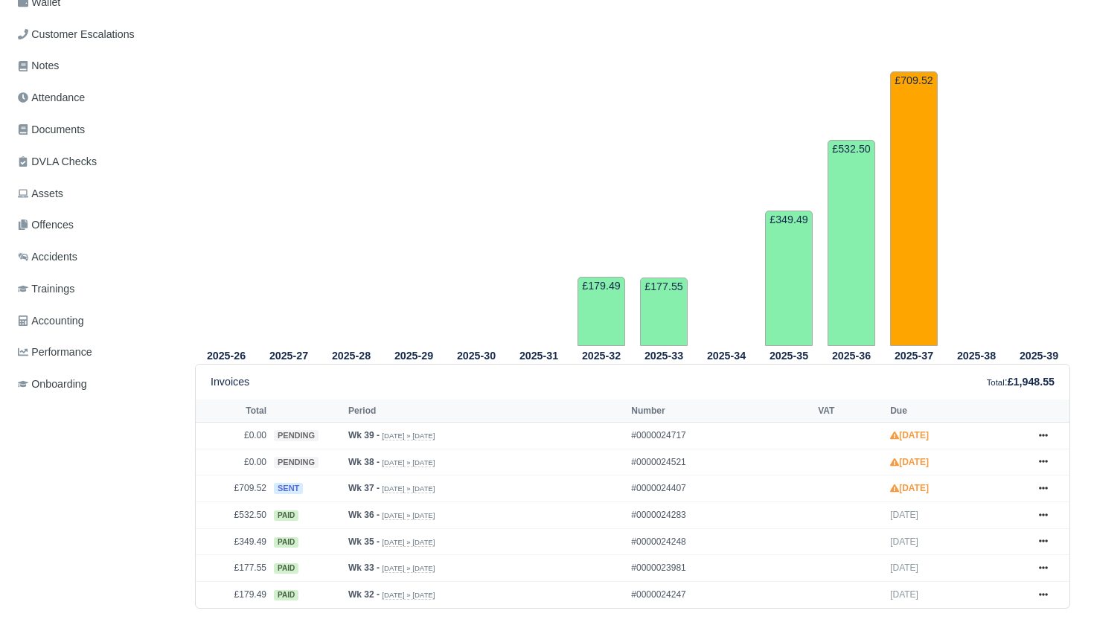
scroll to position [372, 0]
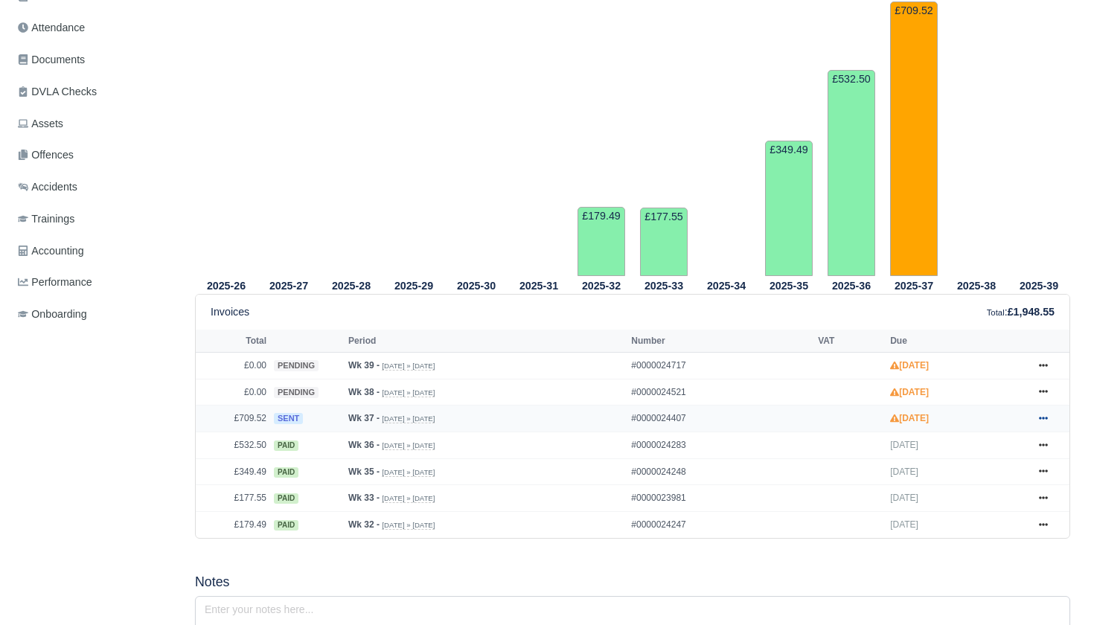
click at [1049, 416] on link at bounding box center [1043, 418] width 22 height 19
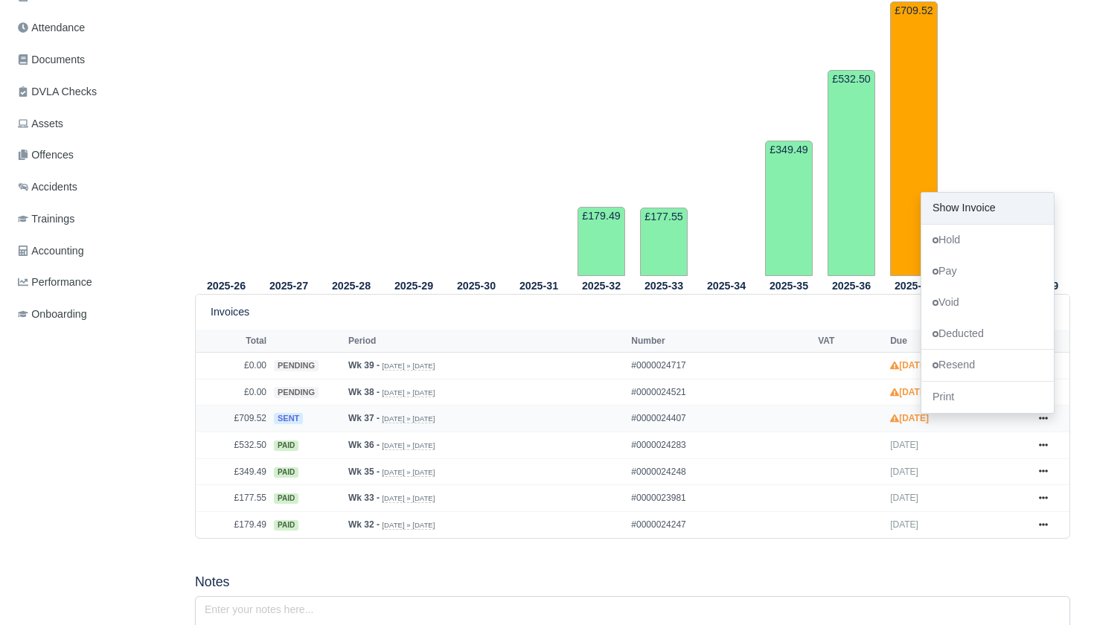
click at [974, 205] on link "Show Invoice" at bounding box center [987, 208] width 132 height 31
